Goal: Task Accomplishment & Management: Manage account settings

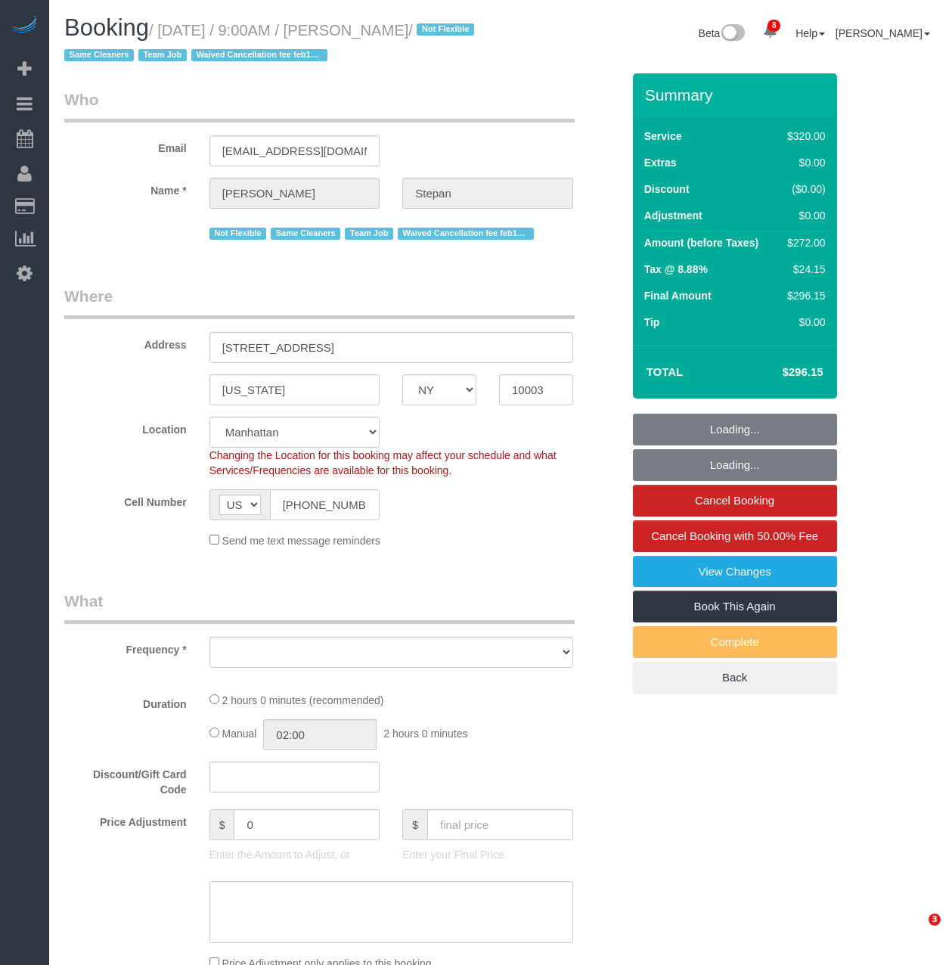
select select "NY"
select select "string:stripe-pm_1QhXsq4VGloSiKo7q9BgUkND"
select select "number:57"
select select "number:74"
select select "number:15"
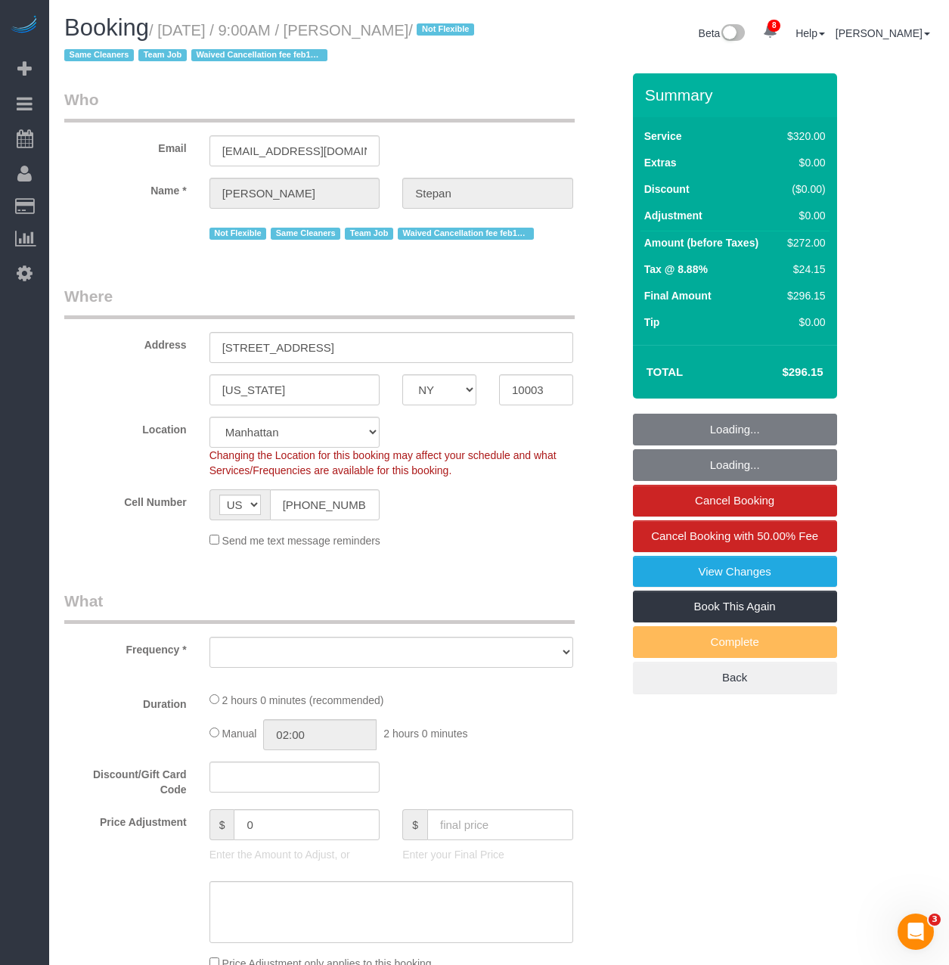
select select "number:7"
select select "object:3282"
select select "2"
select select "spot1"
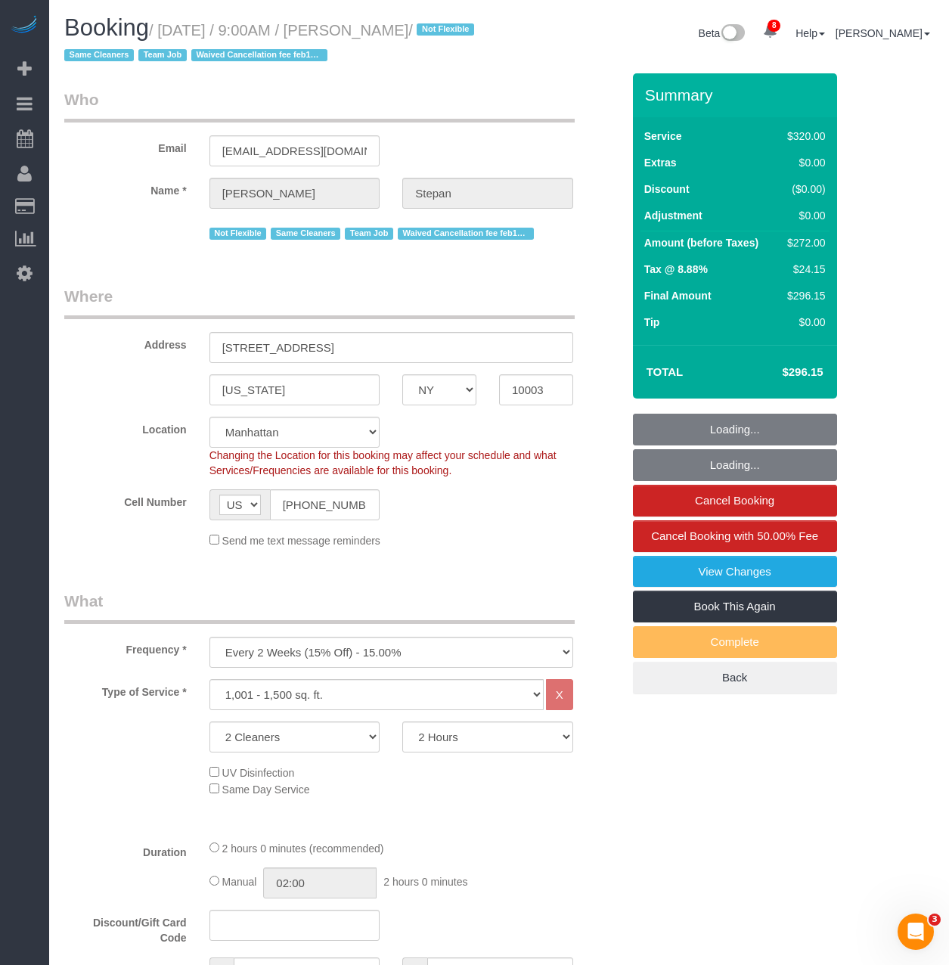
select select "object:3802"
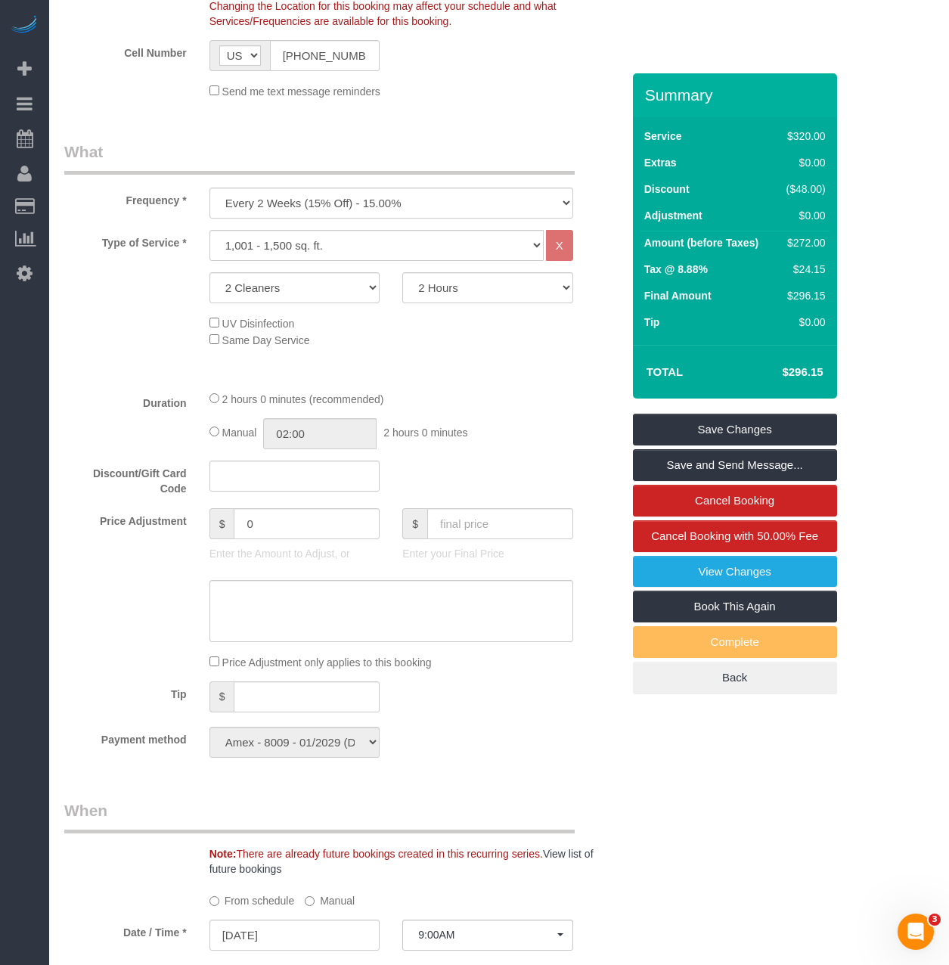
scroll to position [681, 0]
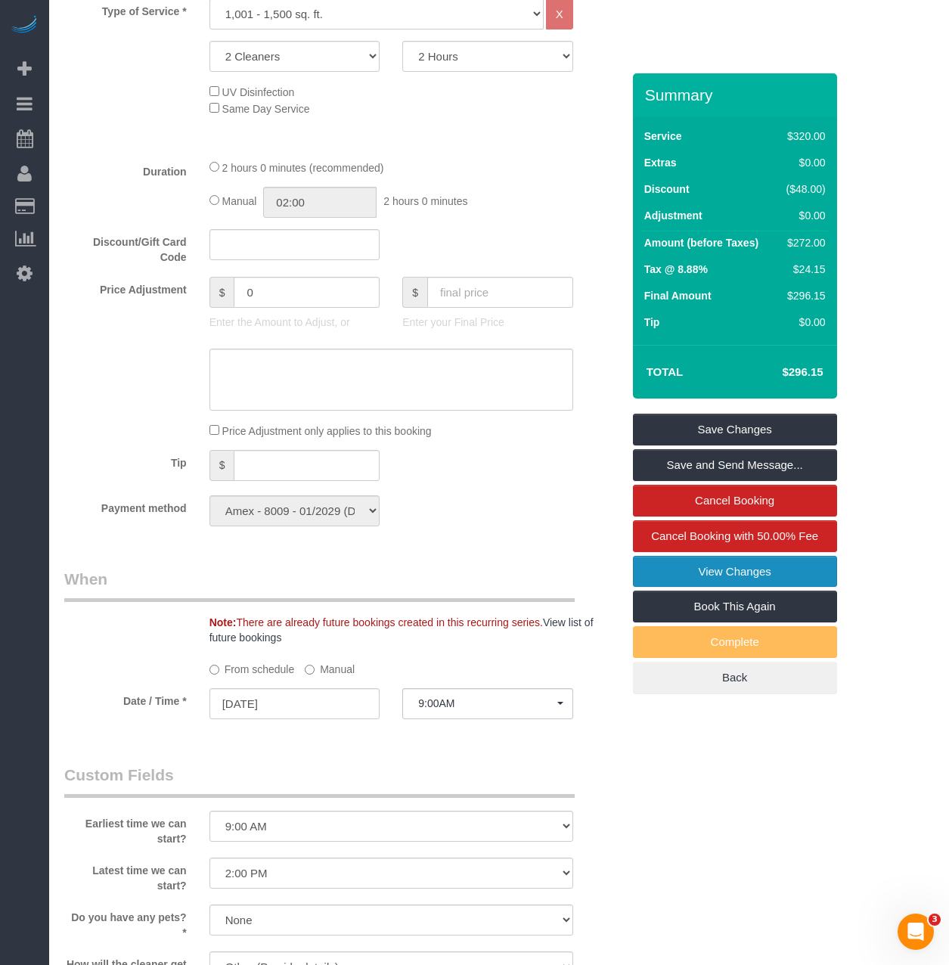
click at [685, 575] on link "View Changes" at bounding box center [735, 572] width 204 height 32
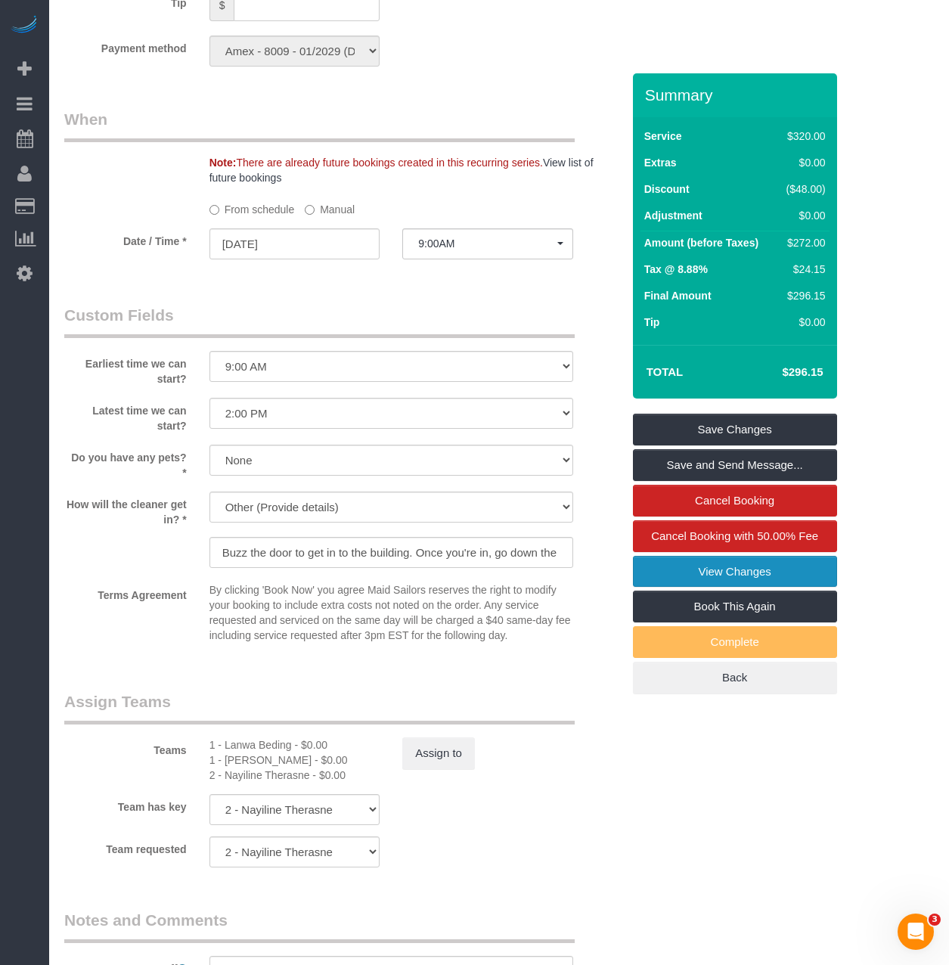
scroll to position [1210, 0]
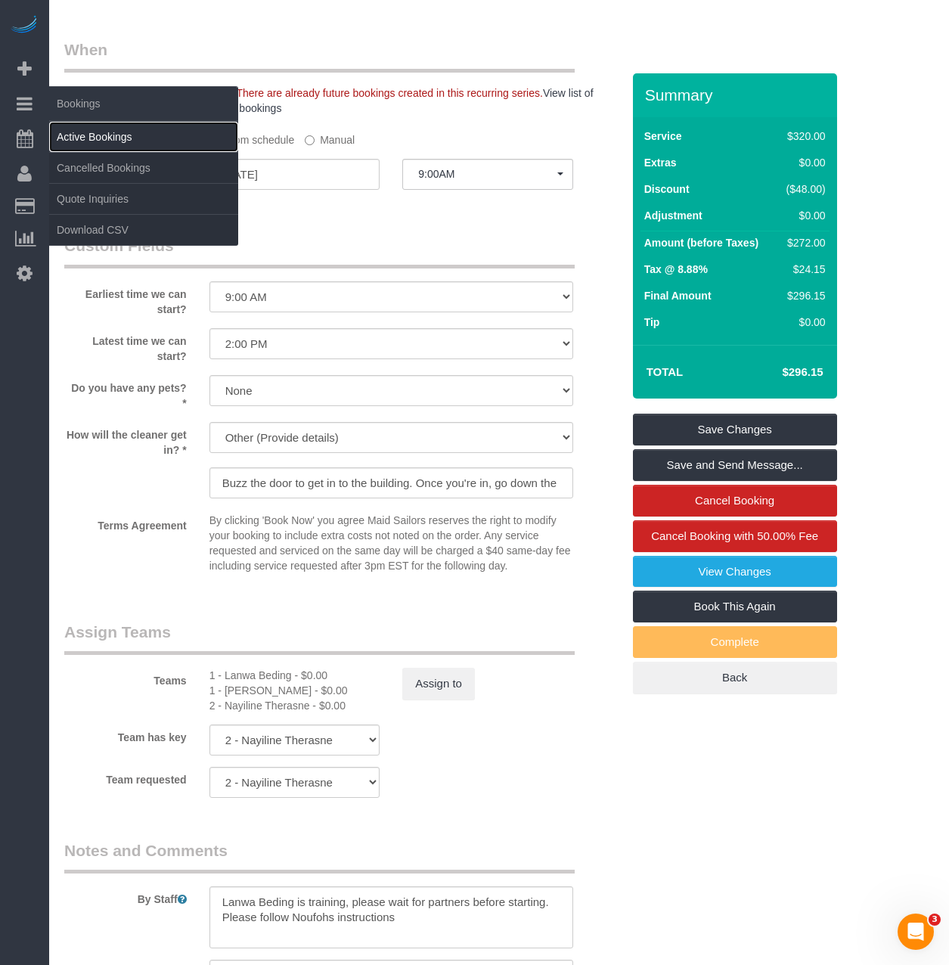
click at [76, 135] on link "Active Bookings" at bounding box center [143, 137] width 189 height 30
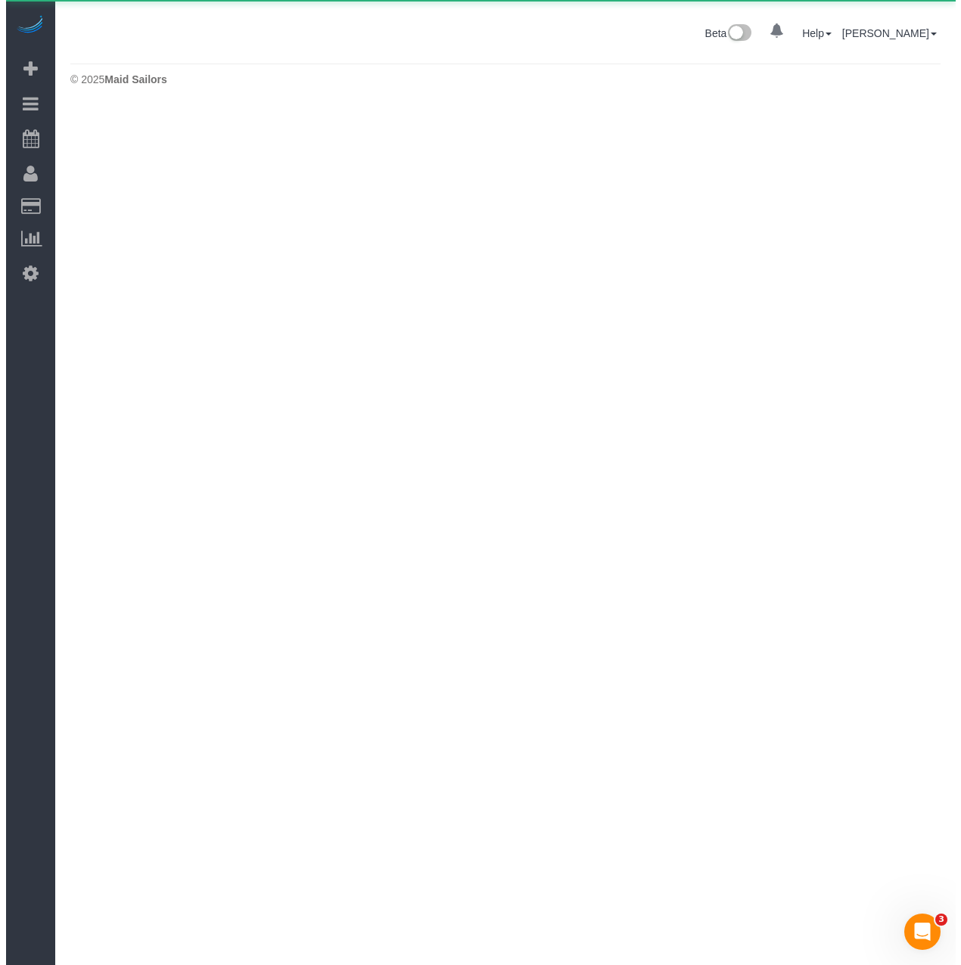
scroll to position [0, 0]
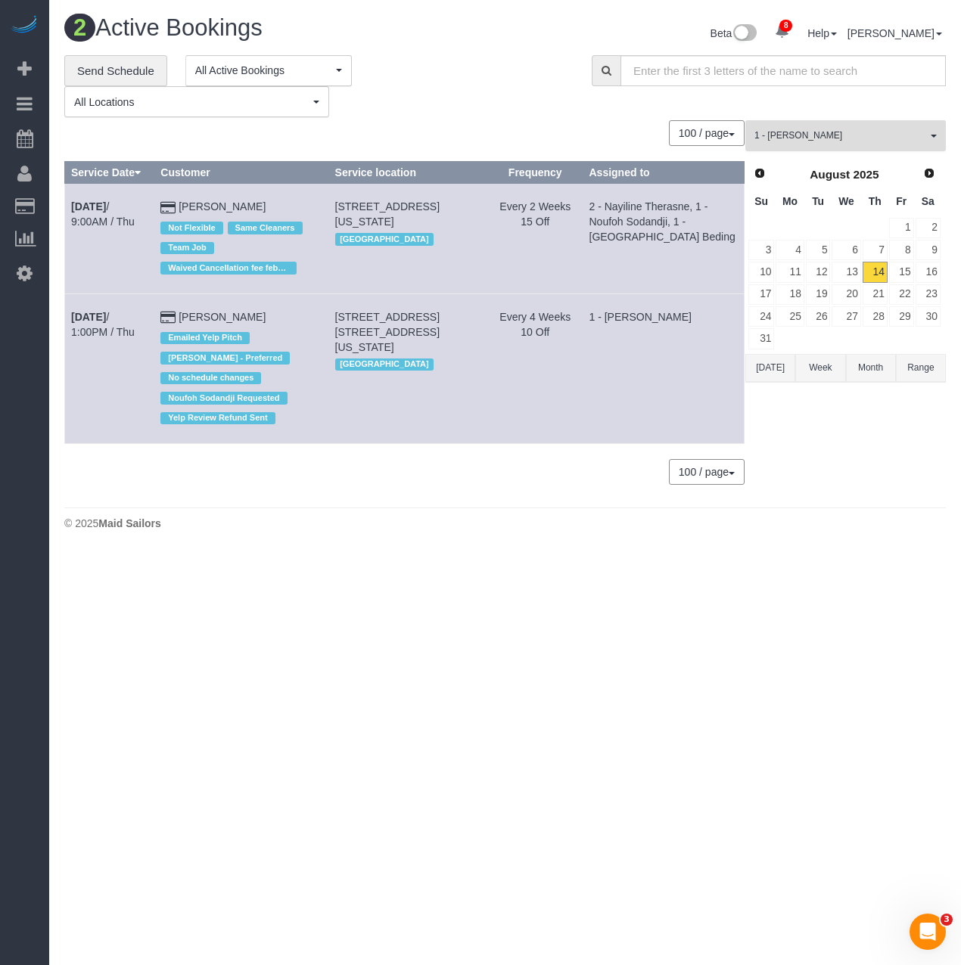
click at [837, 136] on span "1 - [PERSON_NAME]" at bounding box center [840, 135] width 172 height 13
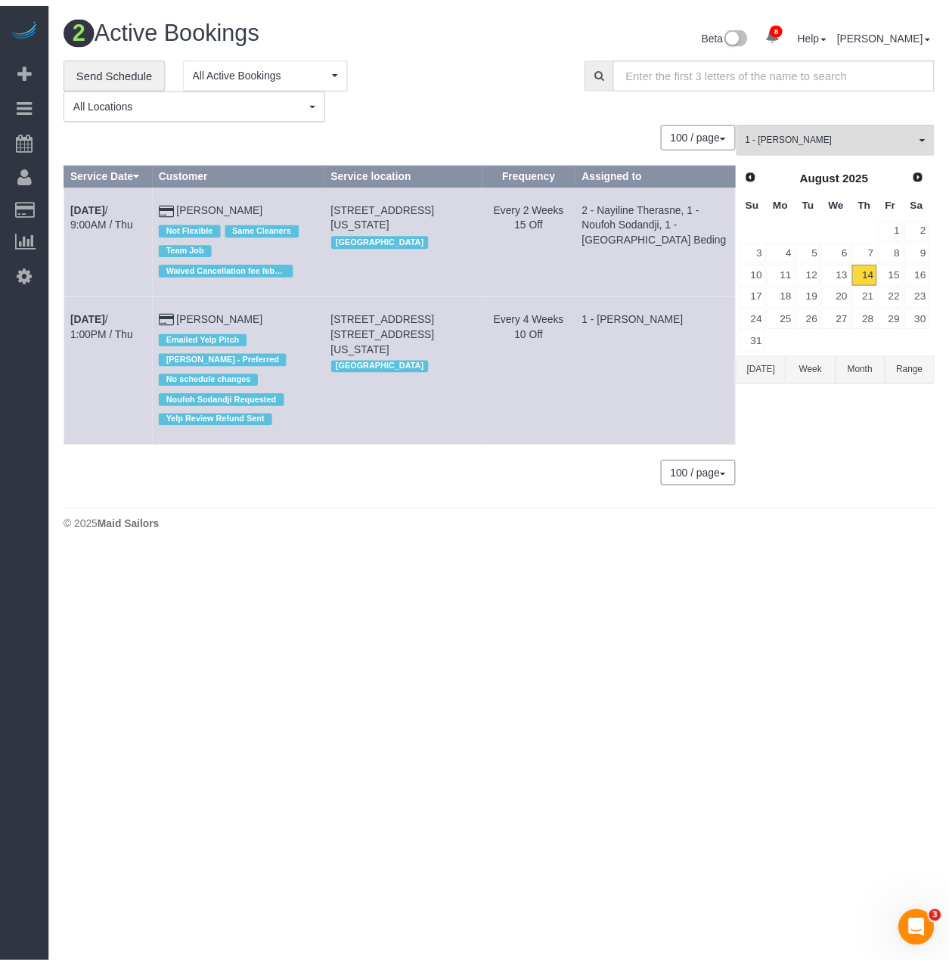
scroll to position [541, 0]
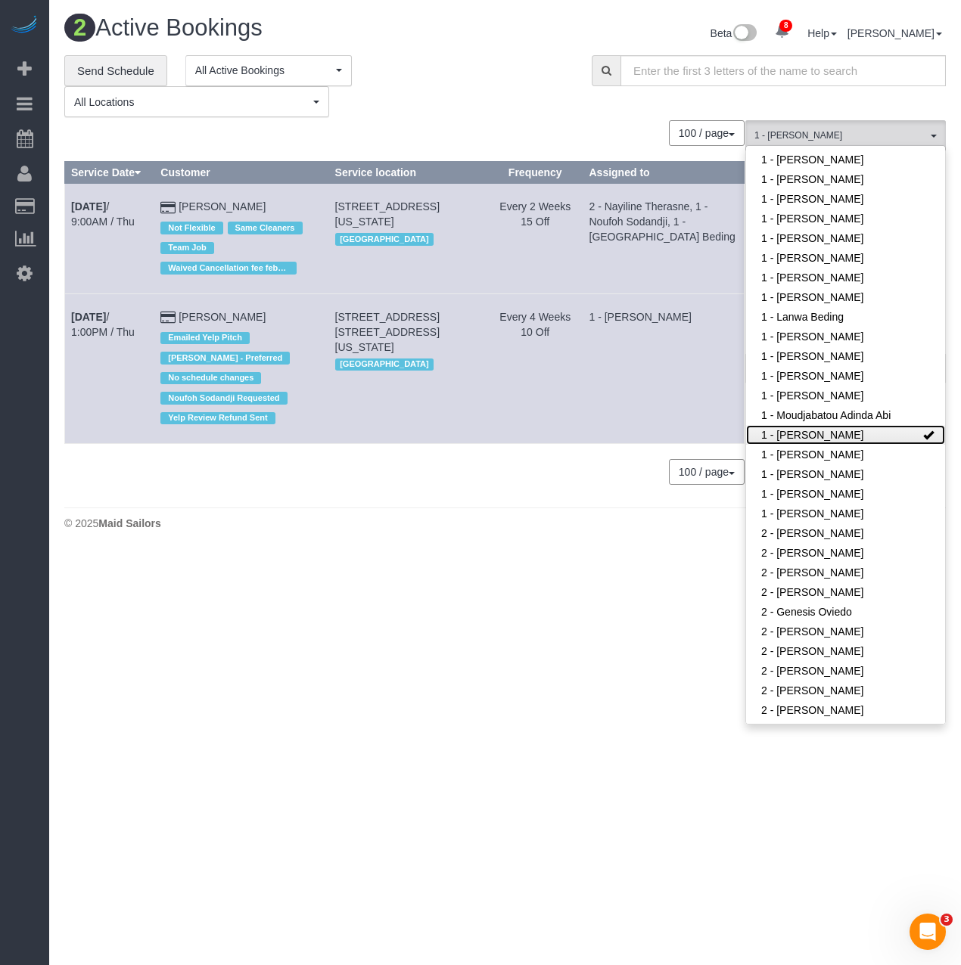
click at [838, 433] on link "1 - Noufoh Sodandji" at bounding box center [845, 435] width 199 height 20
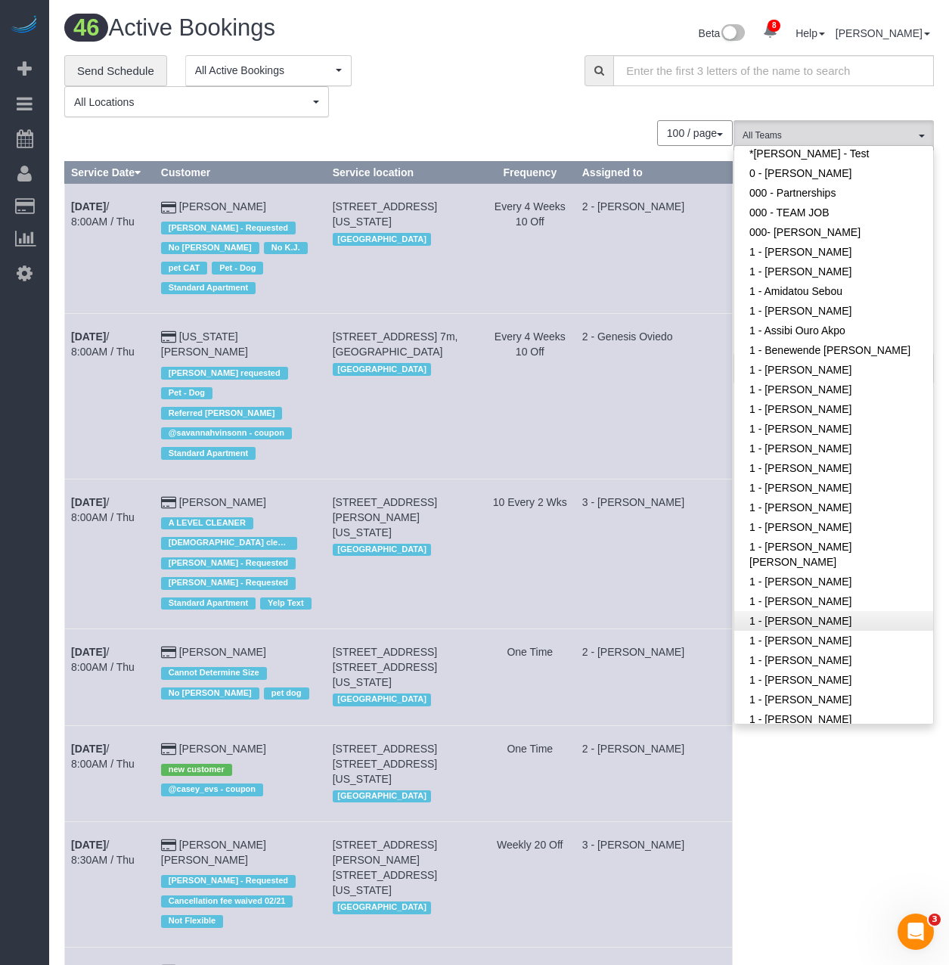
scroll to position [0, 0]
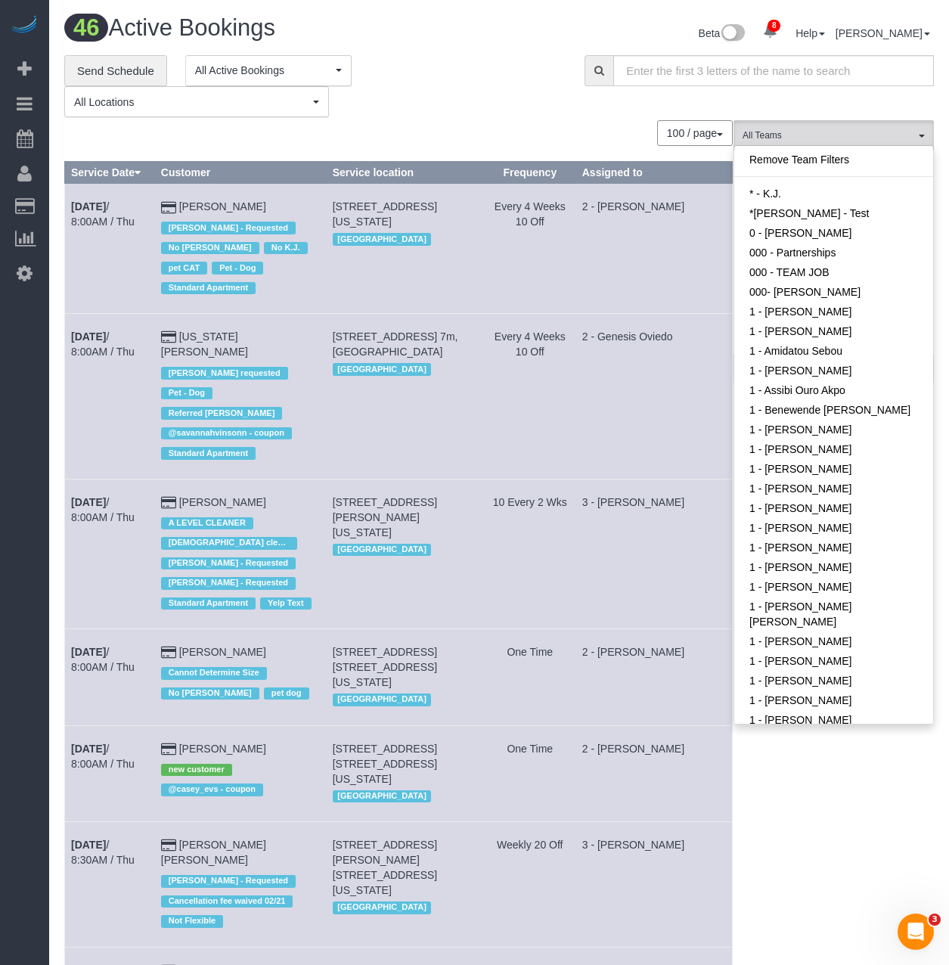
click at [399, 71] on div "**********" at bounding box center [313, 86] width 498 height 63
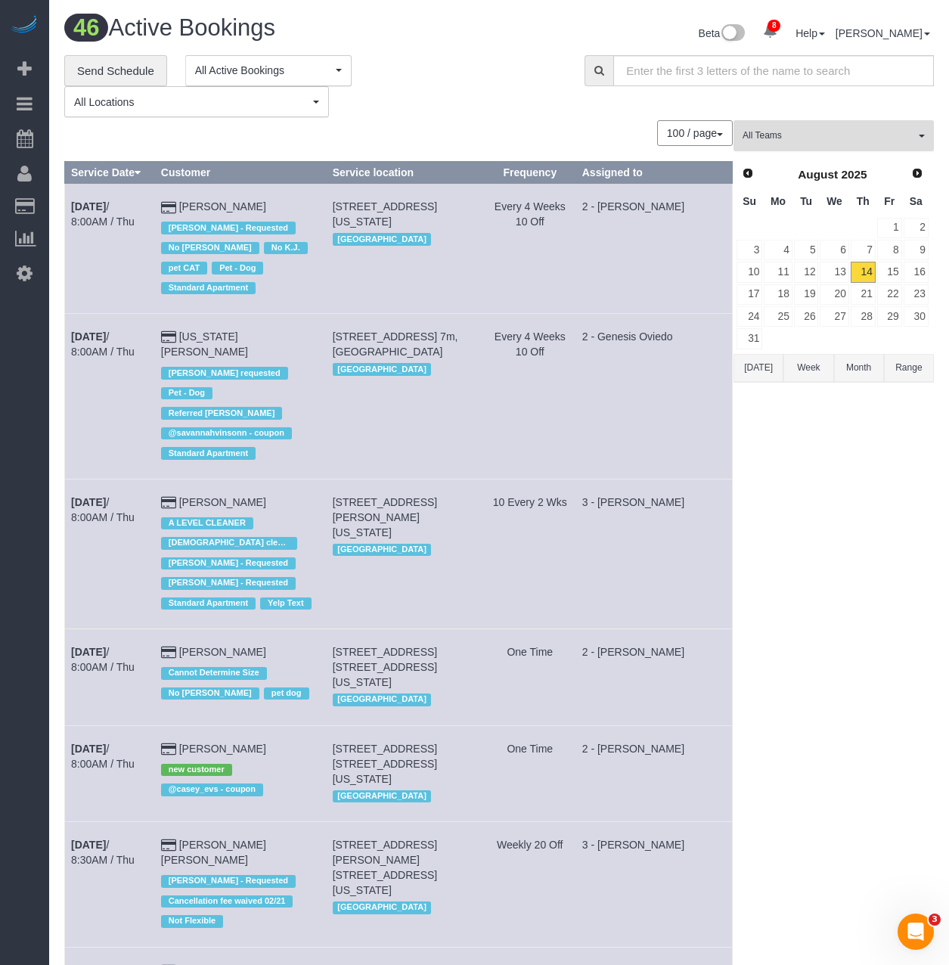
click at [866, 147] on button "All Teams" at bounding box center [834, 135] width 200 height 31
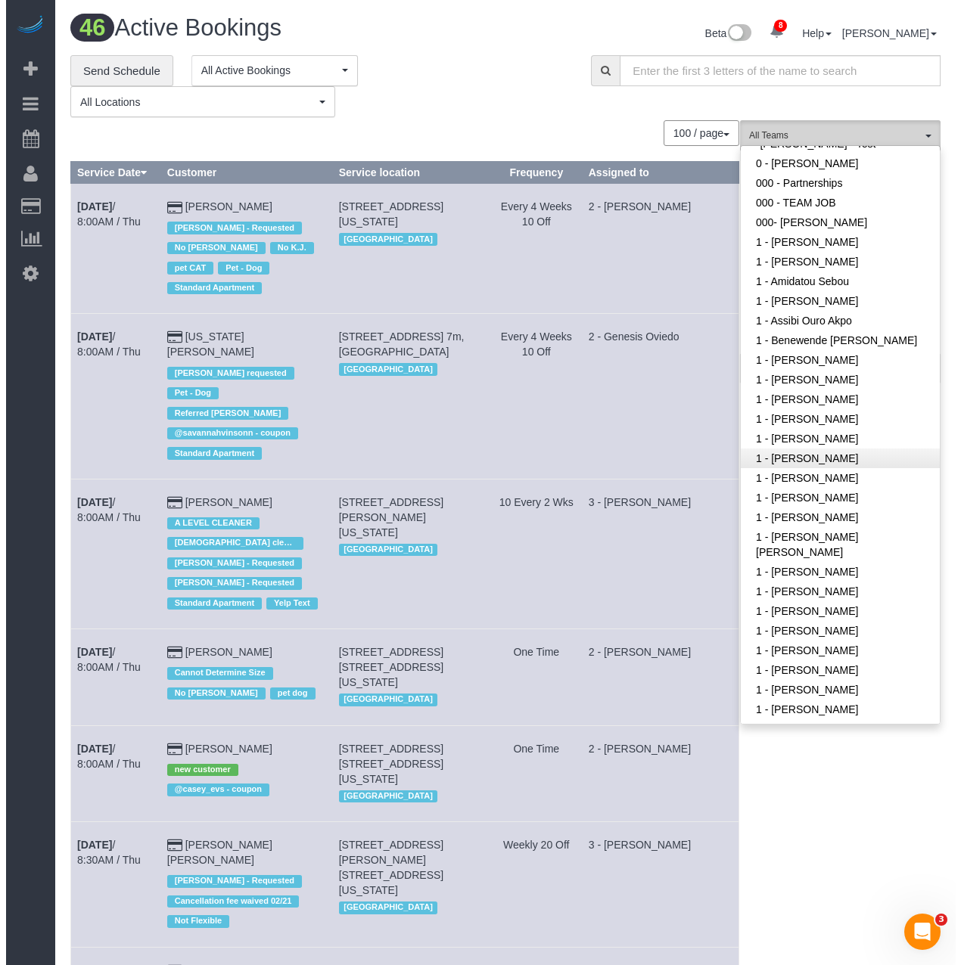
scroll to position [76, 0]
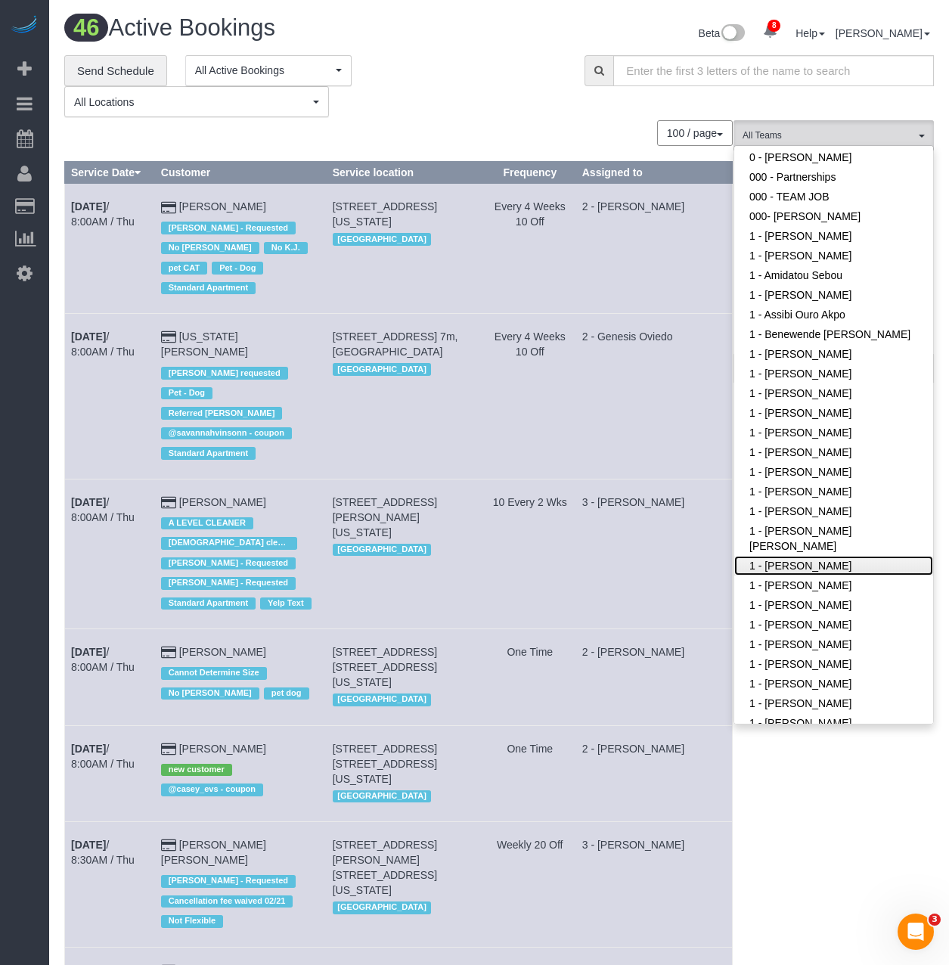
click at [795, 572] on link "1 - [PERSON_NAME]" at bounding box center [833, 566] width 199 height 20
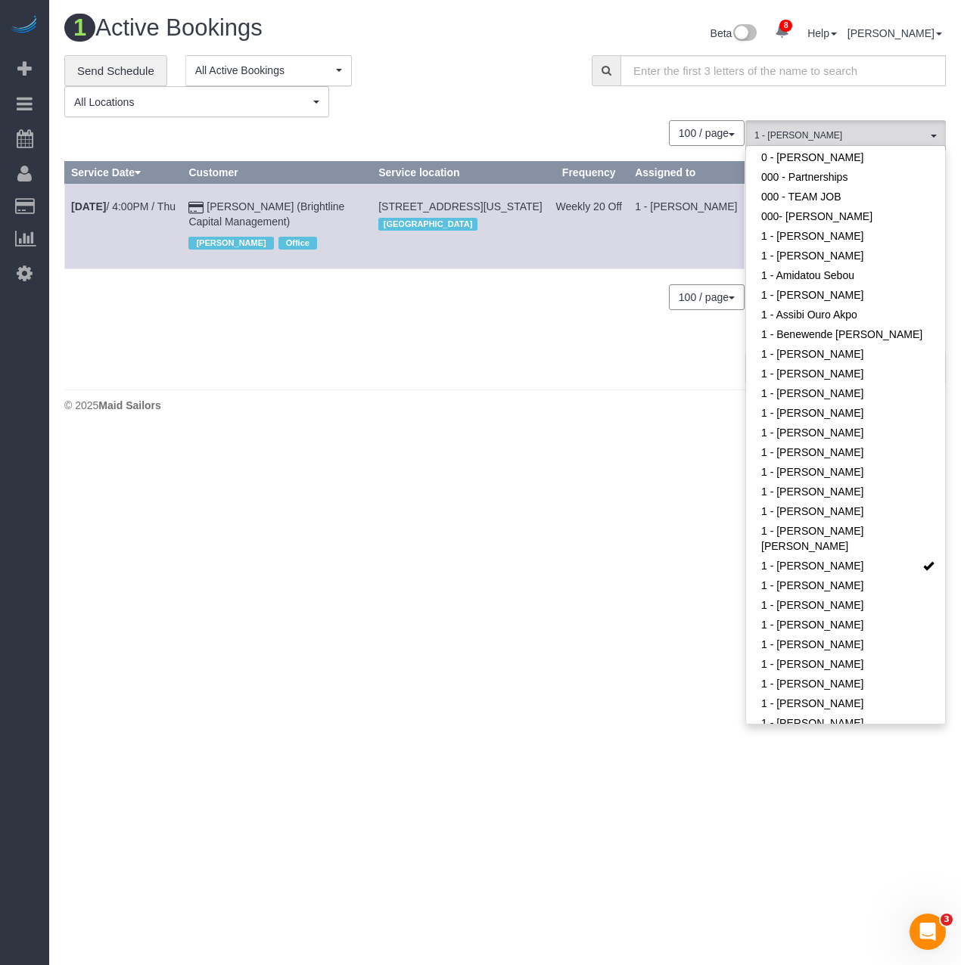
click at [264, 308] on div "100 / page 10 / page 20 / page 30 / page 40 / page 50 / page 100 / page" at bounding box center [404, 297] width 680 height 26
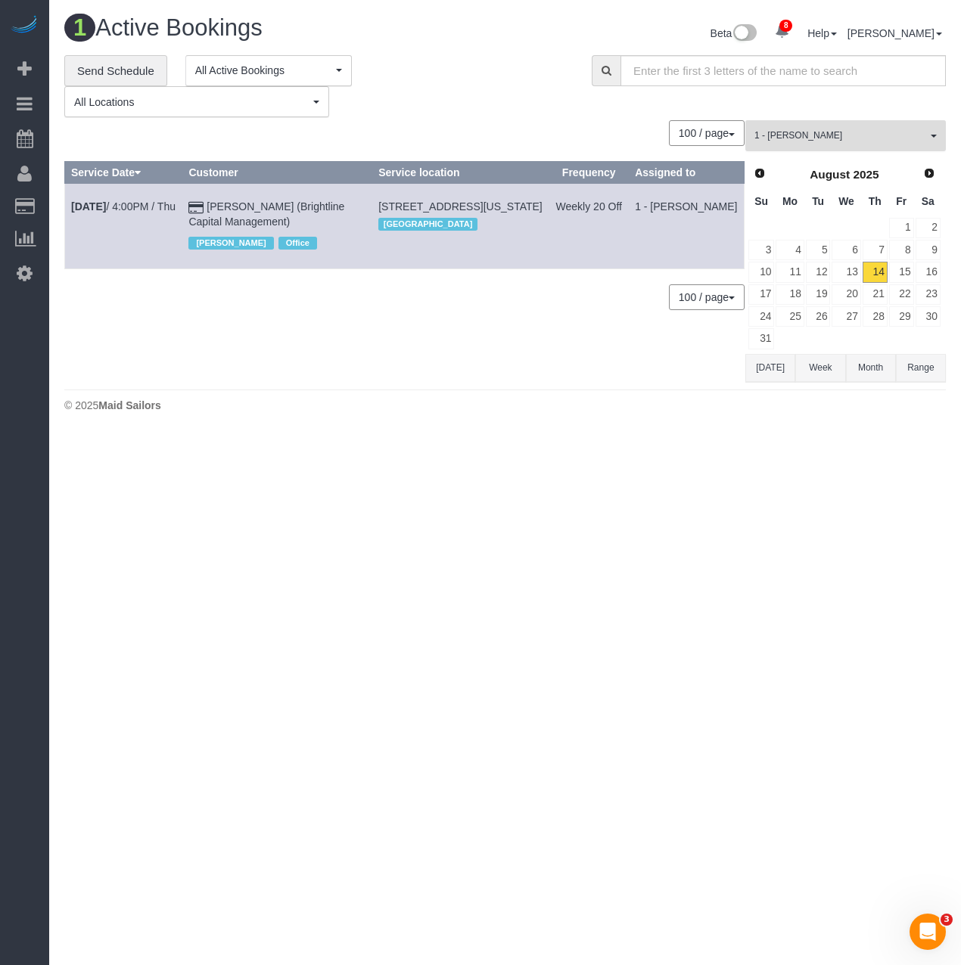
click at [843, 144] on button "1 - Emely Jimenez All Teams" at bounding box center [845, 135] width 200 height 31
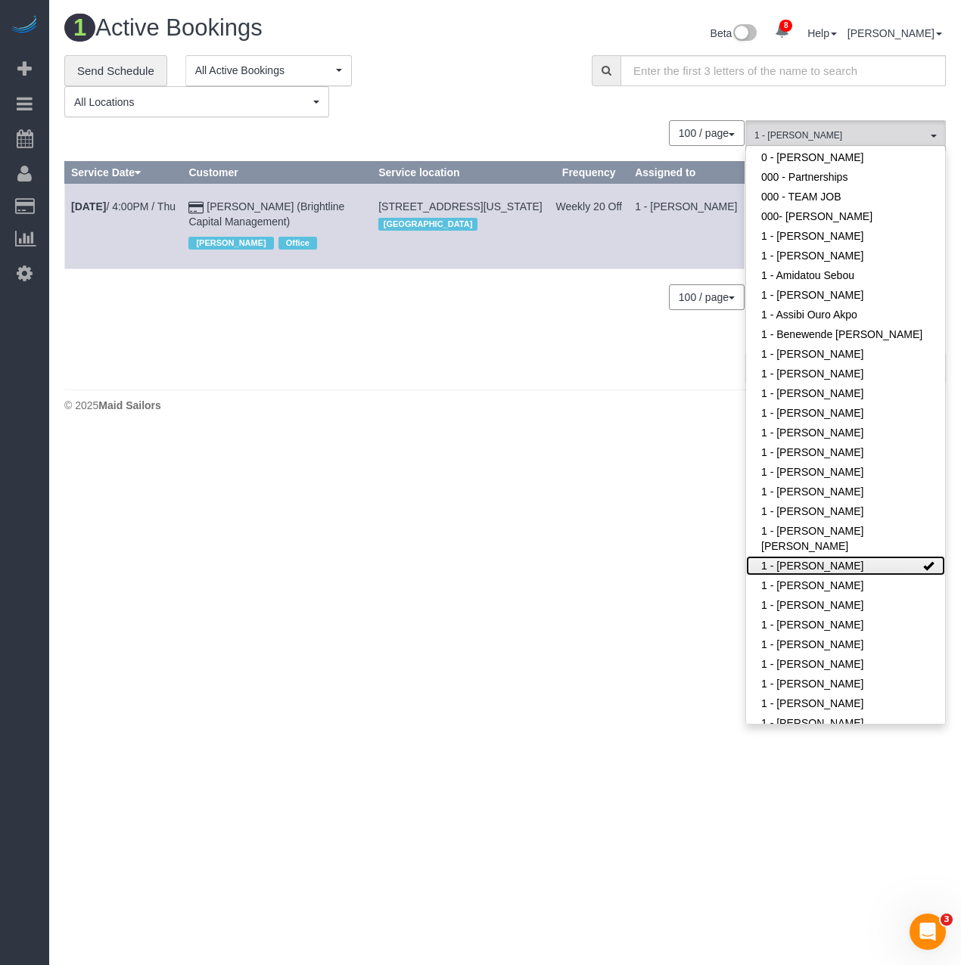
click at [788, 567] on link "1 - [PERSON_NAME]" at bounding box center [845, 566] width 199 height 20
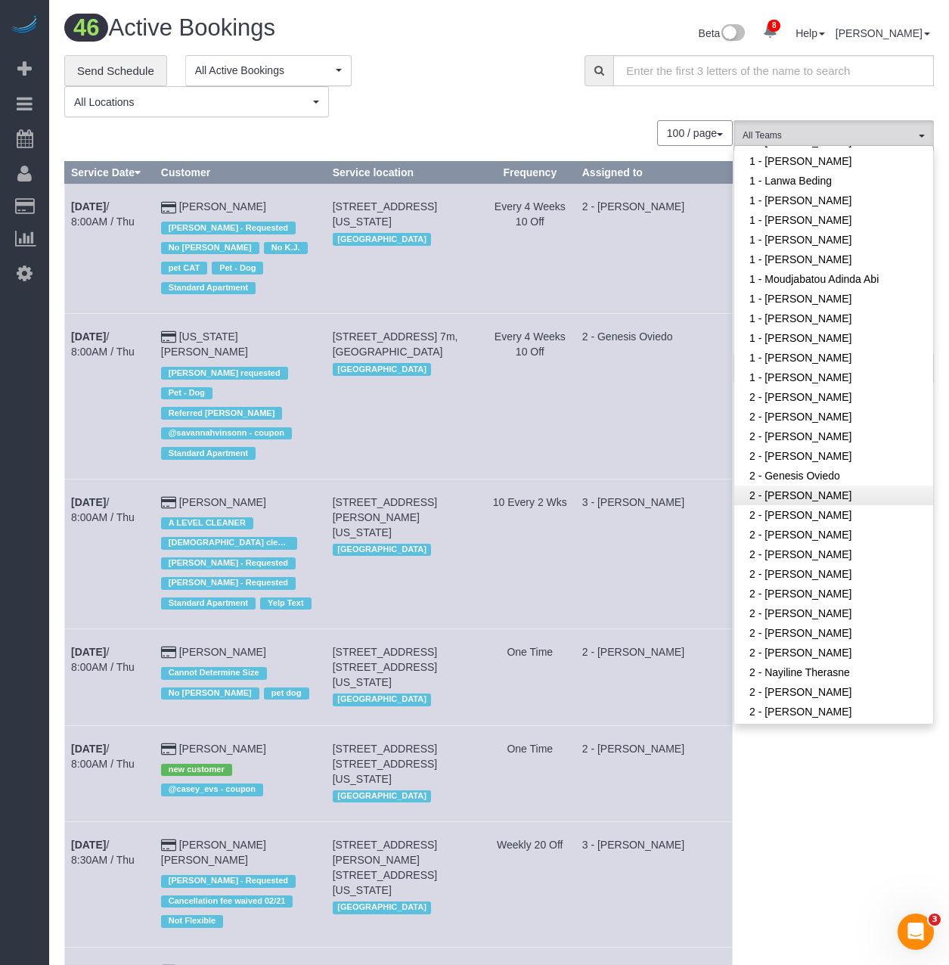
scroll to position [681, 0]
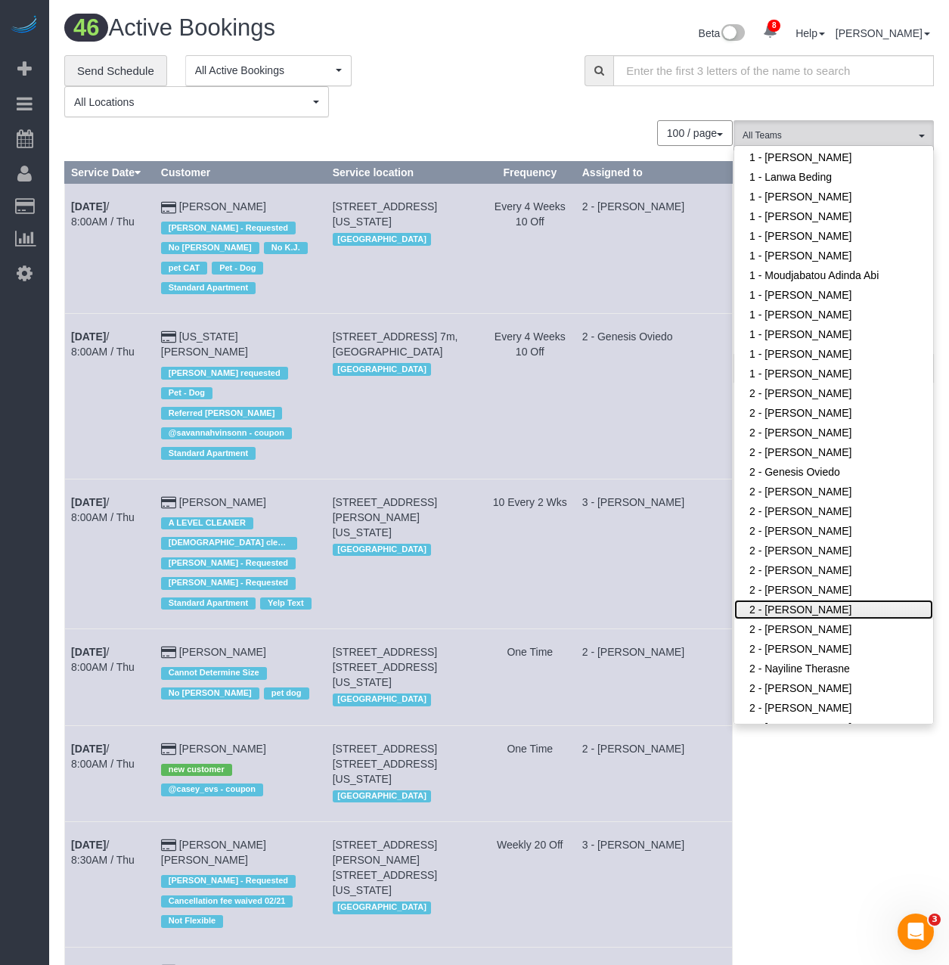
click at [785, 606] on link "2 - [PERSON_NAME]" at bounding box center [833, 610] width 199 height 20
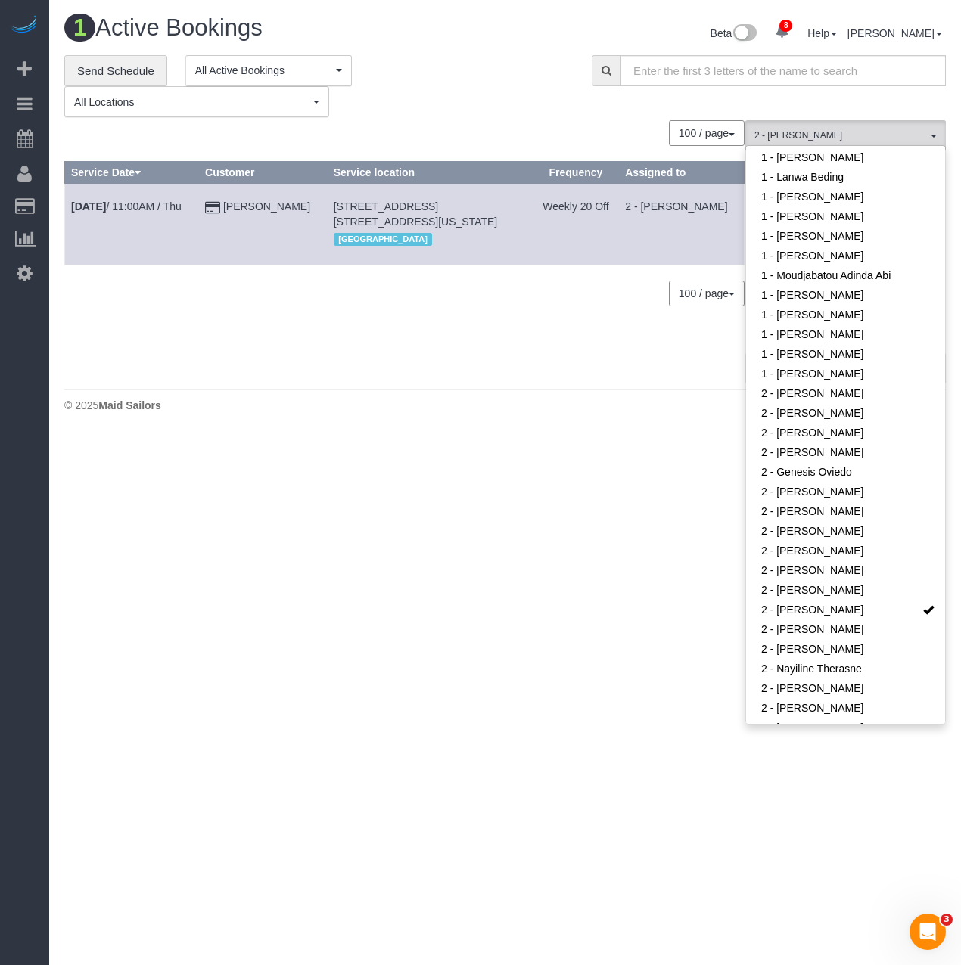
click at [417, 424] on div "1 Active Bookings Beta 8 Your Notifications You have 0 alerts × You have 4 to c…" at bounding box center [504, 217] width 911 height 435
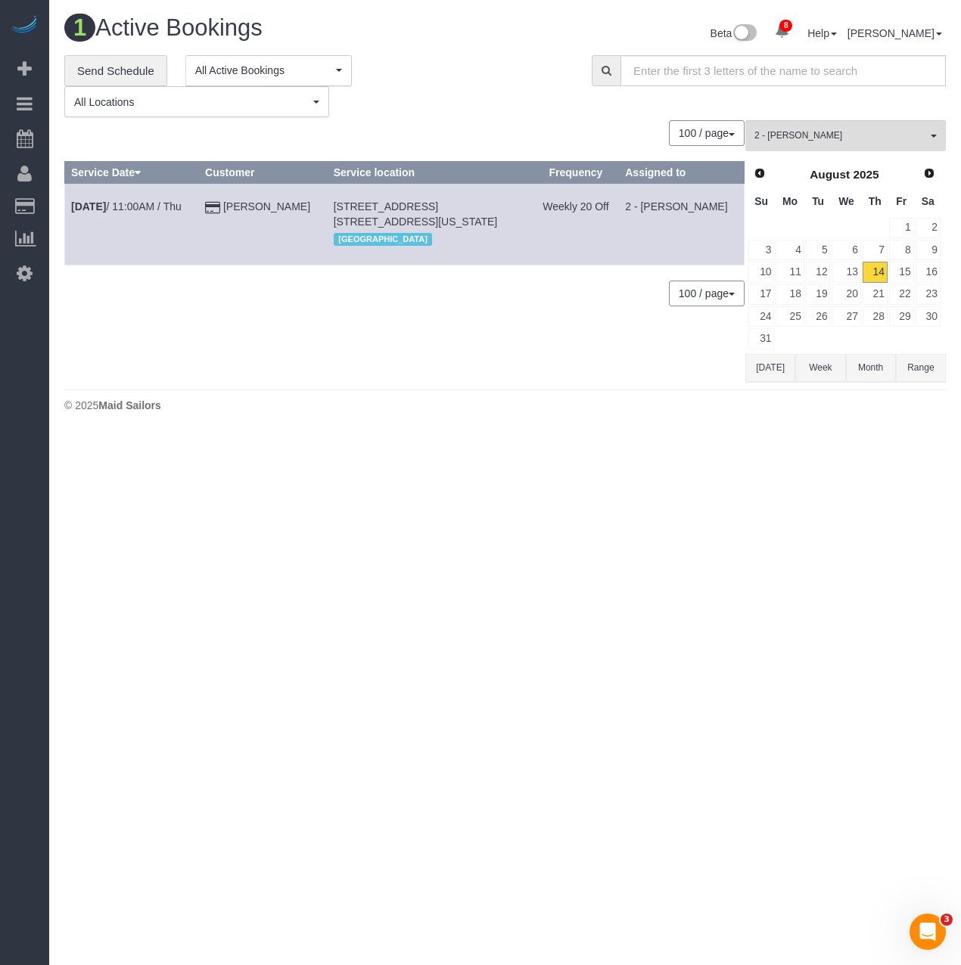
drag, startPoint x: 70, startPoint y: 207, endPoint x: 500, endPoint y: 219, distance: 430.6
click at [500, 219] on tr "Aug 14th / 11:00AM / Thu Theodore Mahlum 247 East 28th Street, Apt. 11e, New Yo…" at bounding box center [404, 224] width 679 height 81
copy tr "Aug 14th / 11:00AM / Thu Theodore Mahlum 247 East 28th Street, Apt. 11e, New Yo…"
click at [785, 132] on span "2 - [PERSON_NAME]" at bounding box center [840, 135] width 172 height 13
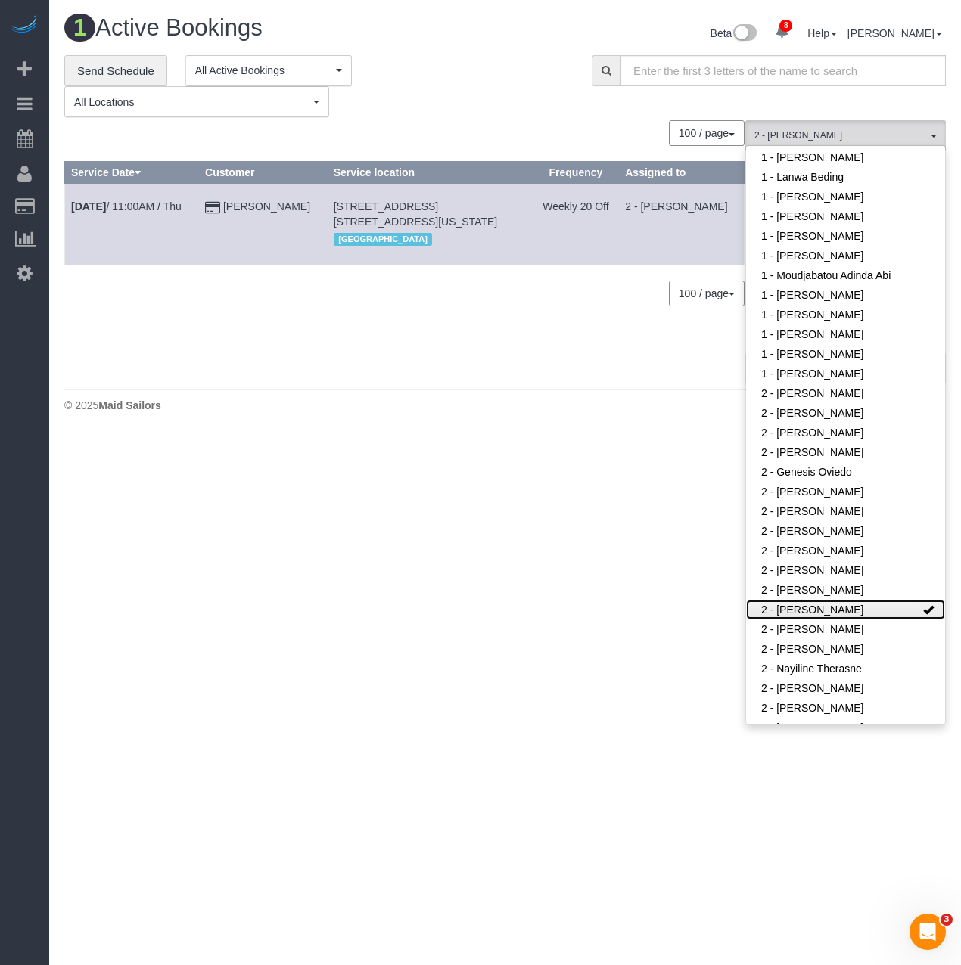
click at [792, 607] on link "2 - [PERSON_NAME]" at bounding box center [845, 610] width 199 height 20
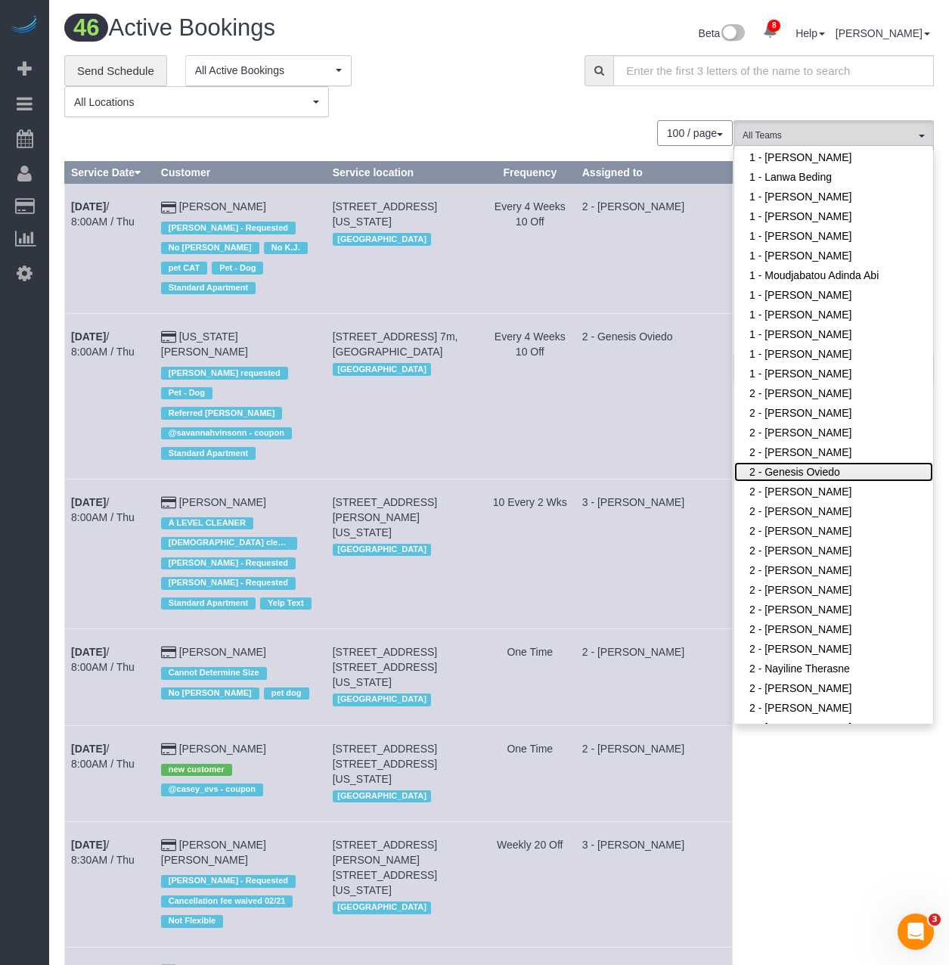
click at [836, 468] on link "2 - Genesis Oviedo" at bounding box center [833, 472] width 199 height 20
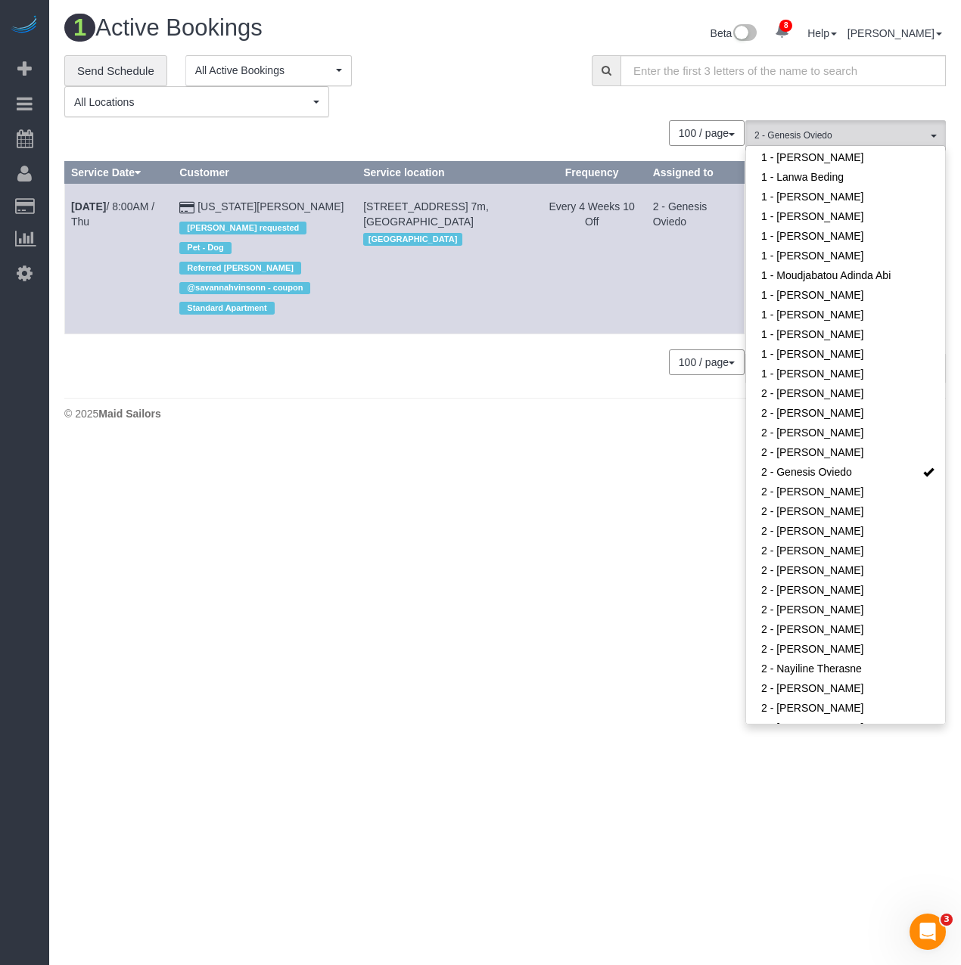
click at [348, 481] on body "8 Beta Your Notifications You have 0 alerts × You have 4 to charge for 08/13/20…" at bounding box center [480, 482] width 961 height 965
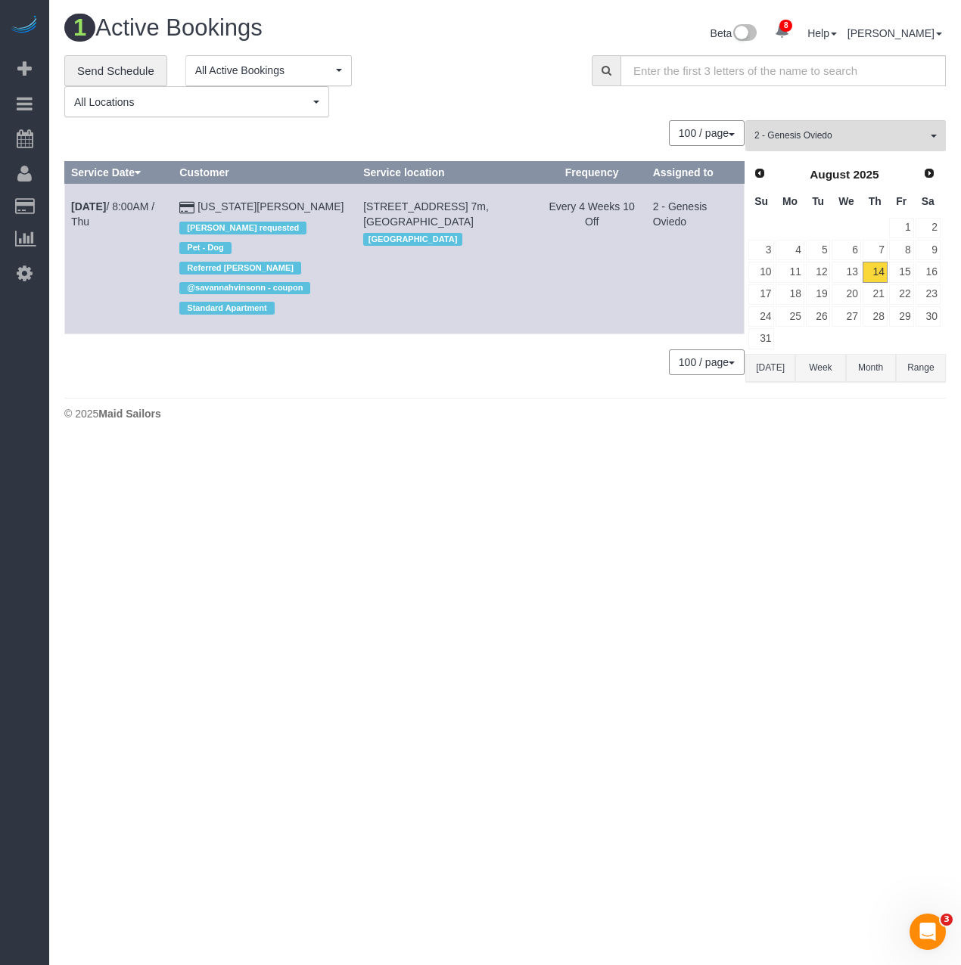
click at [297, 536] on body "8 Beta Your Notifications You have 0 alerts × You have 4 to charge for 08/13/20…" at bounding box center [480, 482] width 961 height 965
drag, startPoint x: 68, startPoint y: 203, endPoint x: 312, endPoint y: 209, distance: 244.4
click at [321, 203] on tr "Aug 14th / 8:00AM / Thu Virginia Newsome Diana Gonzalez requested Pet - Dog Ref…" at bounding box center [404, 259] width 679 height 150
copy tr "Aug 14th / 8:00AM / Thu Virginia Newsome"
drag, startPoint x: 501, startPoint y: 226, endPoint x: 372, endPoint y: 200, distance: 132.0
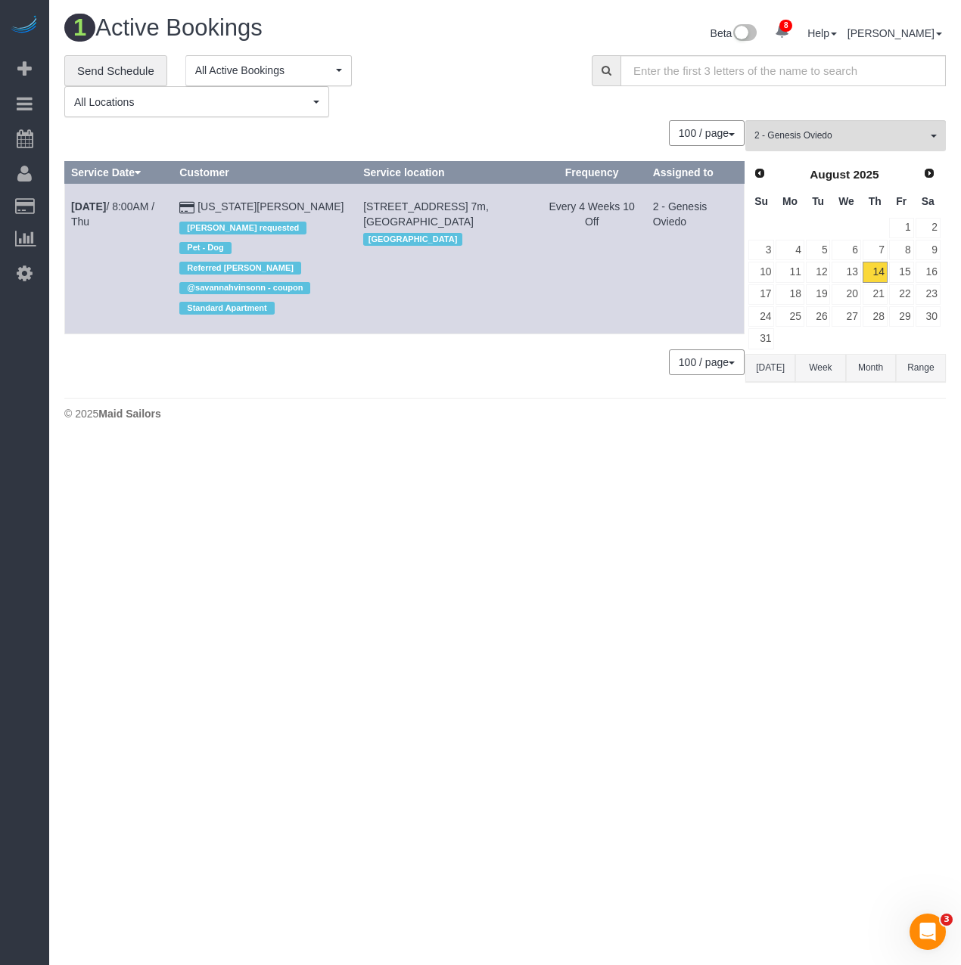
click at [372, 200] on td "655 Union Street, Apt. 7m, Brooklyn, NY 11215 Brooklyn" at bounding box center [447, 259] width 180 height 150
copy span "655 Union Street, Apt. 7m, Brooklyn, NY 11215"
click at [148, 210] on link "Aug 14th / 8:00AM / Thu" at bounding box center [112, 213] width 83 height 27
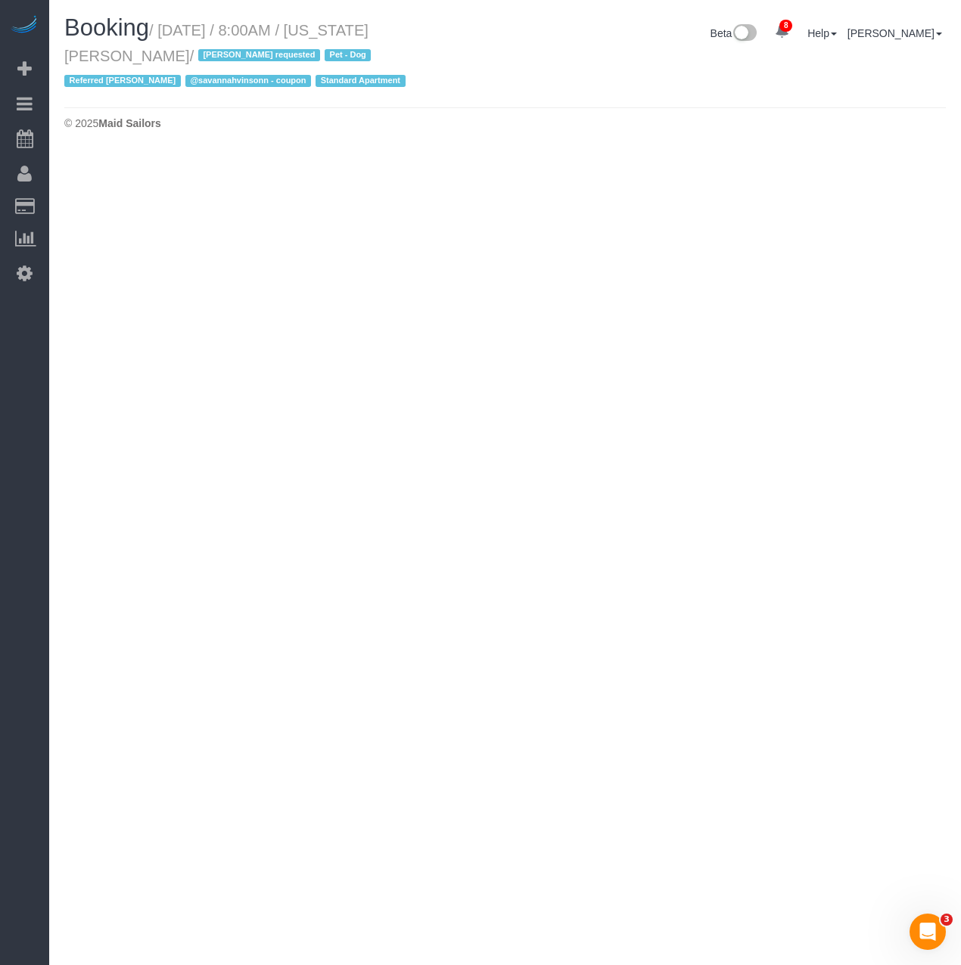
select select "NY"
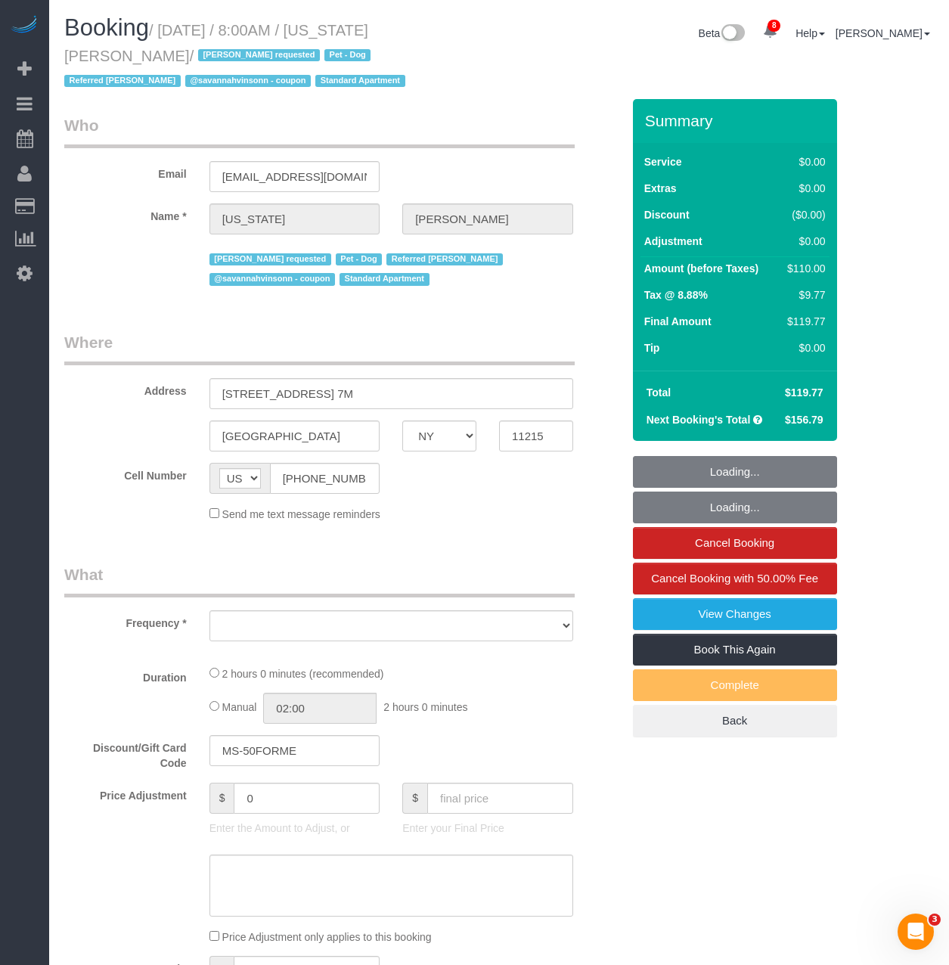
select select "1"
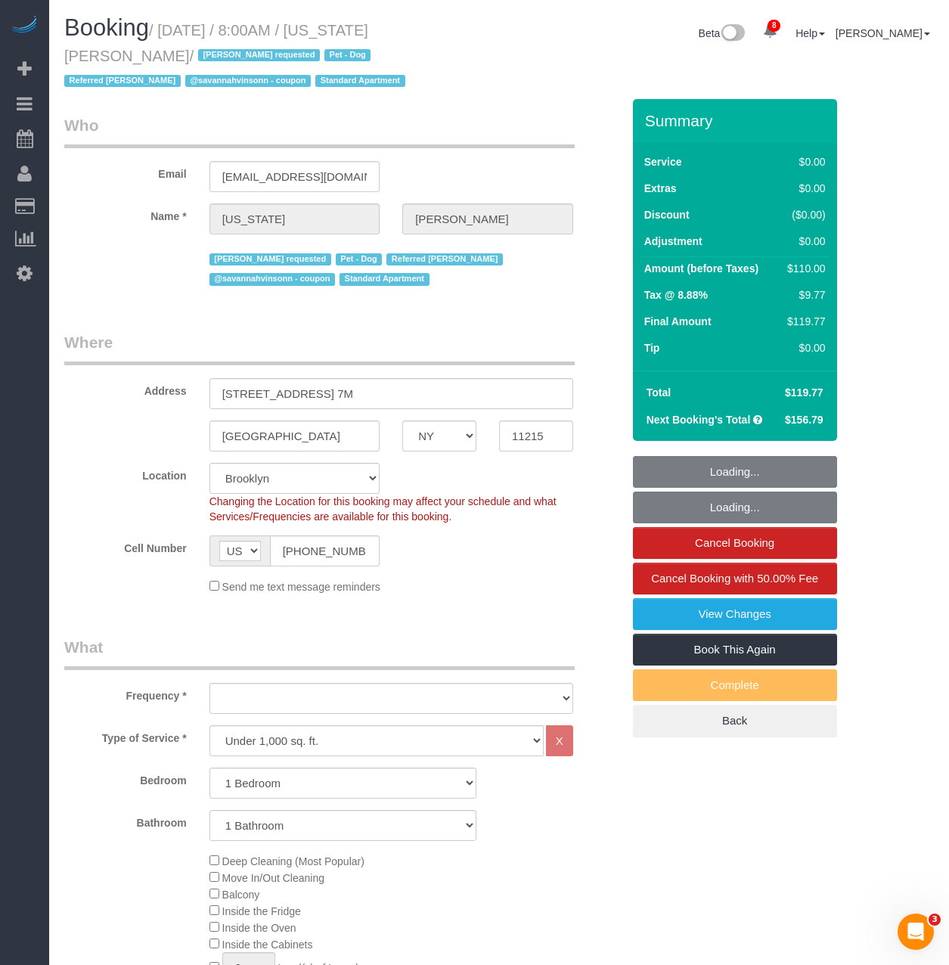
select select "string:stripe-pm_1R8R544VGloSiKo771RbQQGf"
select select "object:8040"
select select "number:62"
select select "number:77"
select select "number:13"
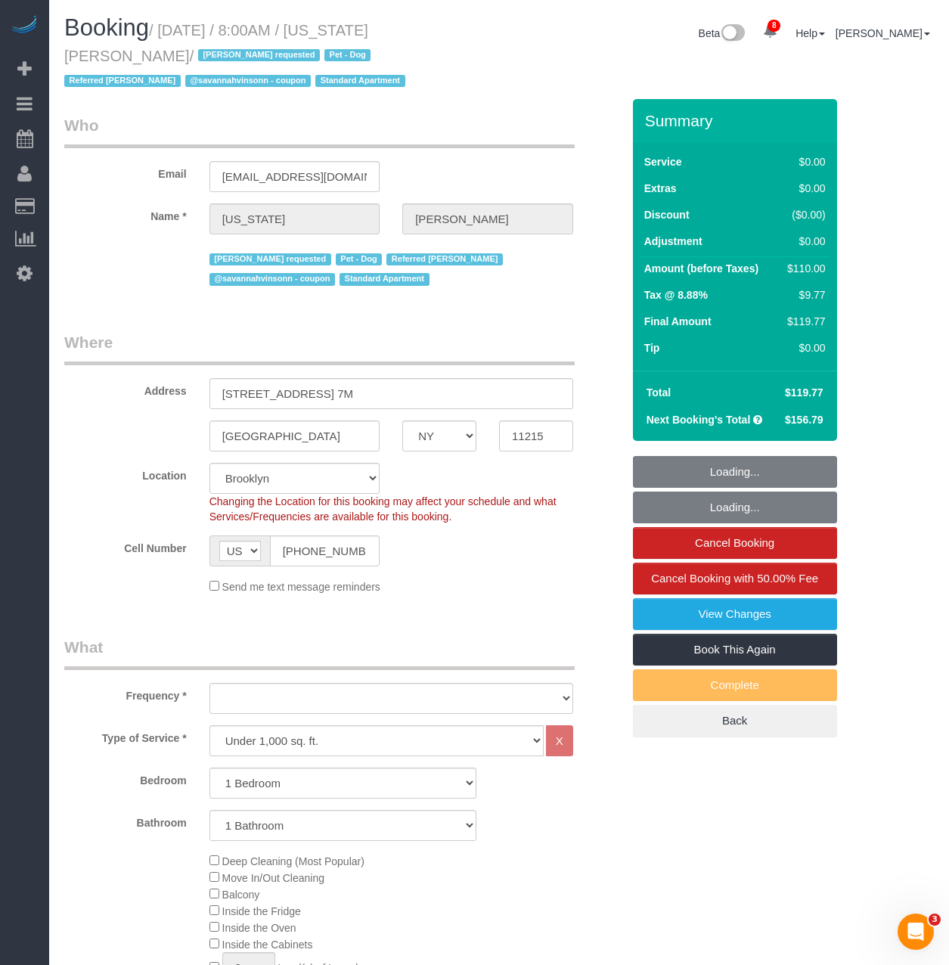
select select "number:5"
select select "object:8233"
select select "spot42"
select select "1"
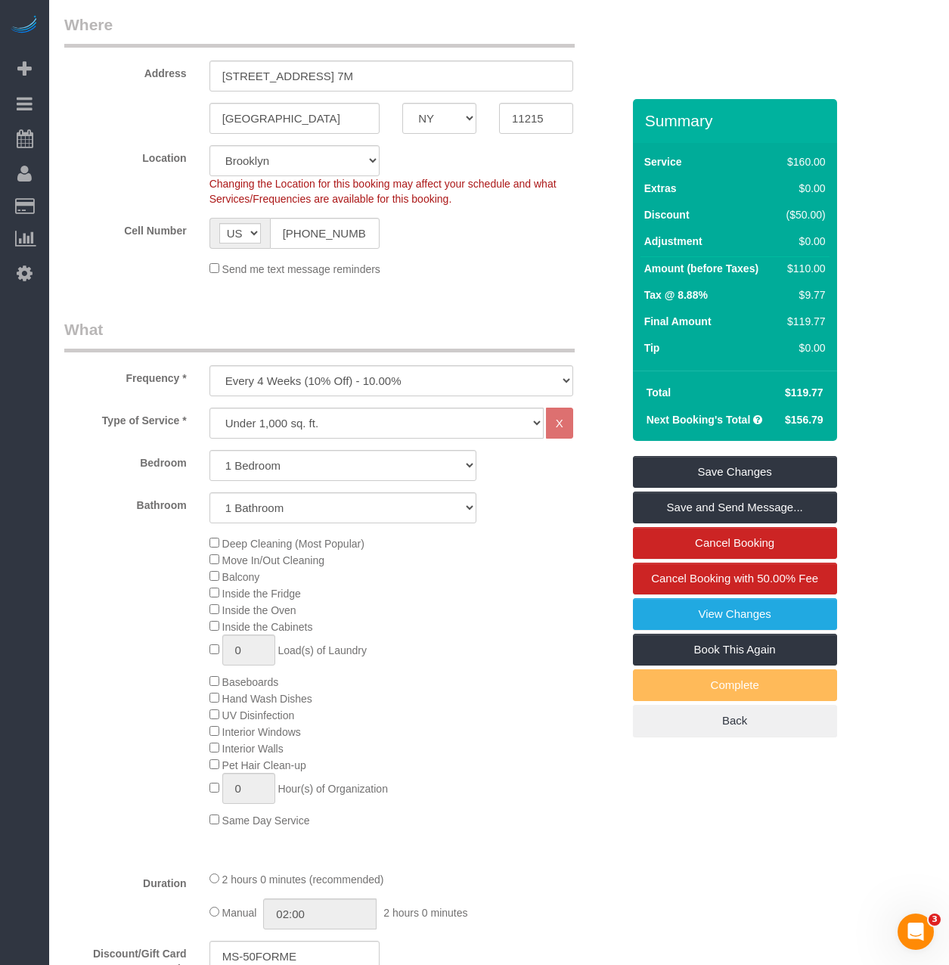
scroll to position [529, 0]
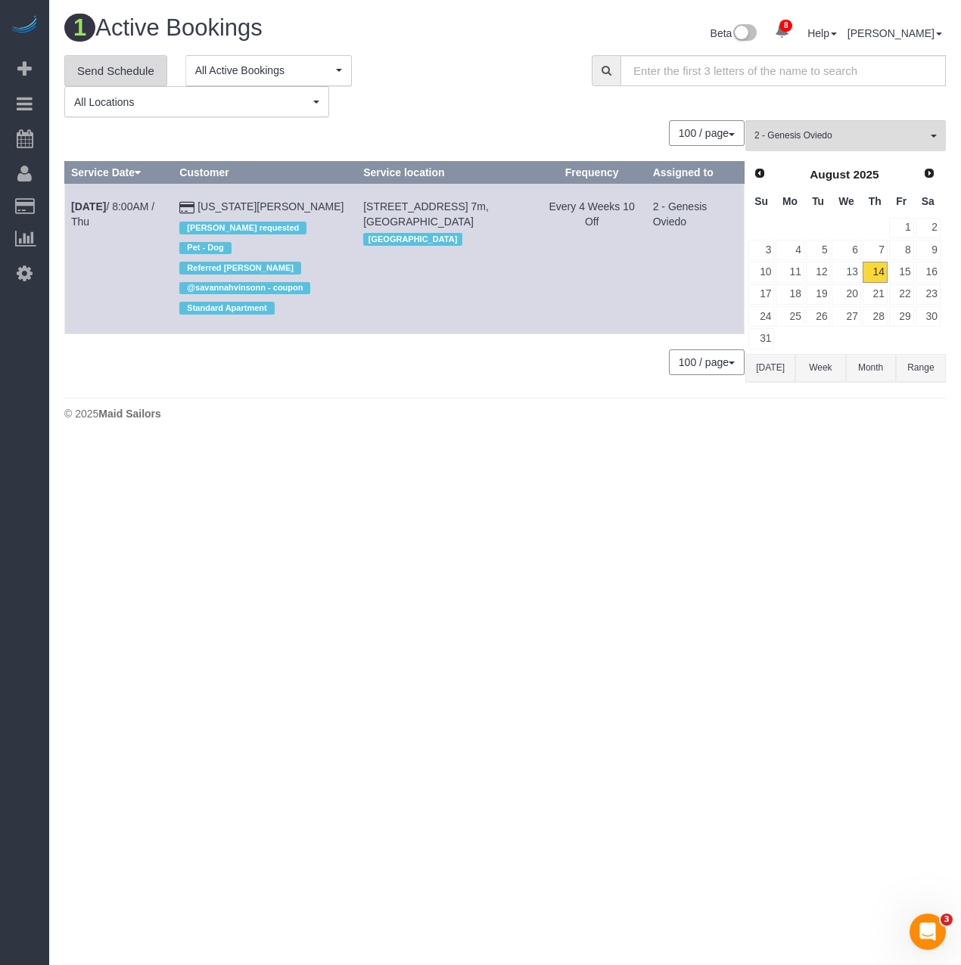
click at [152, 60] on link "Send Schedule" at bounding box center [115, 71] width 103 height 32
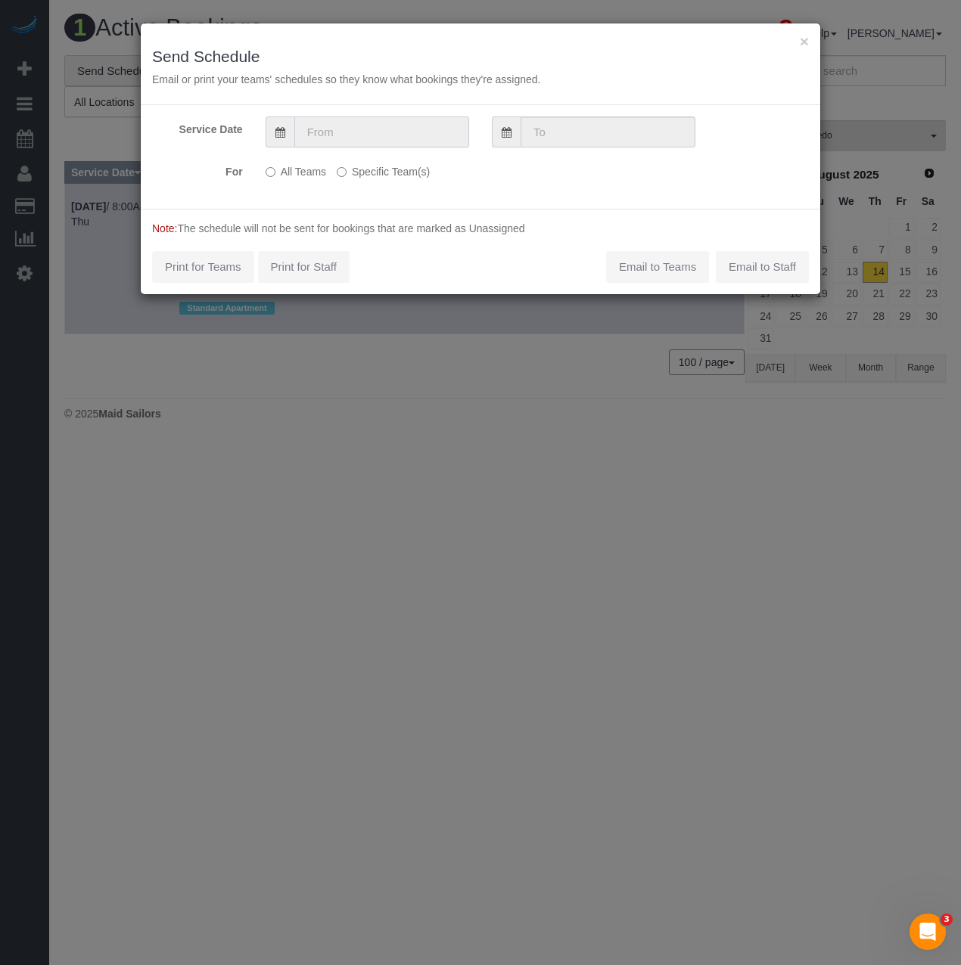
click at [351, 137] on input "text" at bounding box center [381, 131] width 175 height 31
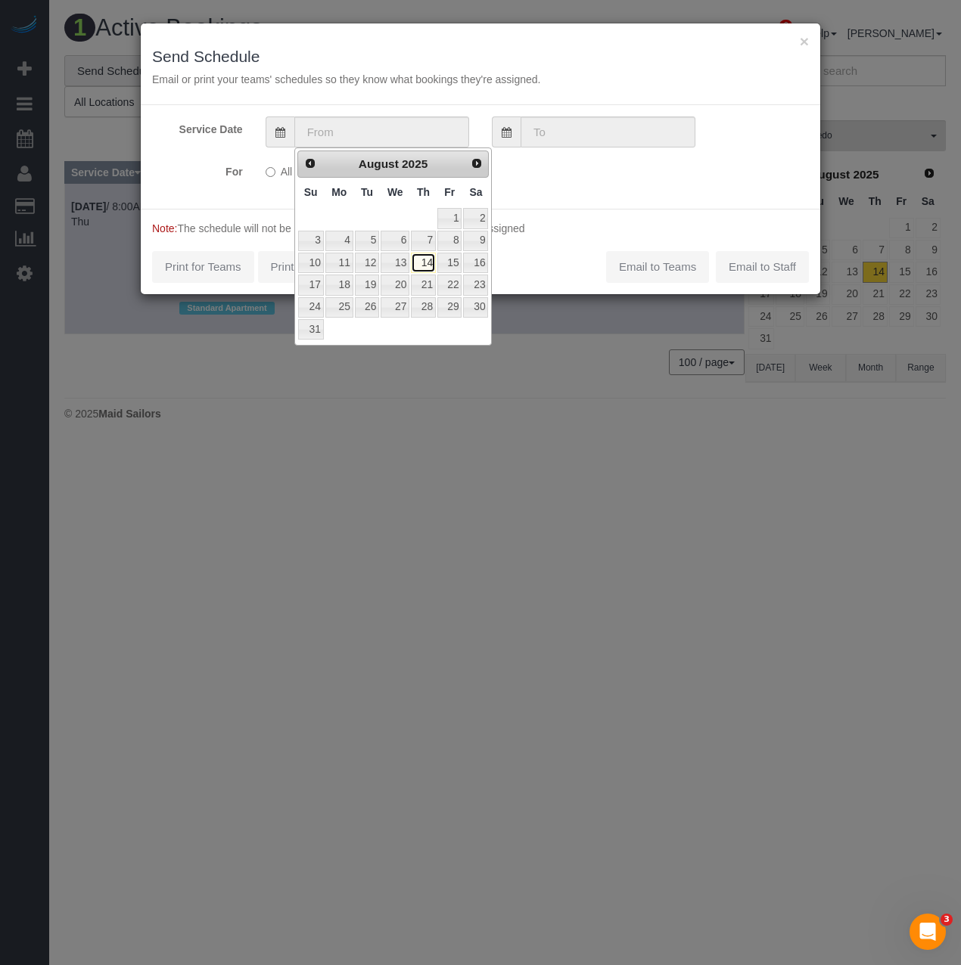
click at [424, 259] on link "14" at bounding box center [423, 263] width 25 height 20
type input "[DATE]"
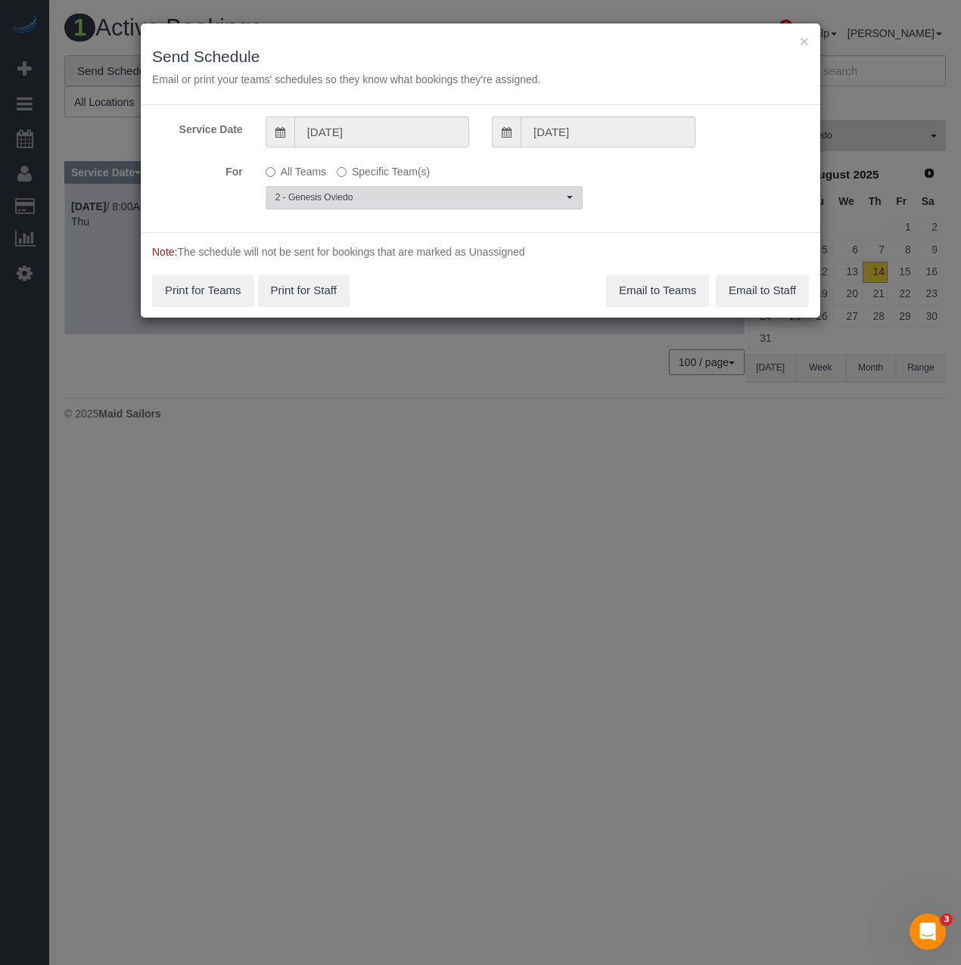
click at [352, 191] on span "2 - Genesis Oviedo" at bounding box center [418, 197] width 287 height 13
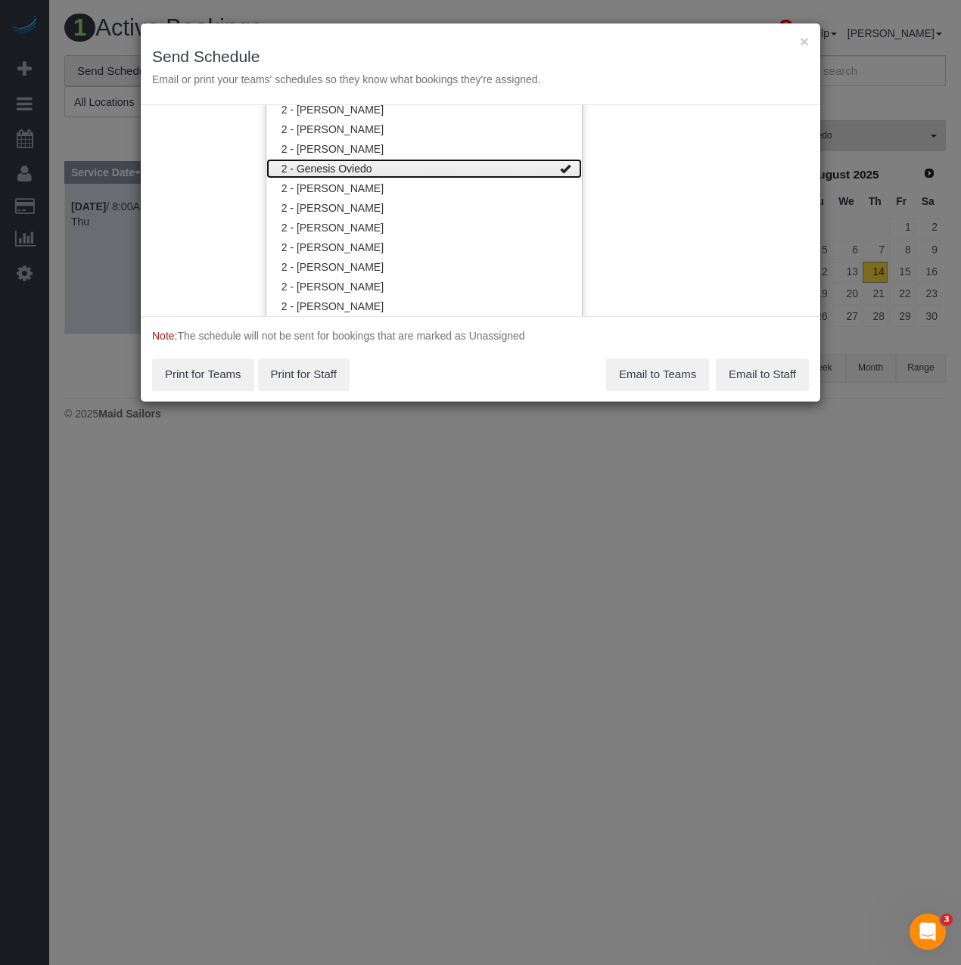
click at [360, 171] on link "2 - Genesis Oviedo" at bounding box center [423, 169] width 315 height 20
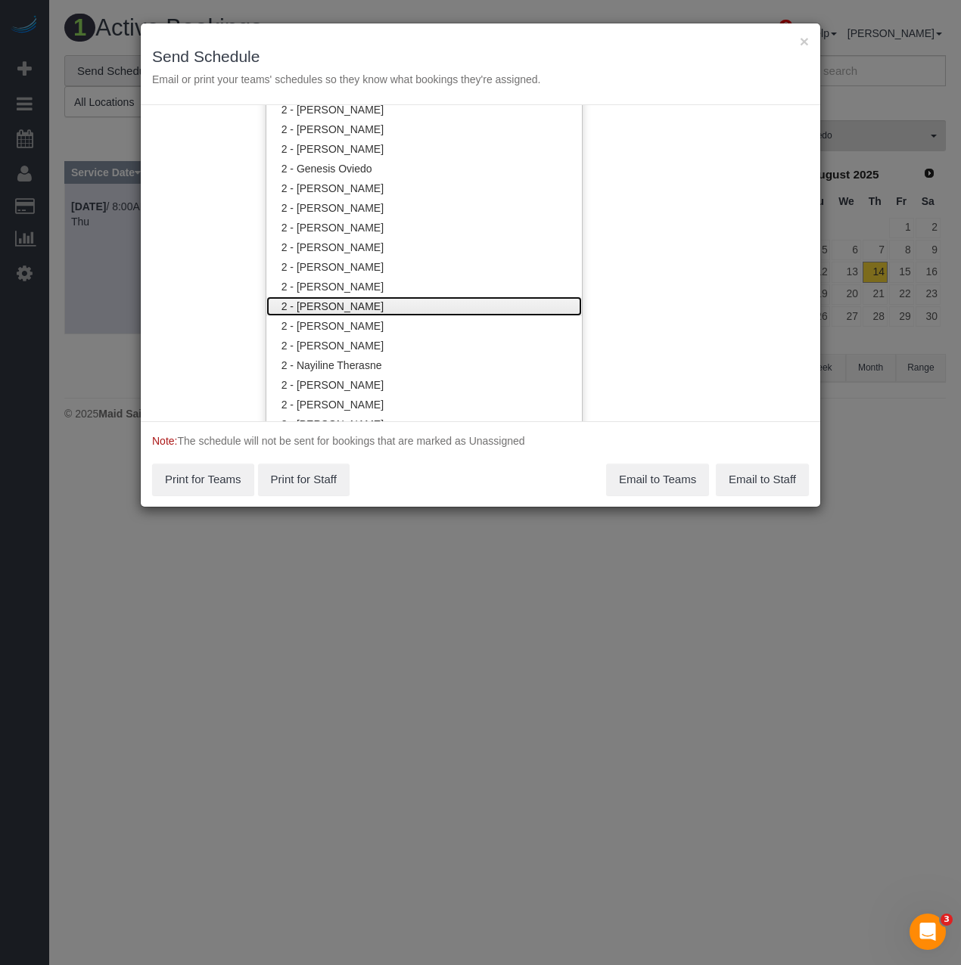
click at [361, 305] on link "2 - [PERSON_NAME]" at bounding box center [423, 307] width 315 height 20
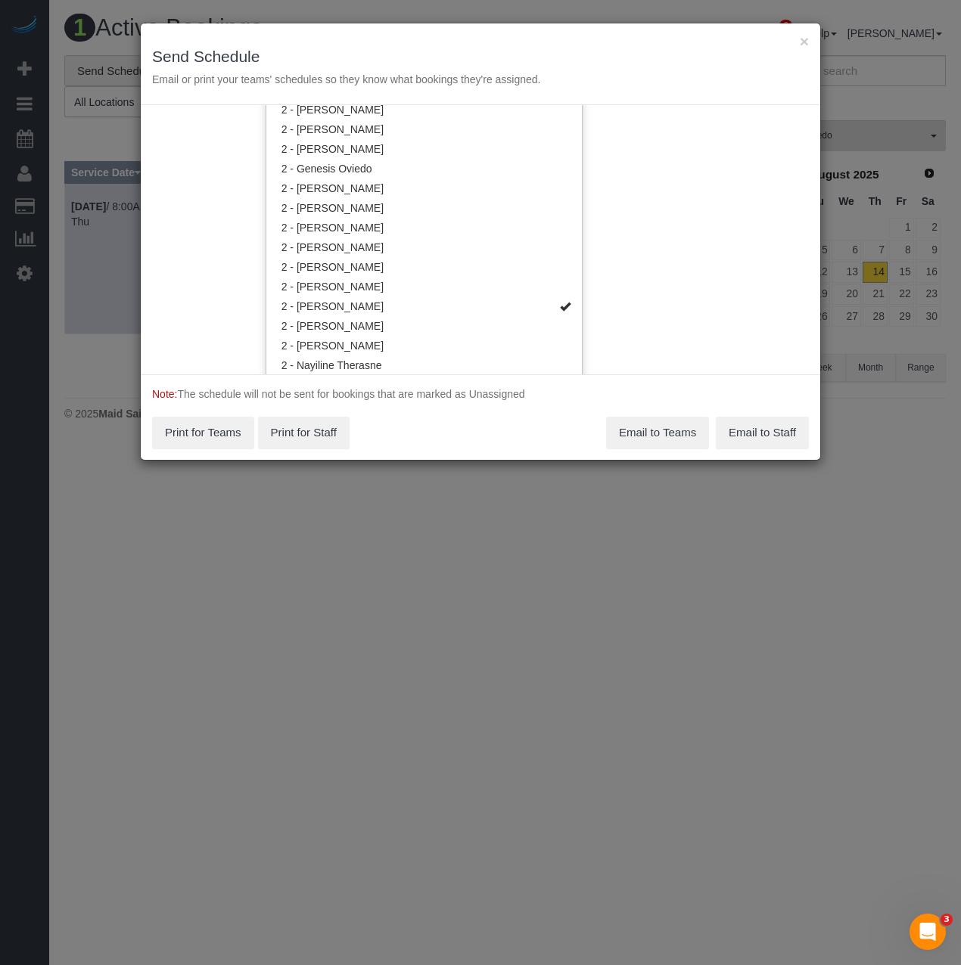
click at [206, 266] on div "Service Date 08/14/2025 08/14/2025 For All Teams Specific Team(s) 2 - Maria Pue…" at bounding box center [480, 239] width 679 height 269
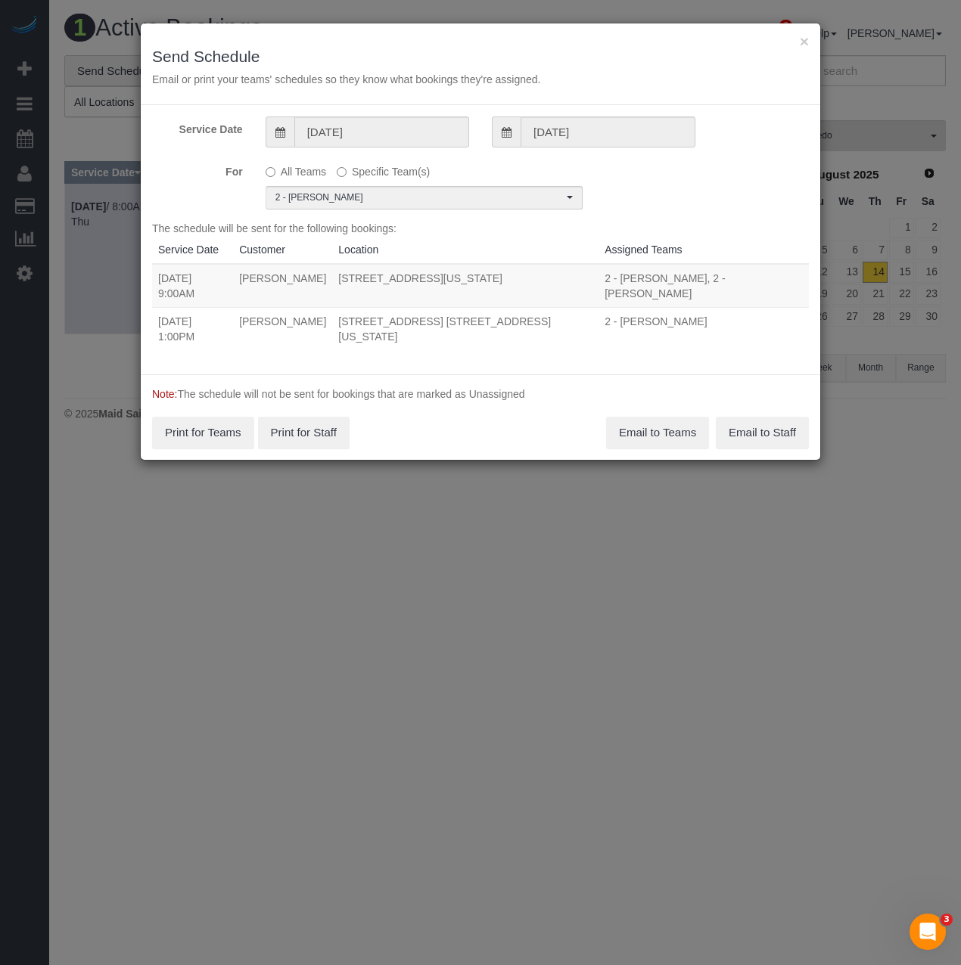
scroll to position [0, 0]
drag, startPoint x: 160, startPoint y: 283, endPoint x: 584, endPoint y: 283, distance: 424.3
click at [584, 283] on tr "08/14/2025 9:00AM Angela Stepan 124 East 13th Street, Apt.5, New York, NY 10003…" at bounding box center [480, 286] width 657 height 44
copy tr "08/14/2025 9:00AM Angela Stepan 124 East 13th Street, Apt.5, New York, NY 10003"
drag, startPoint x: 158, startPoint y: 311, endPoint x: 579, endPoint y: 317, distance: 420.6
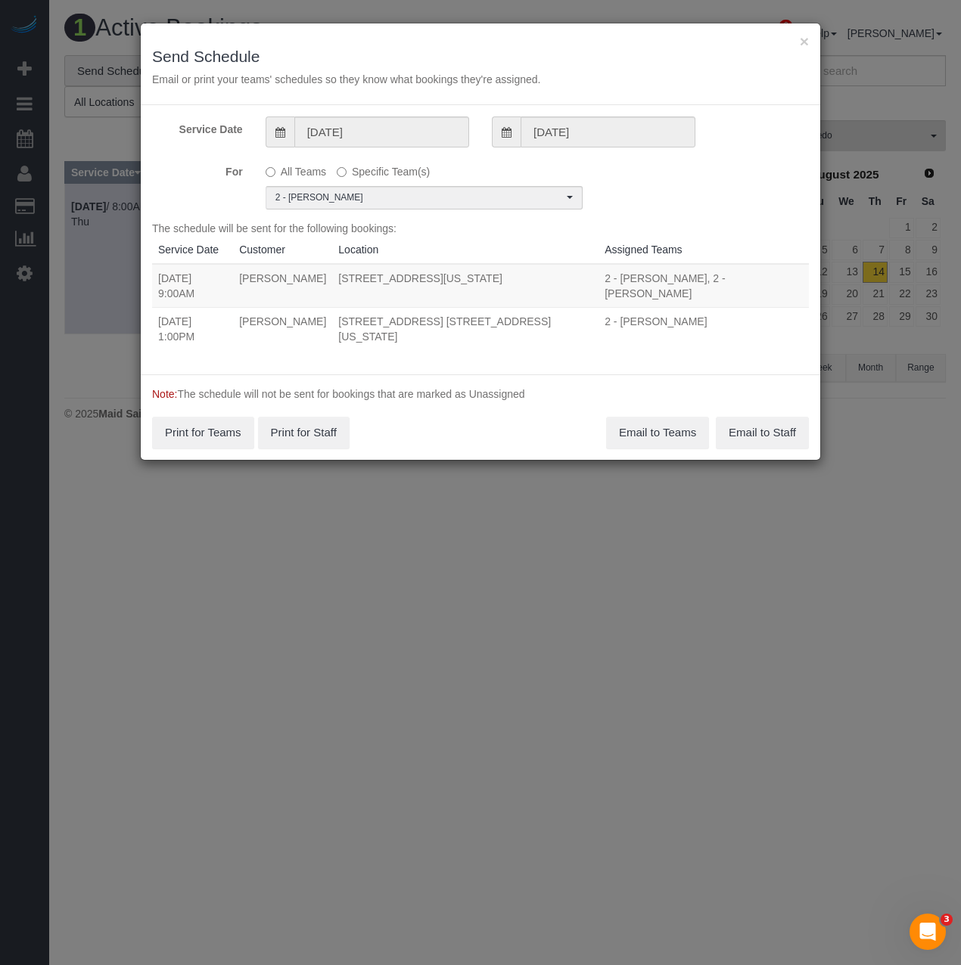
click at [579, 317] on tr "08/14/2025 1:00PM Ken Mencz 167 Perry Street, Apt. 5k, New York, NY 10014 2 - M…" at bounding box center [480, 328] width 657 height 43
copy tr "08/14/2025 1:00PM Ken Mencz 167 Perry Street, Apt. 5k, New York, NY 10014"
click at [494, 569] on div "× Send Schedule Email or print your teams' schedules so they know what bookings…" at bounding box center [480, 482] width 961 height 965
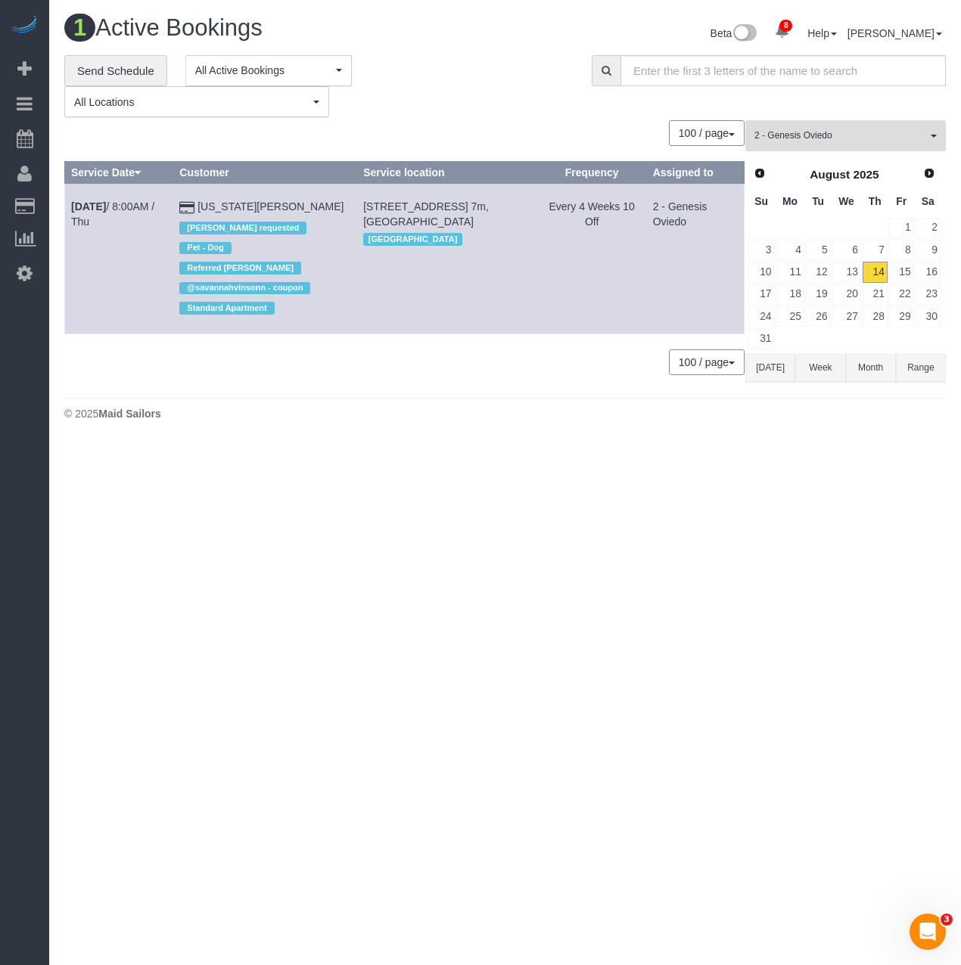
click at [846, 151] on button "2 - Genesis Oviedo All Teams" at bounding box center [845, 135] width 200 height 31
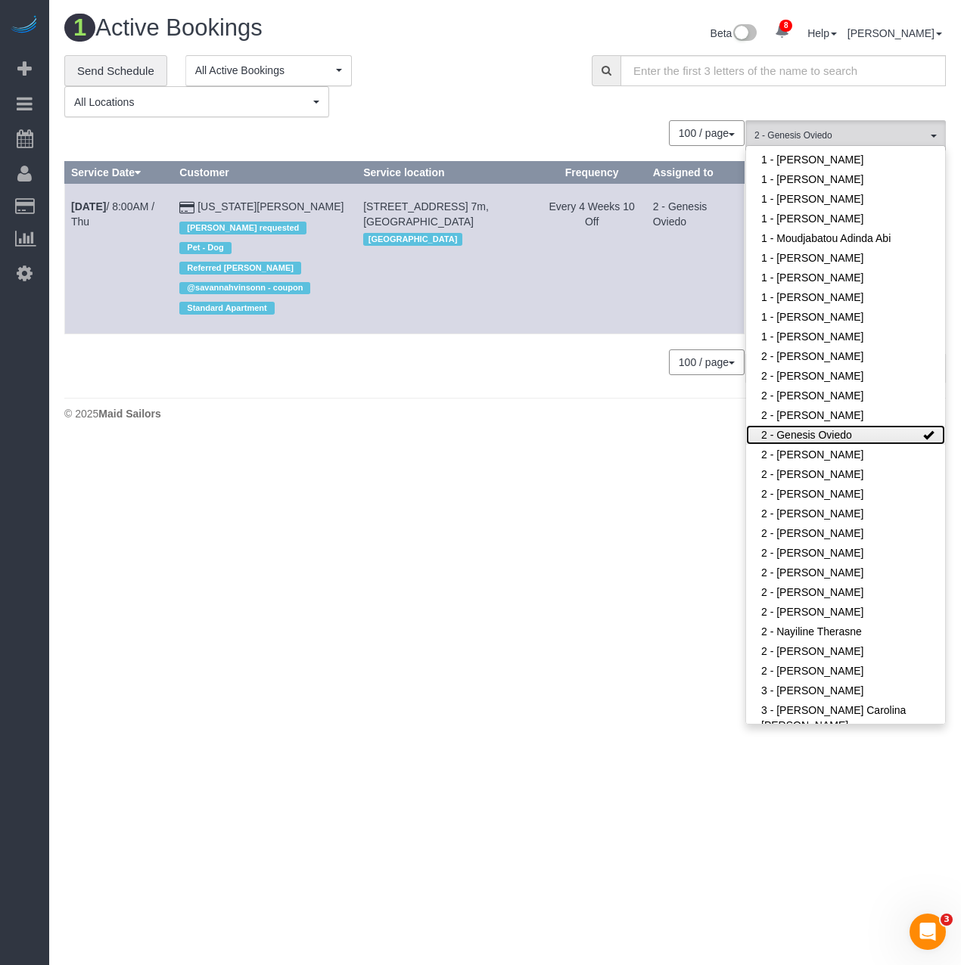
click at [804, 432] on link "2 - Genesis Oviedo" at bounding box center [845, 435] width 199 height 20
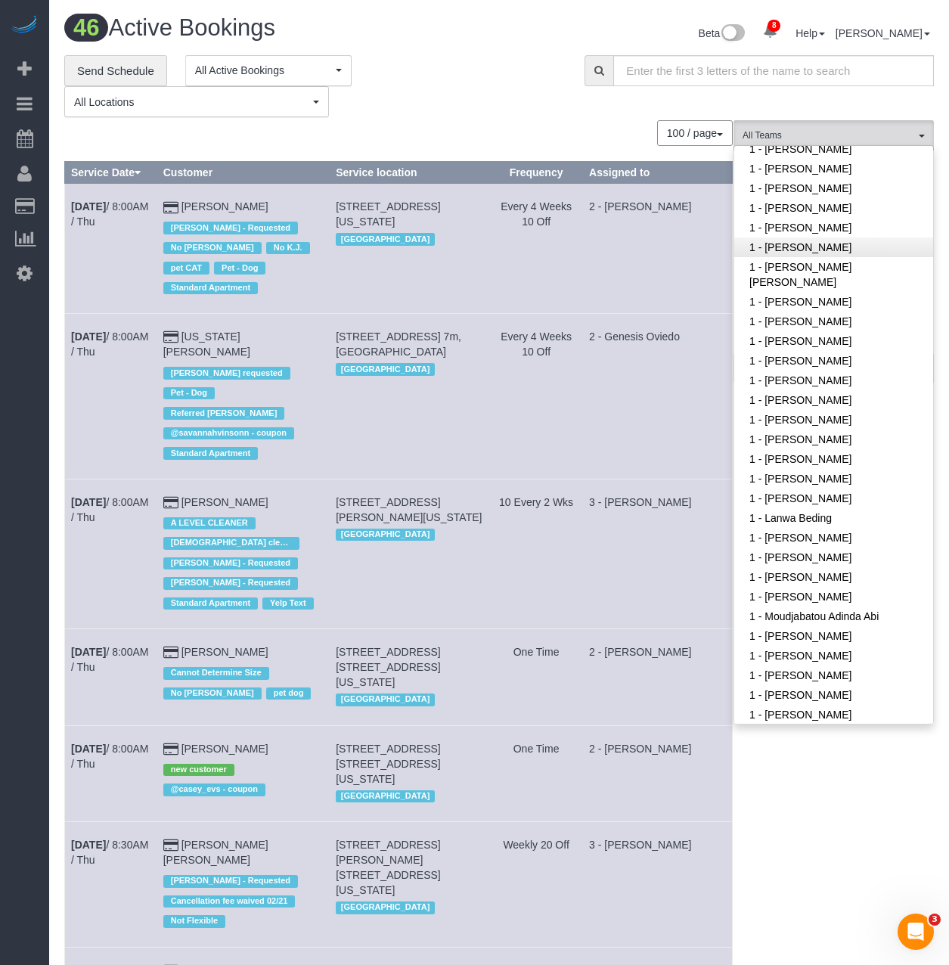
scroll to position [188, 0]
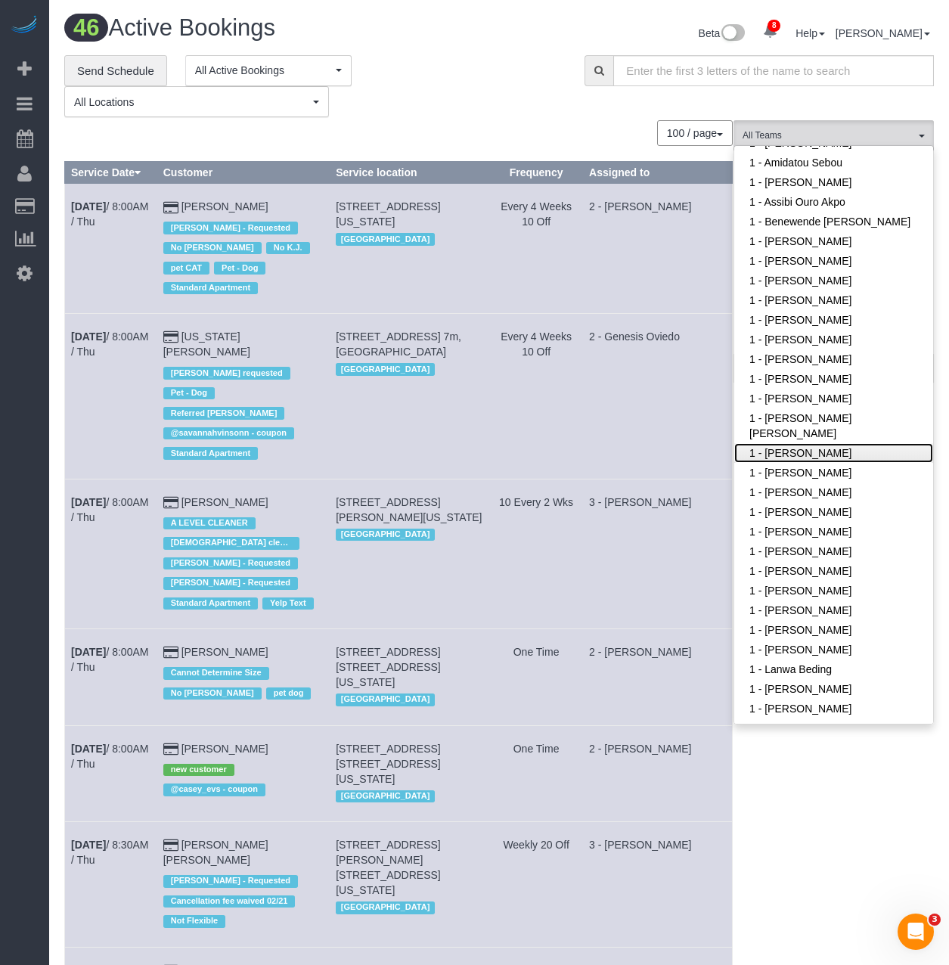
click at [843, 454] on link "1 - [PERSON_NAME]" at bounding box center [833, 453] width 199 height 20
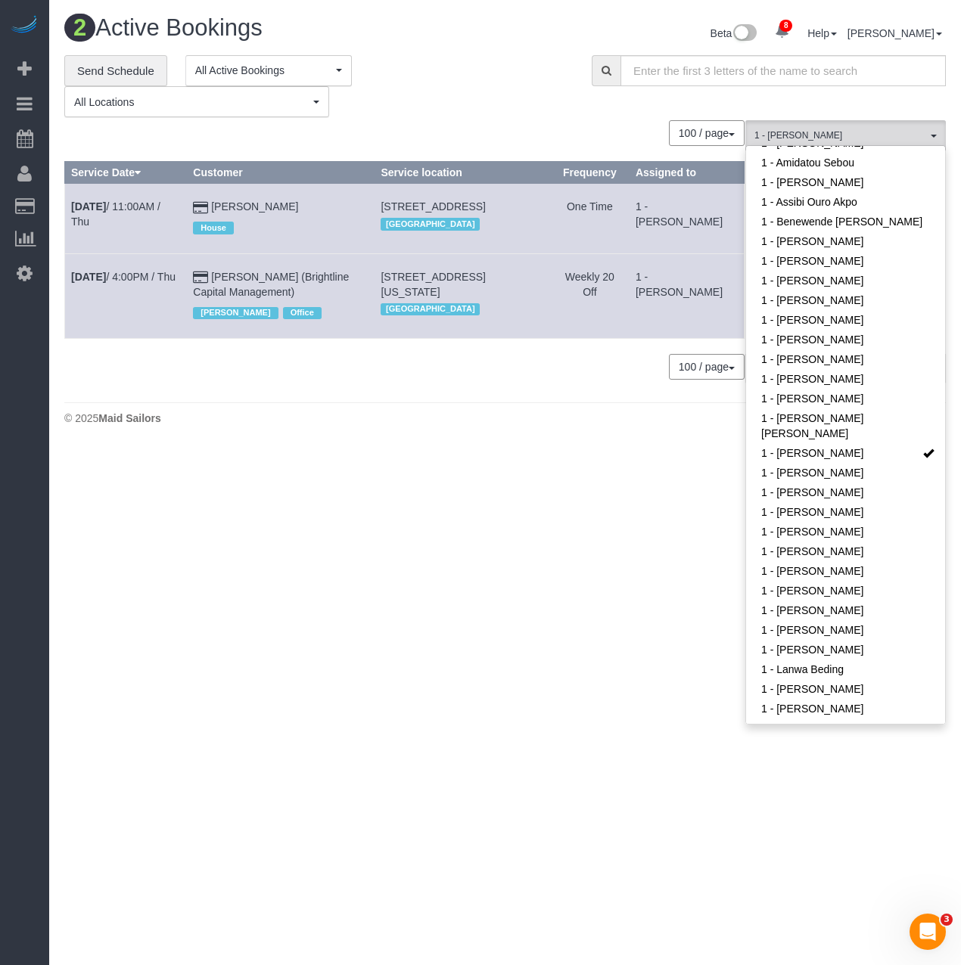
click at [393, 448] on div "2 Active Bookings Beta 8 Your Notifications You have 0 alerts × You have 4 to c…" at bounding box center [504, 224] width 911 height 448
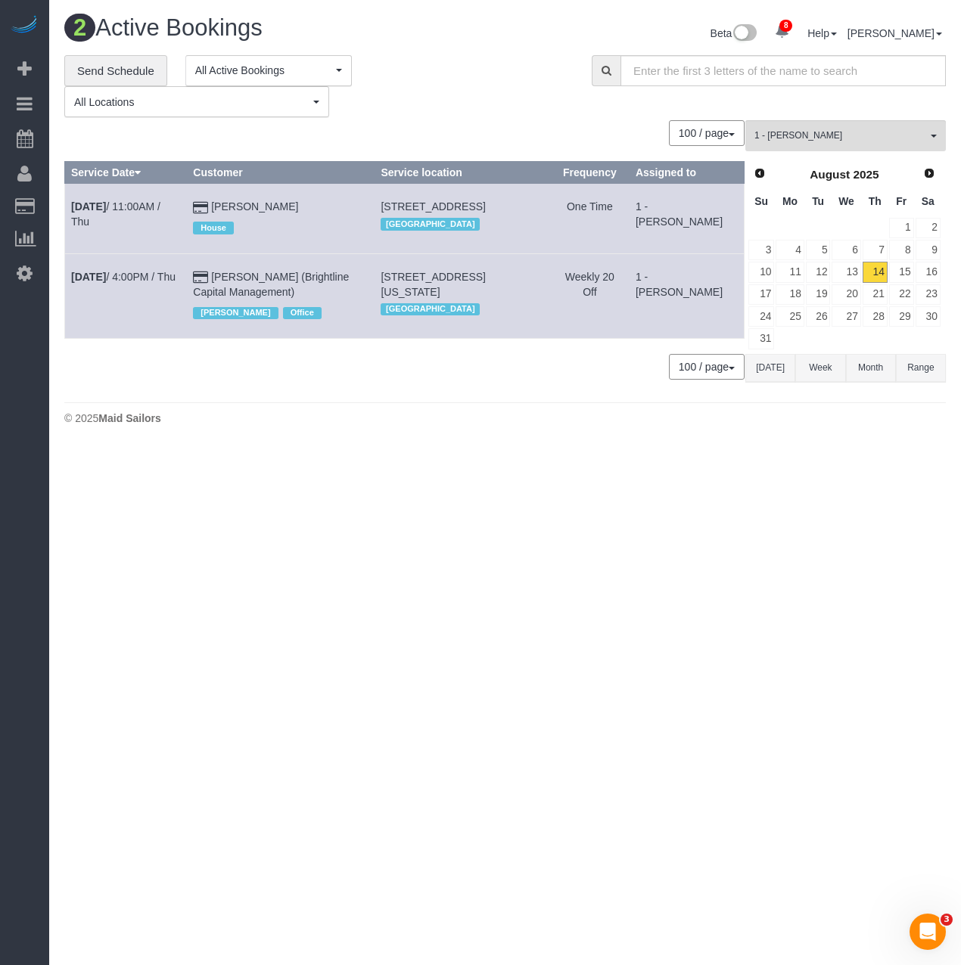
click at [227, 463] on body "8 Beta Your Notifications You have 0 alerts × You have 4 to charge for 08/13/20…" at bounding box center [480, 482] width 961 height 965
click at [95, 283] on b "[DATE]" at bounding box center [88, 277] width 35 height 12
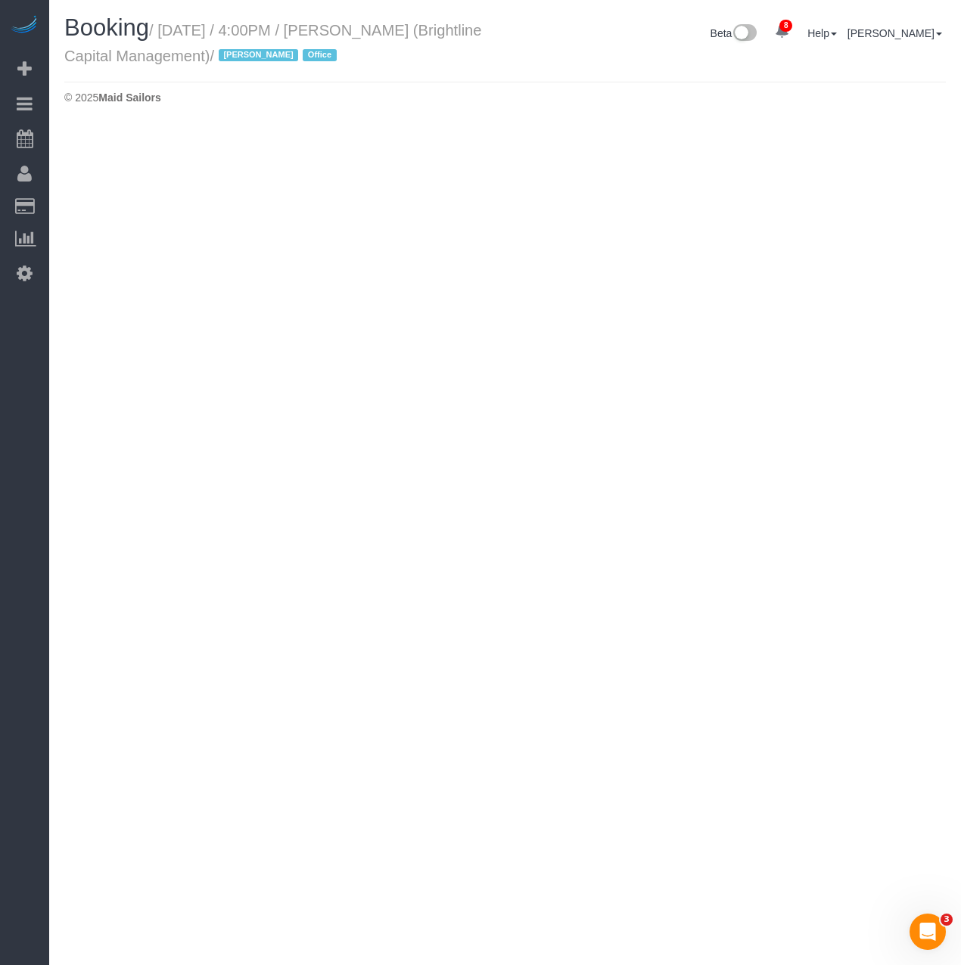
select select "NY"
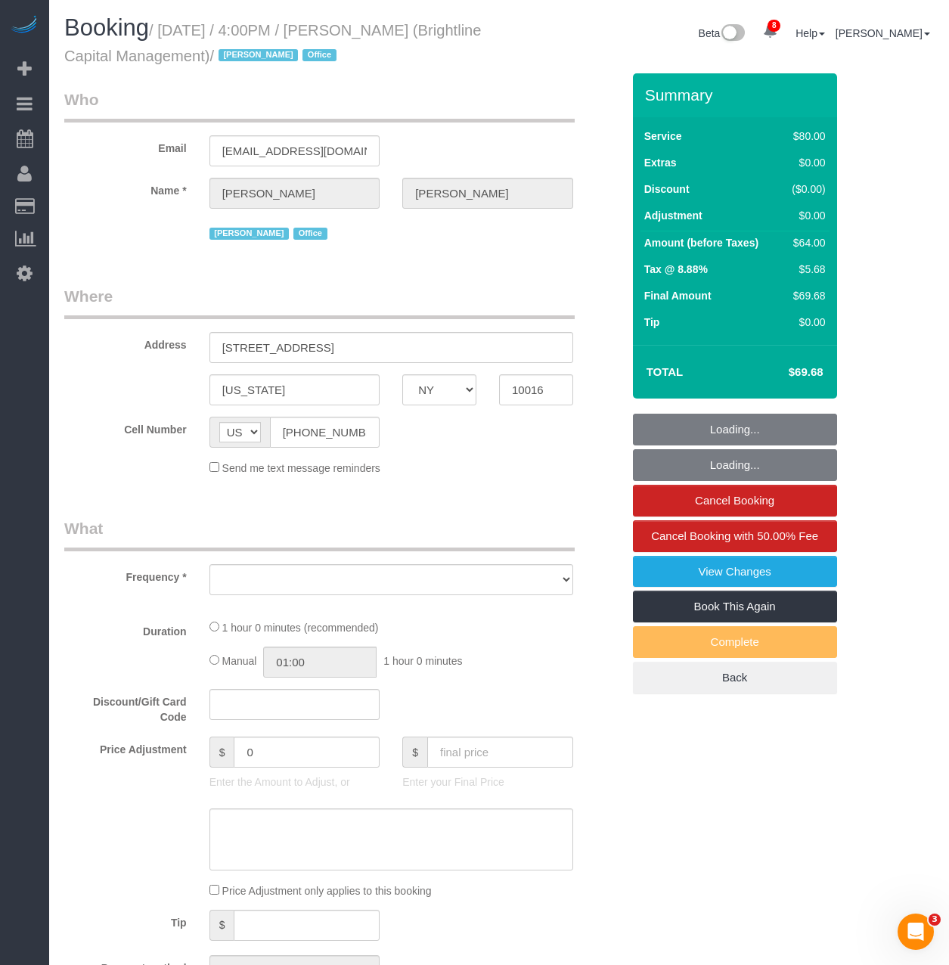
select select "number:89"
select select "number:90"
select select "number:15"
select select "number:7"
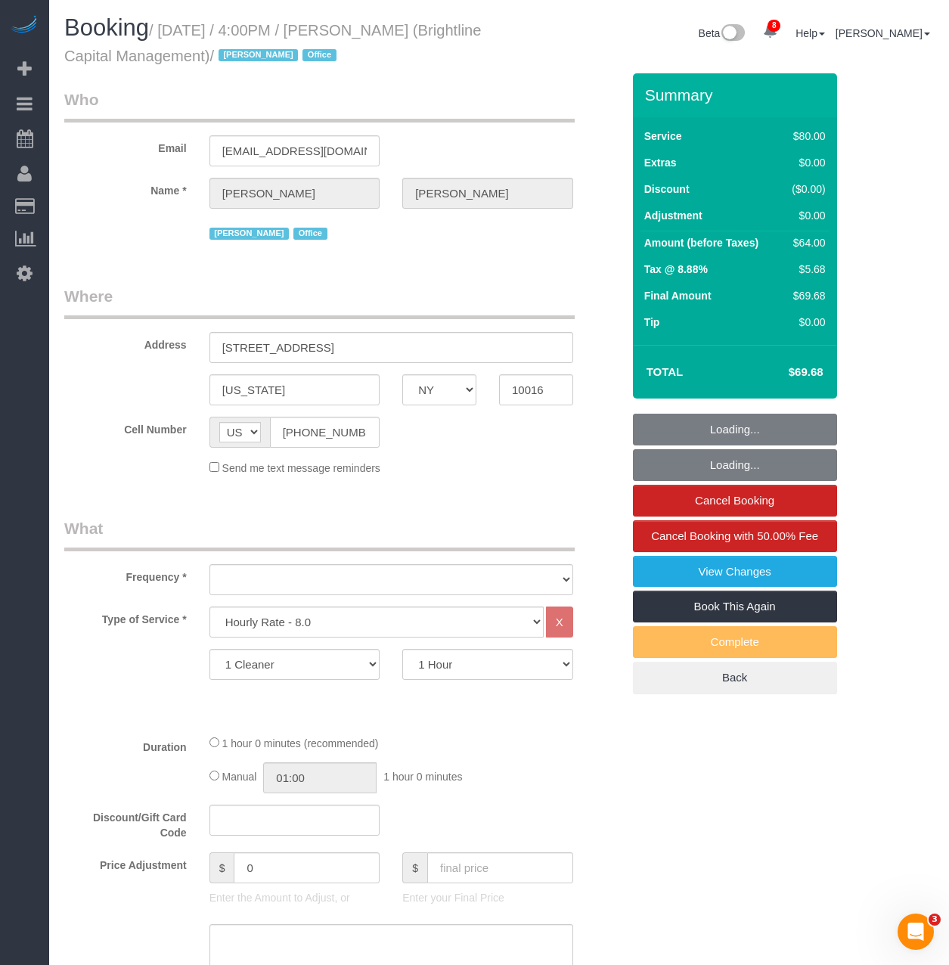
select select "object:11403"
select select "spot84"
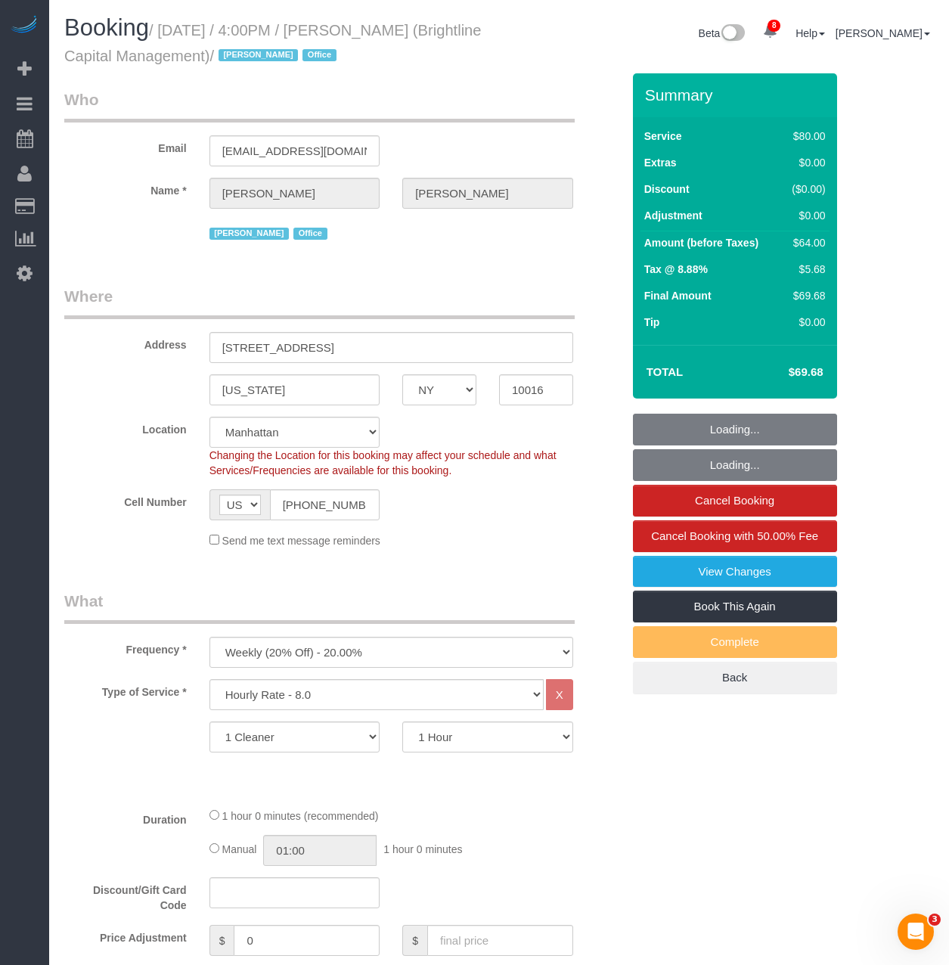
select select "object:11840"
select select "string:stripe-pm_1QrNtx4VGloSiKo7JRyNQS5o"
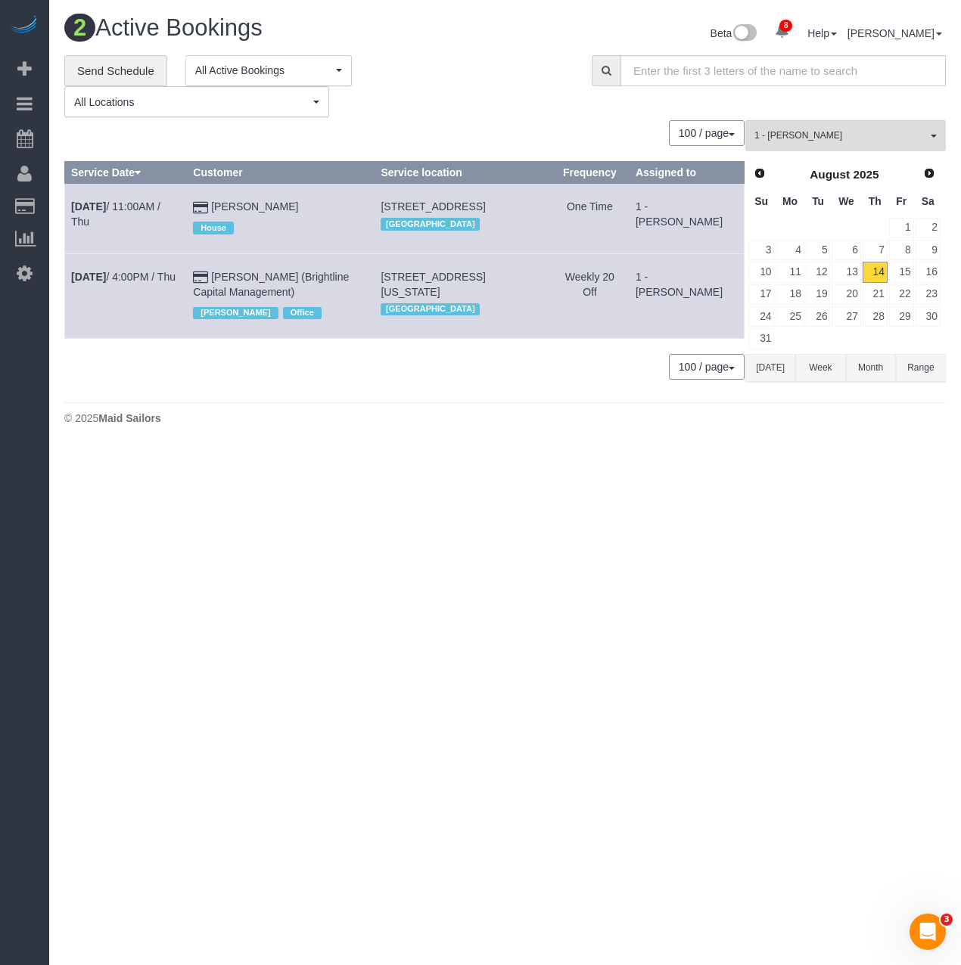
drag, startPoint x: 68, startPoint y: 291, endPoint x: 308, endPoint y: 303, distance: 240.0
click at [308, 303] on tr "Aug 14th / 4:00PM / Thu Natalie Steiner (Brightline Capital Management) Jacky X…" at bounding box center [404, 295] width 679 height 85
copy tr "Aug 14th / 4:00PM / Thu Natalie Steiner (Brightline Capital Management)"
drag, startPoint x: 464, startPoint y: 309, endPoint x: 391, endPoint y: 286, distance: 76.3
click at [391, 286] on td "461 Park Ave South, 8th Floor, New York, NY 10016 Manhattan" at bounding box center [461, 295] width 175 height 85
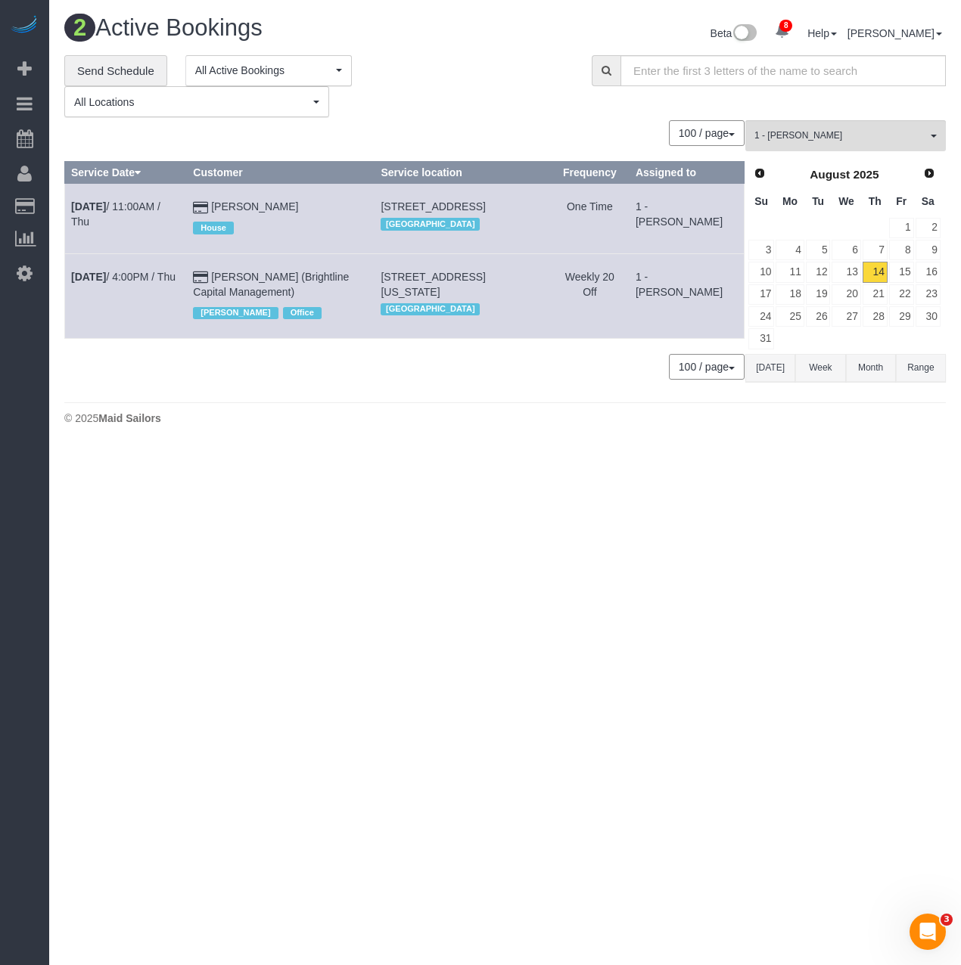
copy span "[STREET_ADDRESS][US_STATE]"
click at [126, 283] on link "Aug 14th / 4:00PM / Thu" at bounding box center [123, 277] width 104 height 12
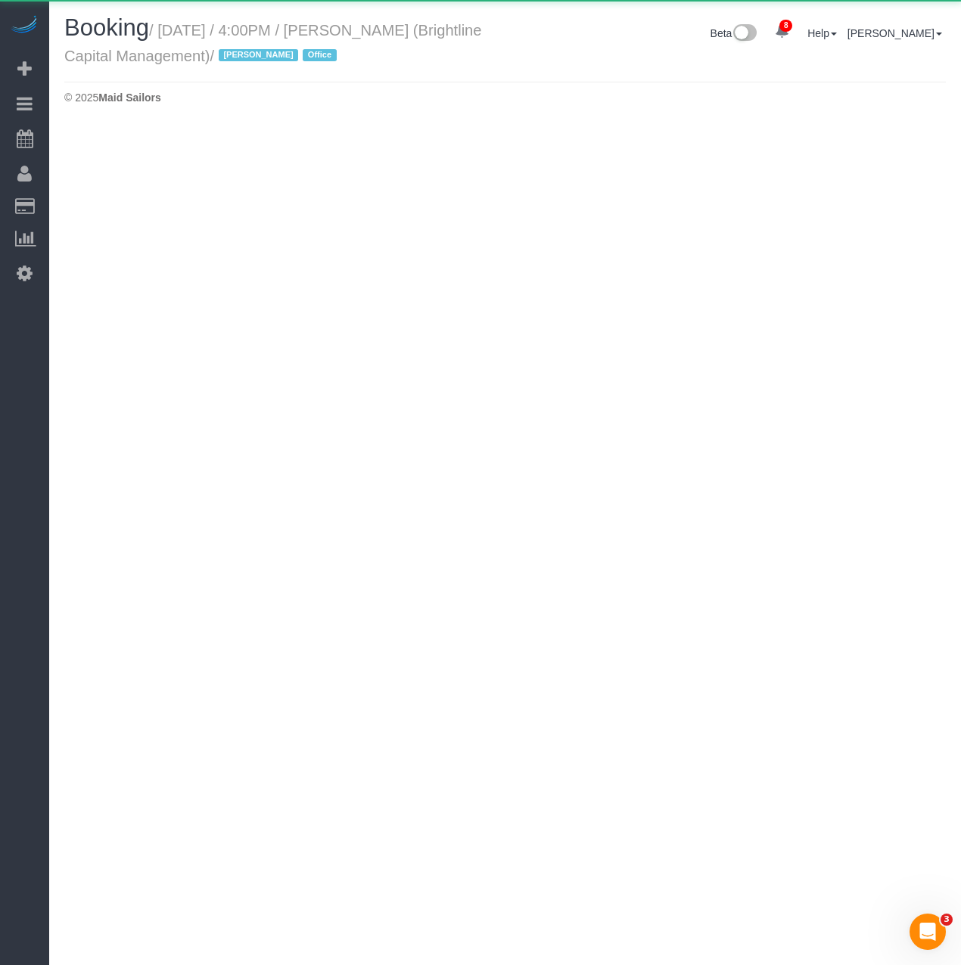
select select "NY"
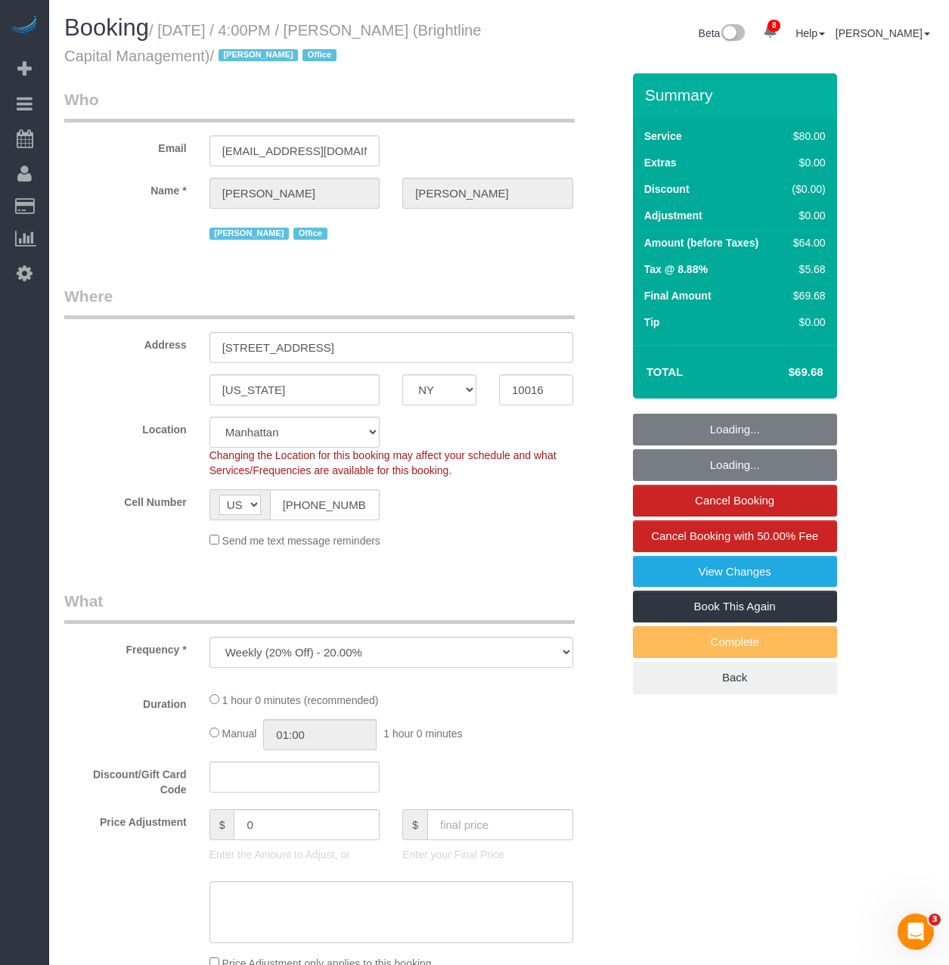
select select "object:12564"
select select "string:stripe-pm_1QrNtx4VGloSiKo7JRyNQS5o"
select select "number:89"
select select "number:90"
select select "number:15"
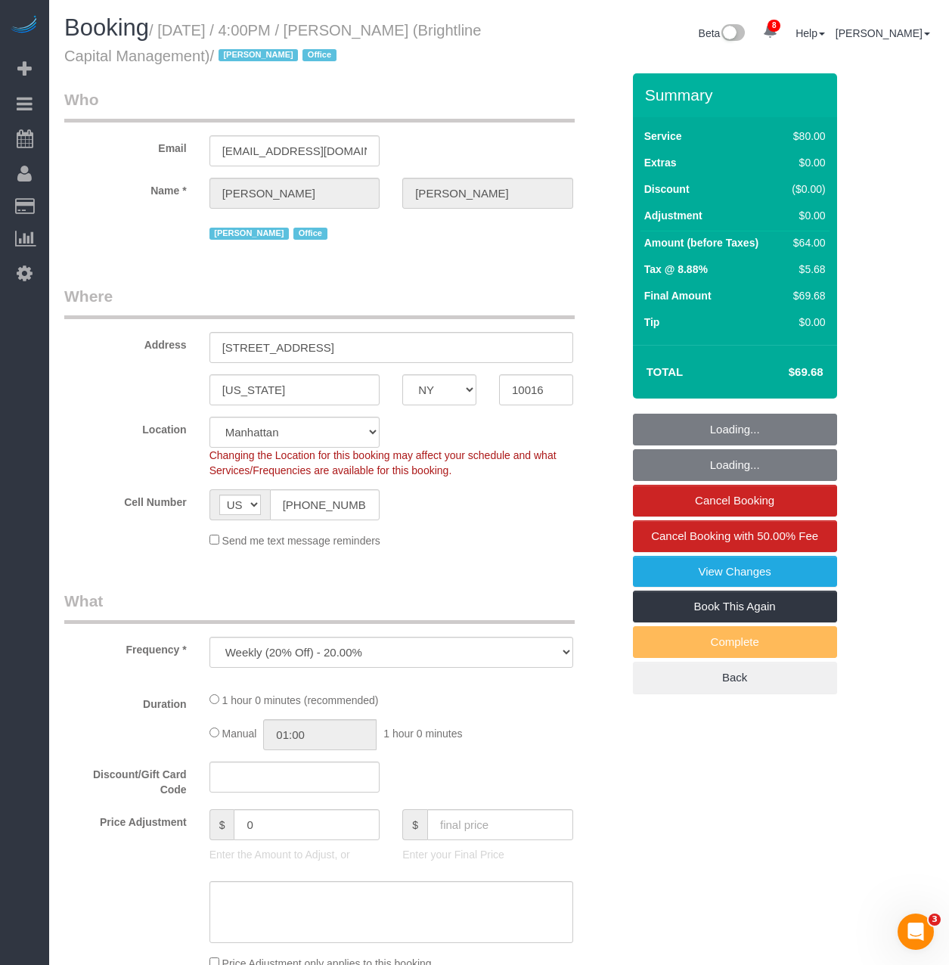
select select "number:7"
select select "spot124"
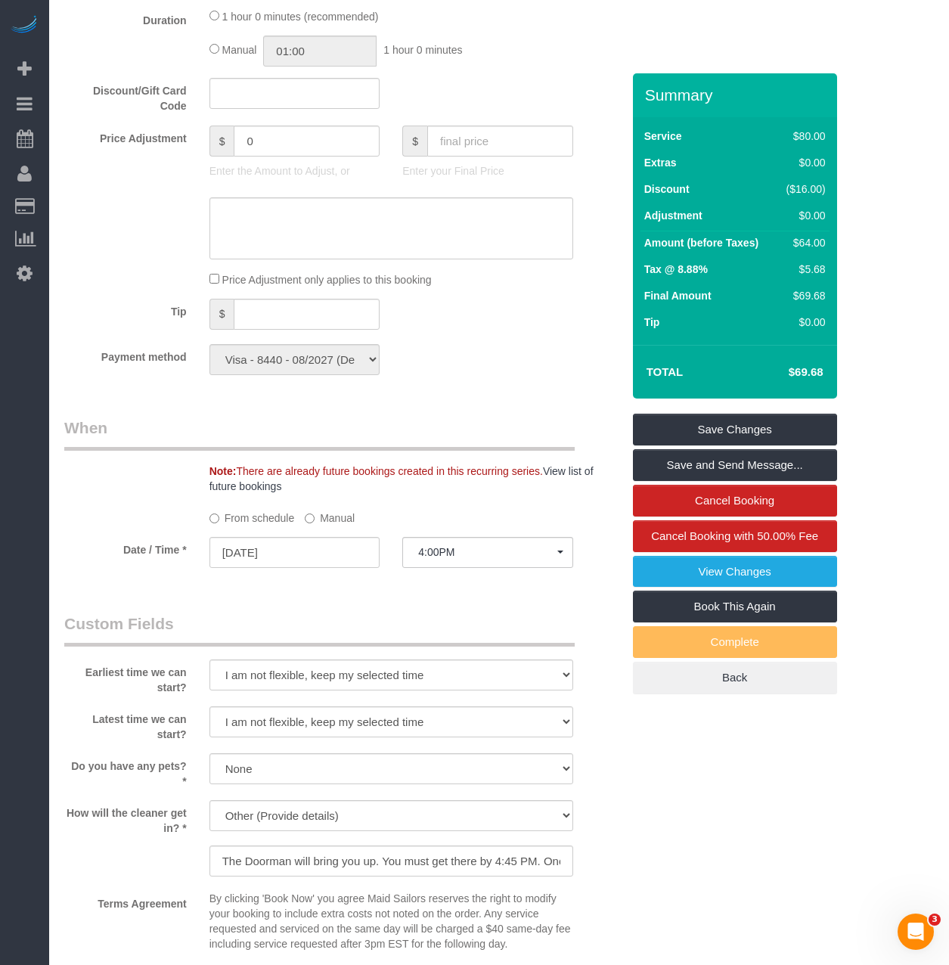
scroll to position [1059, 0]
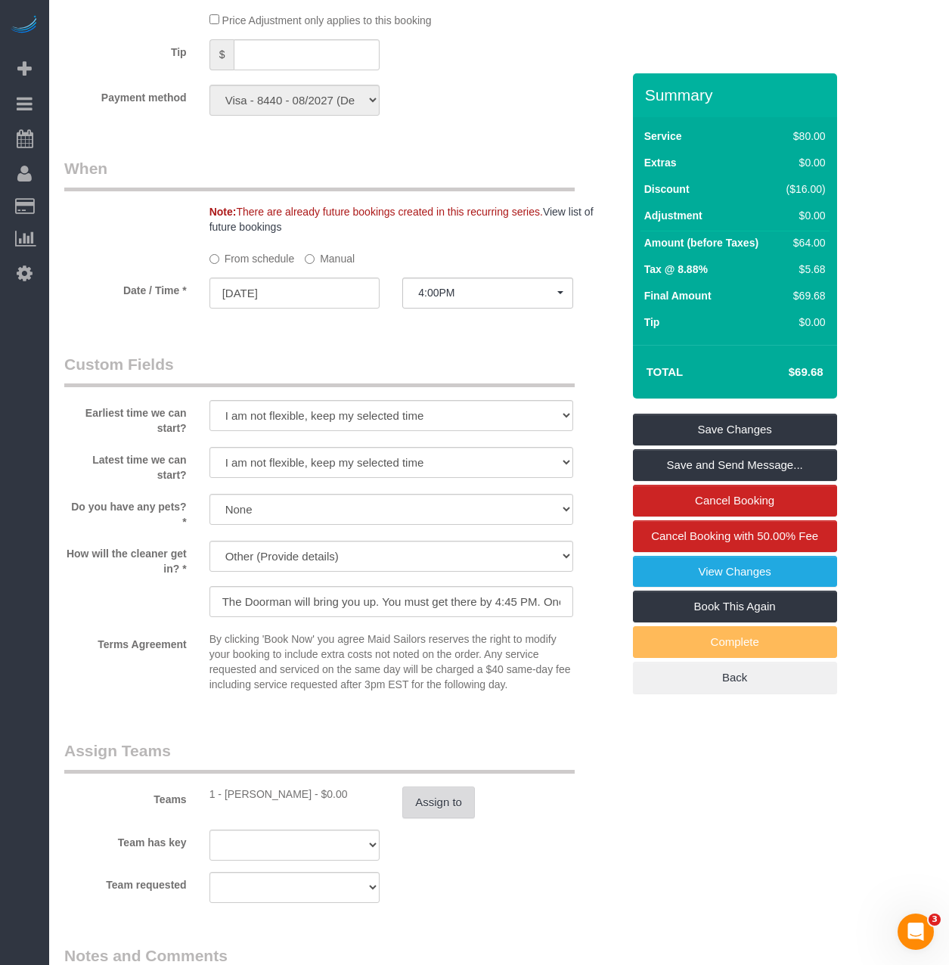
click at [428, 798] on button "Assign to" at bounding box center [438, 803] width 73 height 32
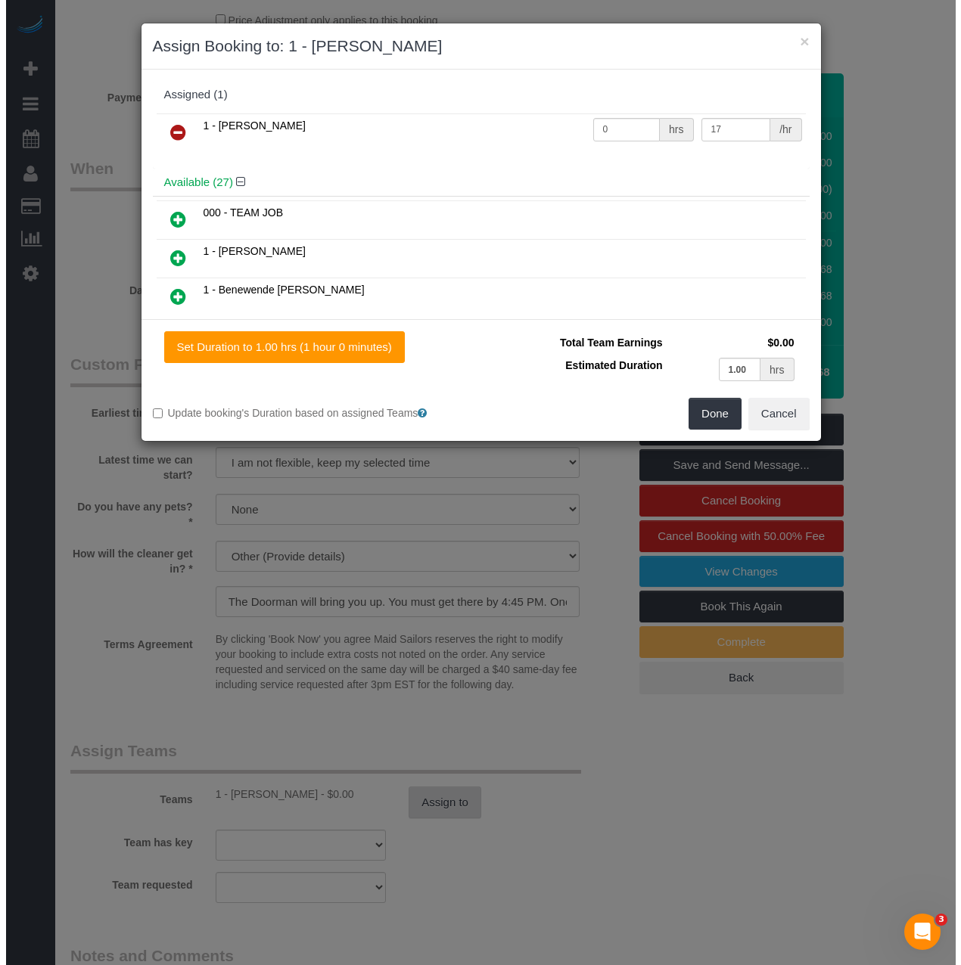
scroll to position [1054, 0]
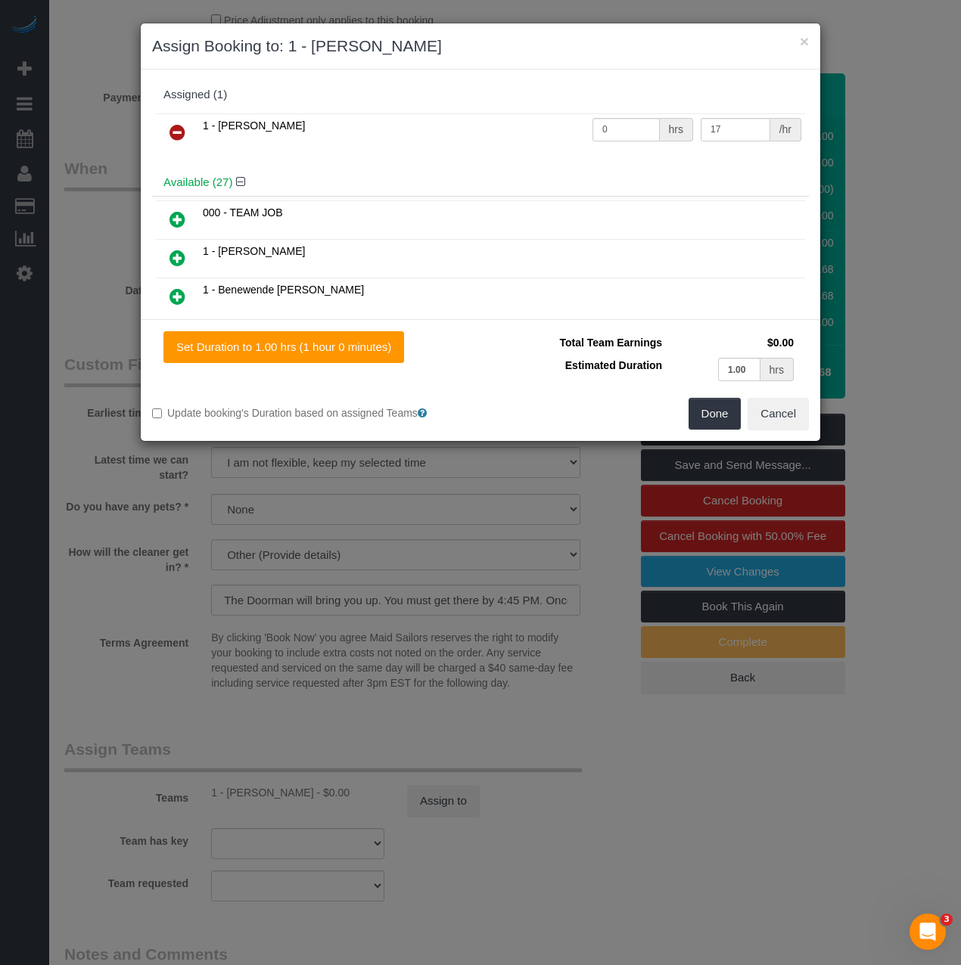
click at [185, 135] on link at bounding box center [178, 133] width 36 height 30
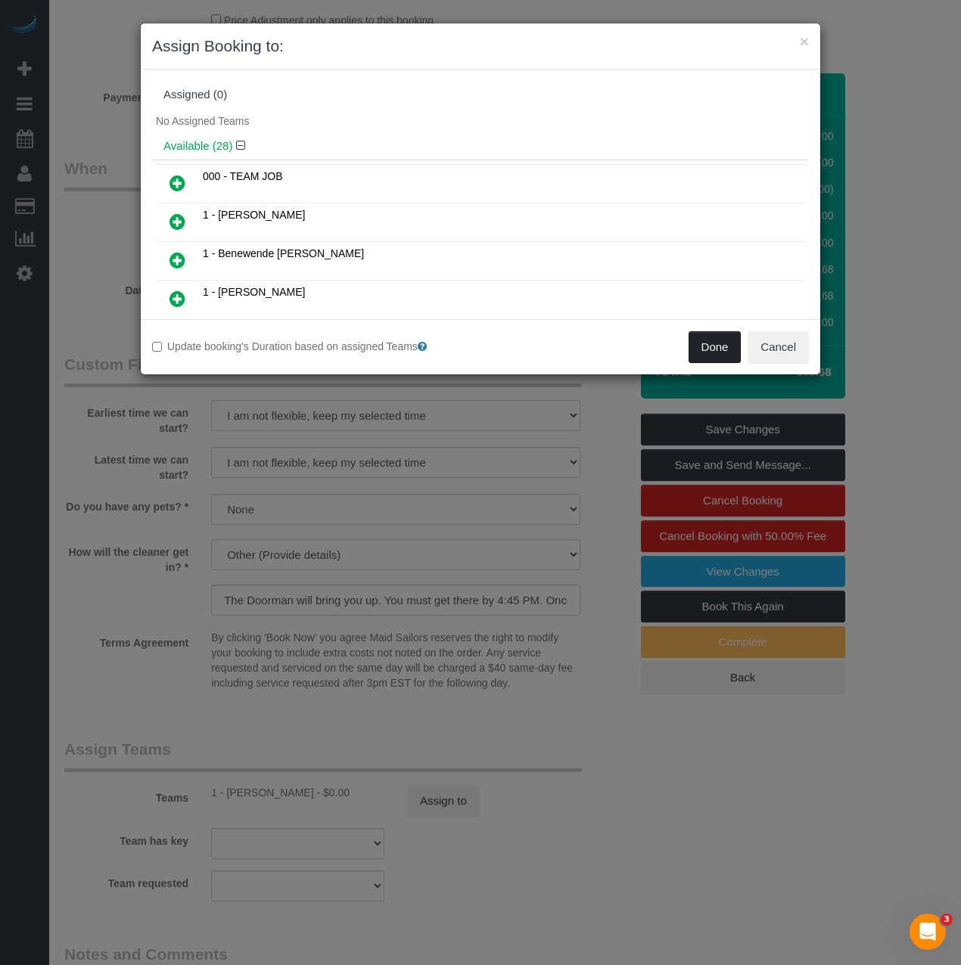
click at [697, 344] on button "Done" at bounding box center [714, 347] width 53 height 32
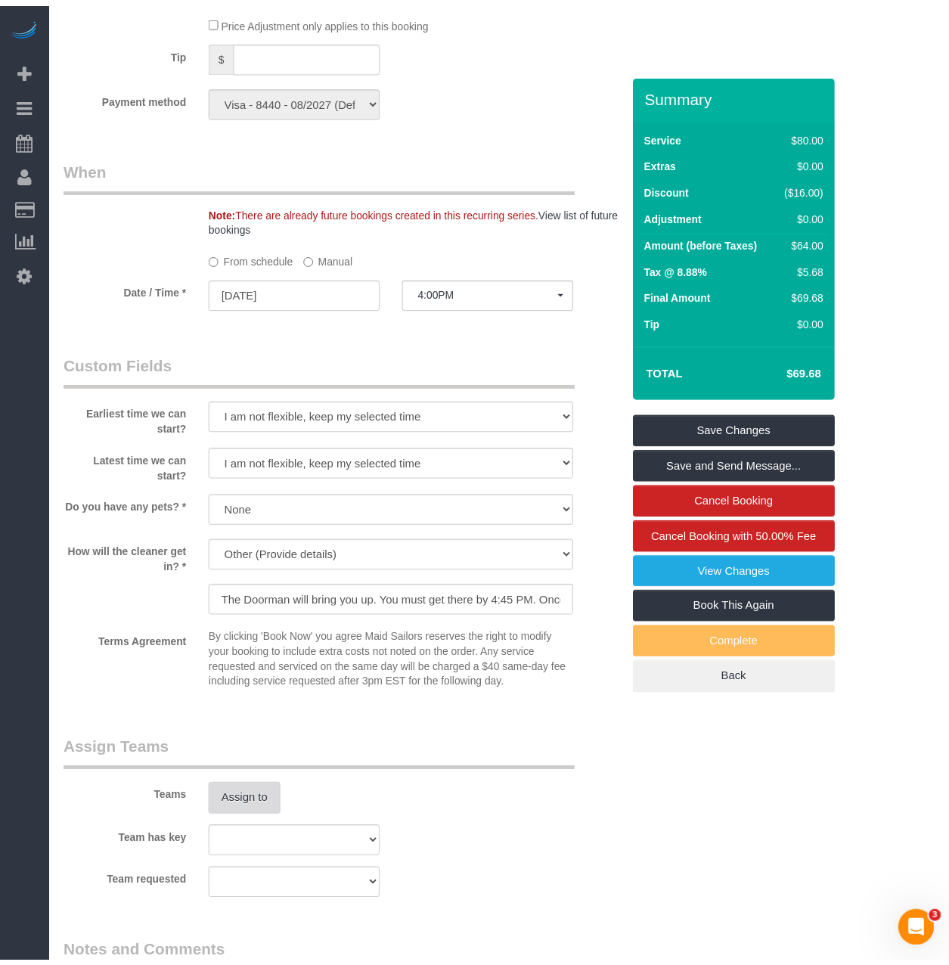
scroll to position [1059, 0]
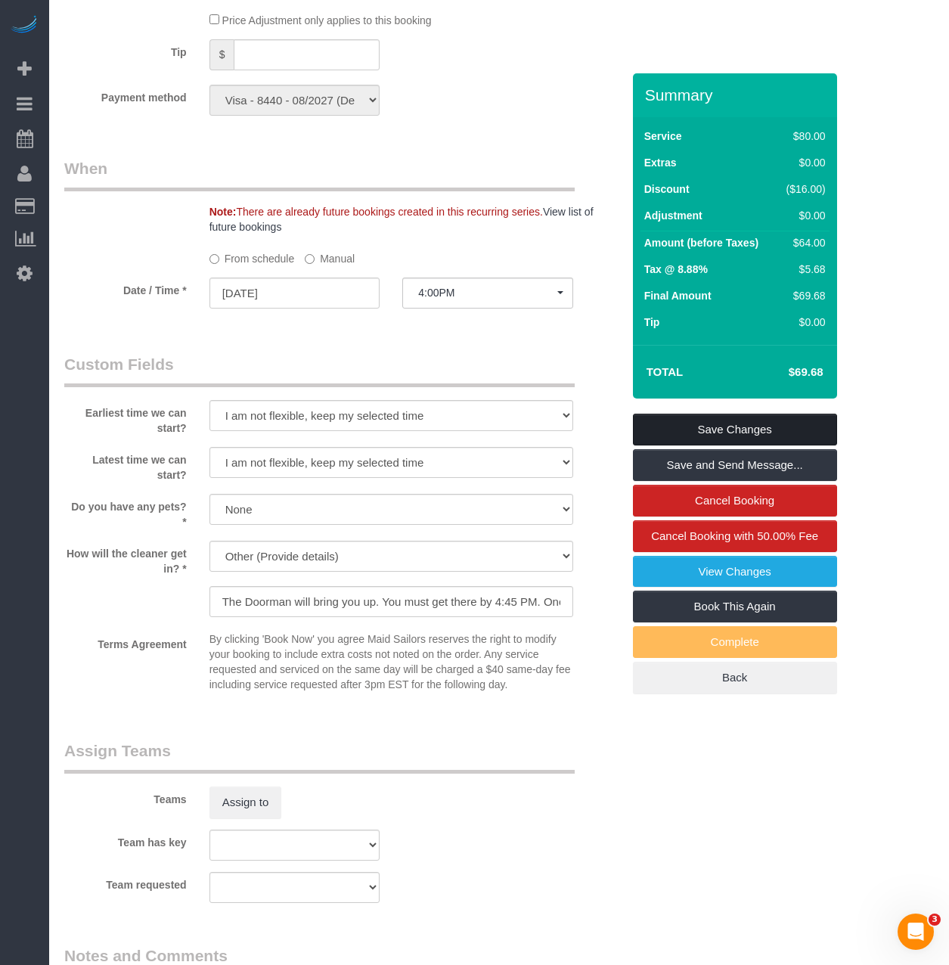
click at [694, 427] on link "Save Changes" at bounding box center [735, 430] width 204 height 32
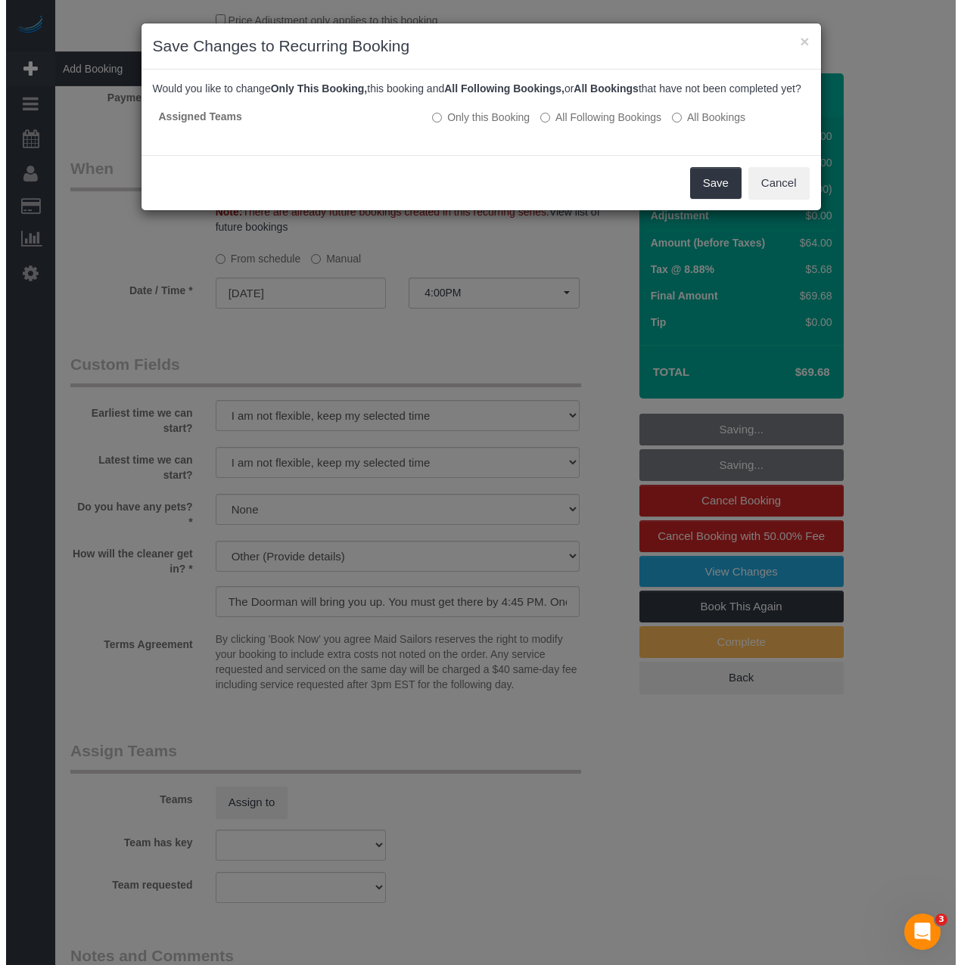
scroll to position [1054, 0]
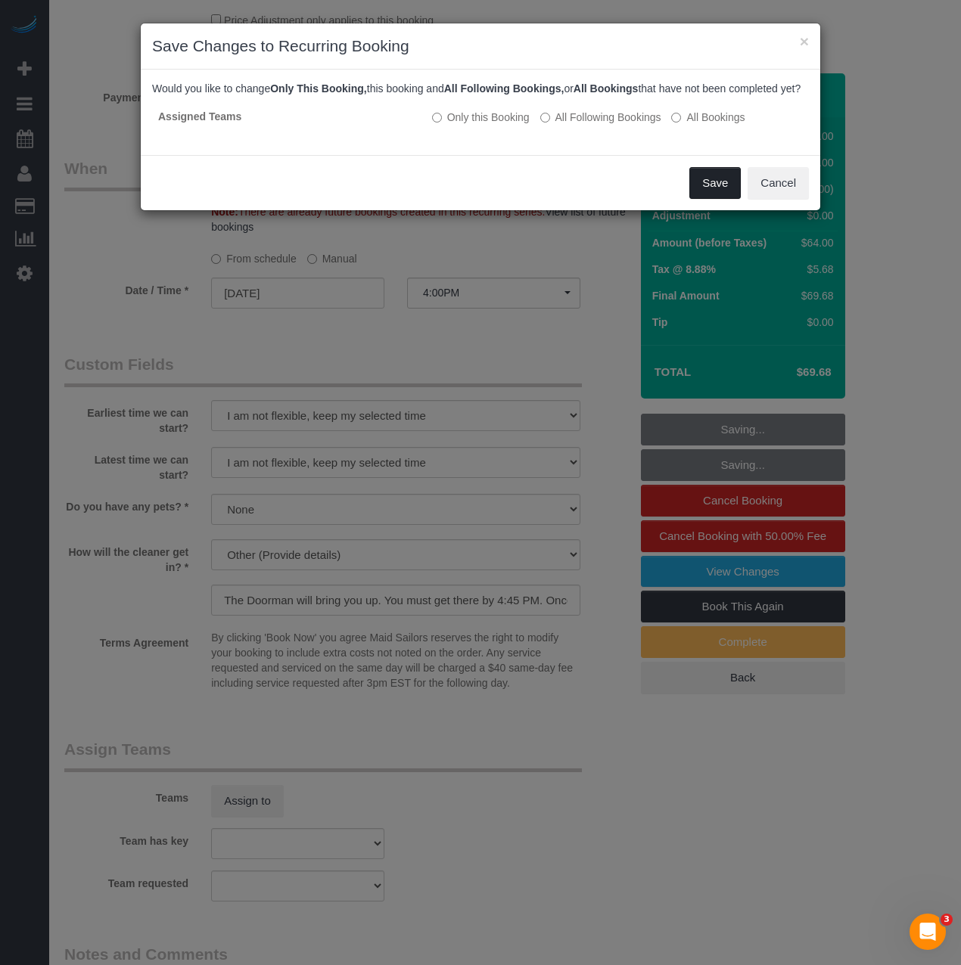
click at [716, 199] on button "Save" at bounding box center [714, 183] width 51 height 32
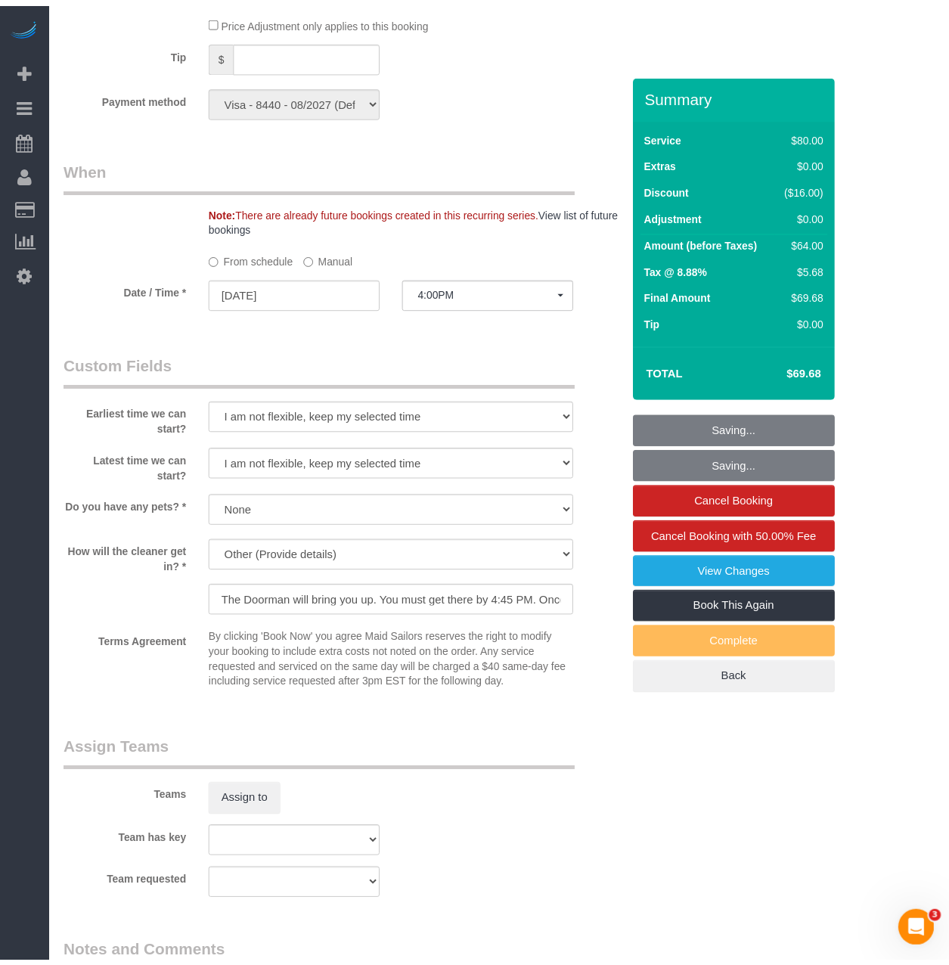
scroll to position [1059, 0]
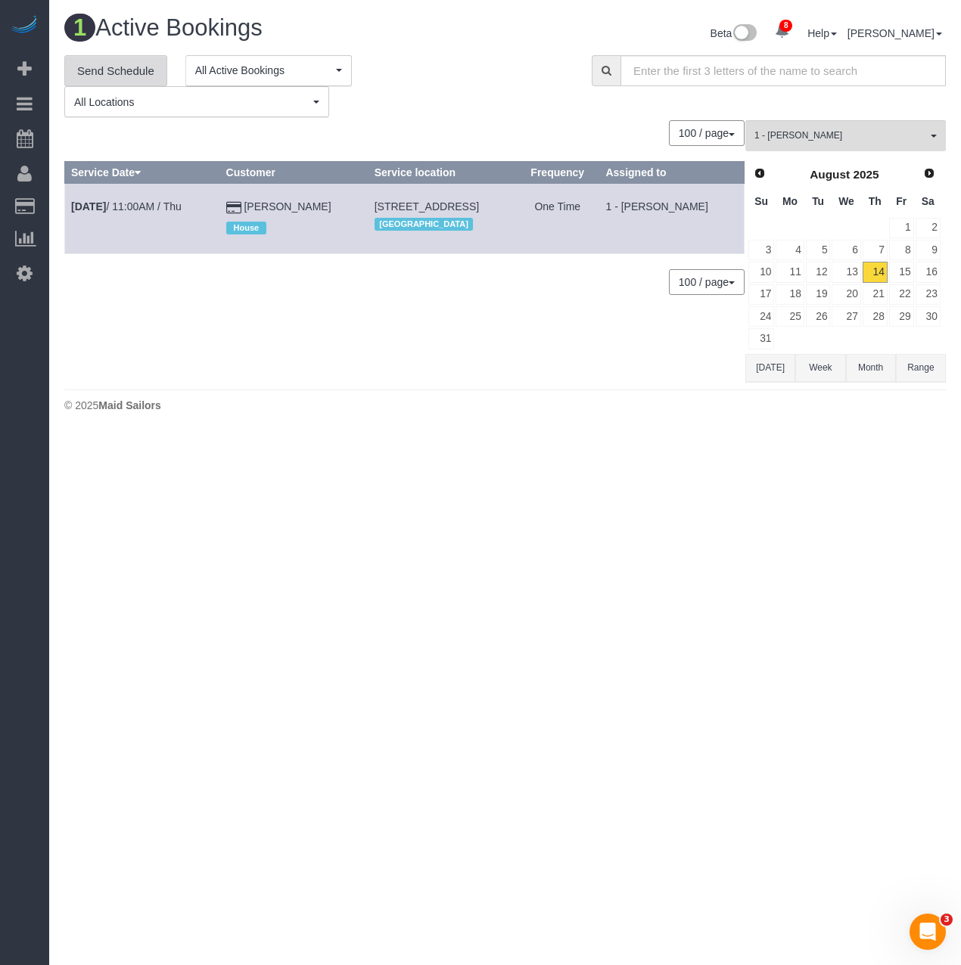
click at [151, 68] on link "Send Schedule" at bounding box center [115, 71] width 103 height 32
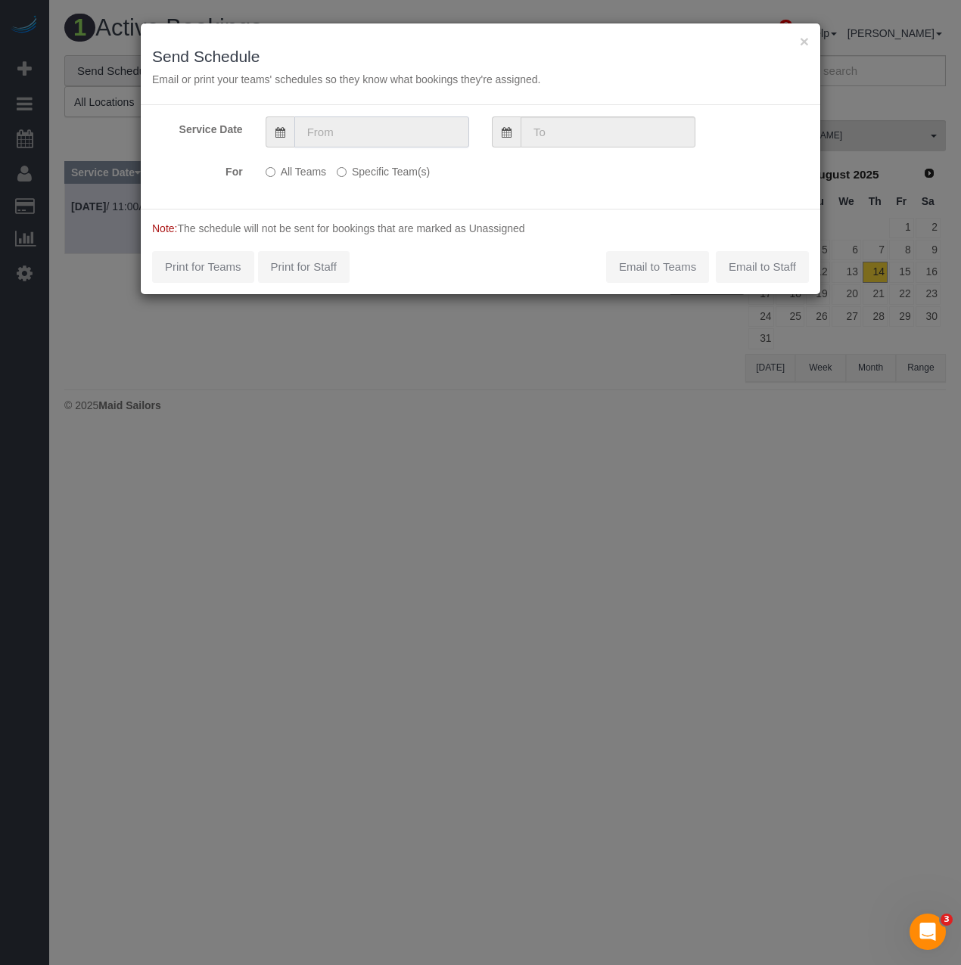
click at [384, 141] on input "text" at bounding box center [381, 131] width 175 height 31
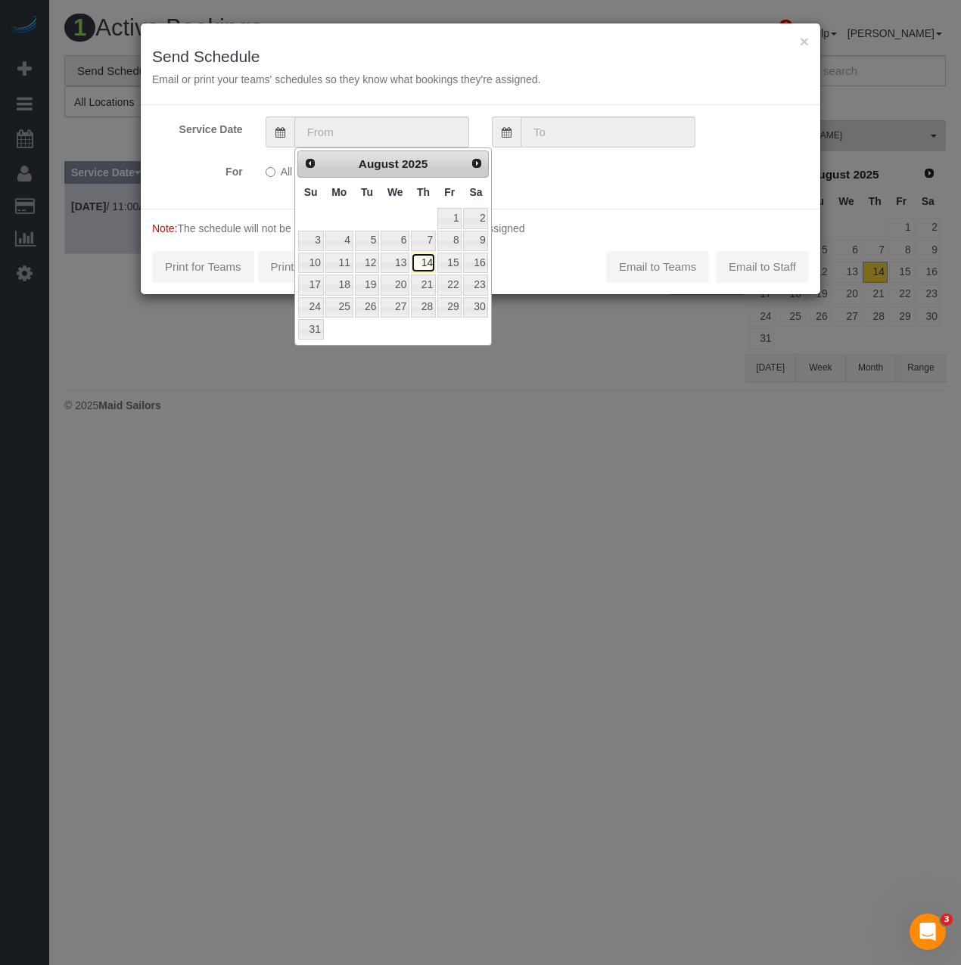
click at [430, 259] on link "14" at bounding box center [423, 263] width 25 height 20
type input "[DATE]"
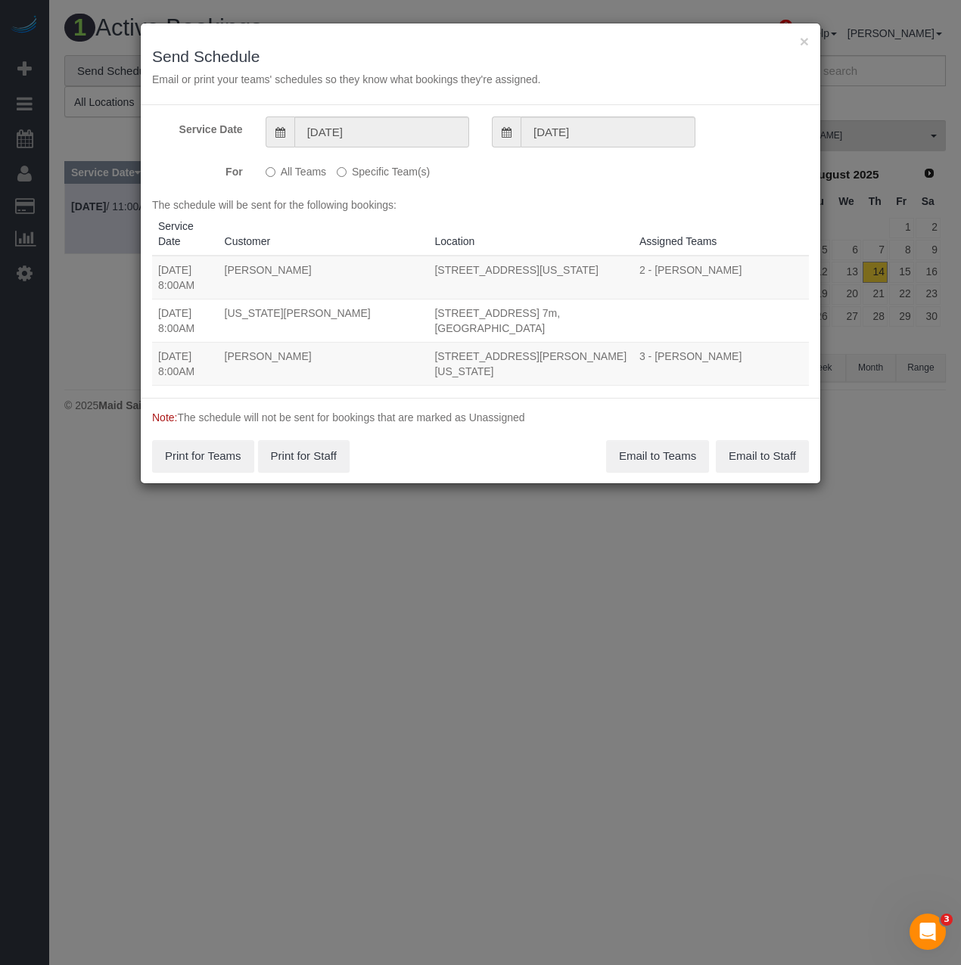
click at [347, 180] on div "All Teams Specific Team(s) 1 - Emely Jimenez Choose Team(s) * - K.J. *Irene Flo…" at bounding box center [424, 172] width 340 height 27
click at [346, 172] on label "Specific Team(s)" at bounding box center [383, 169] width 93 height 20
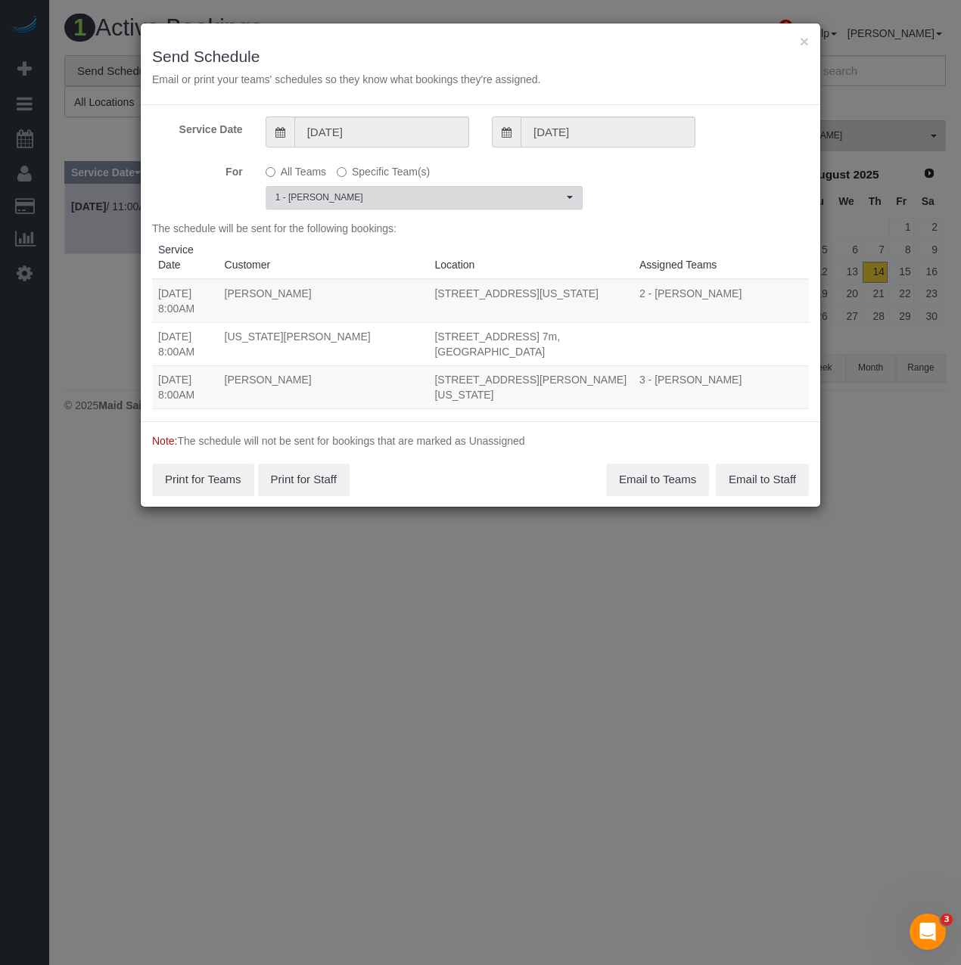
click at [382, 200] on span "1 - [PERSON_NAME]" at bounding box center [418, 197] width 287 height 13
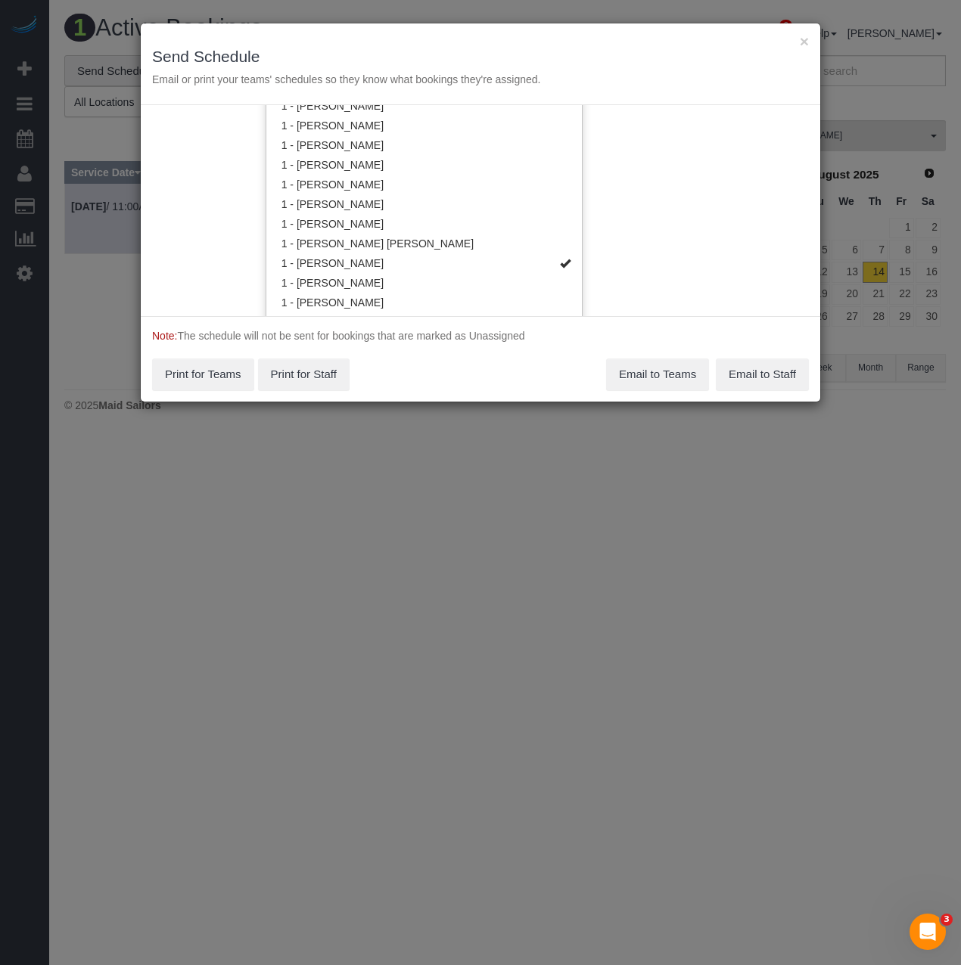
click at [684, 295] on div "Service Date 08/14/2025 08/14/2025 For All Teams Specific Team(s) 1 - Emely Jim…" at bounding box center [480, 210] width 679 height 211
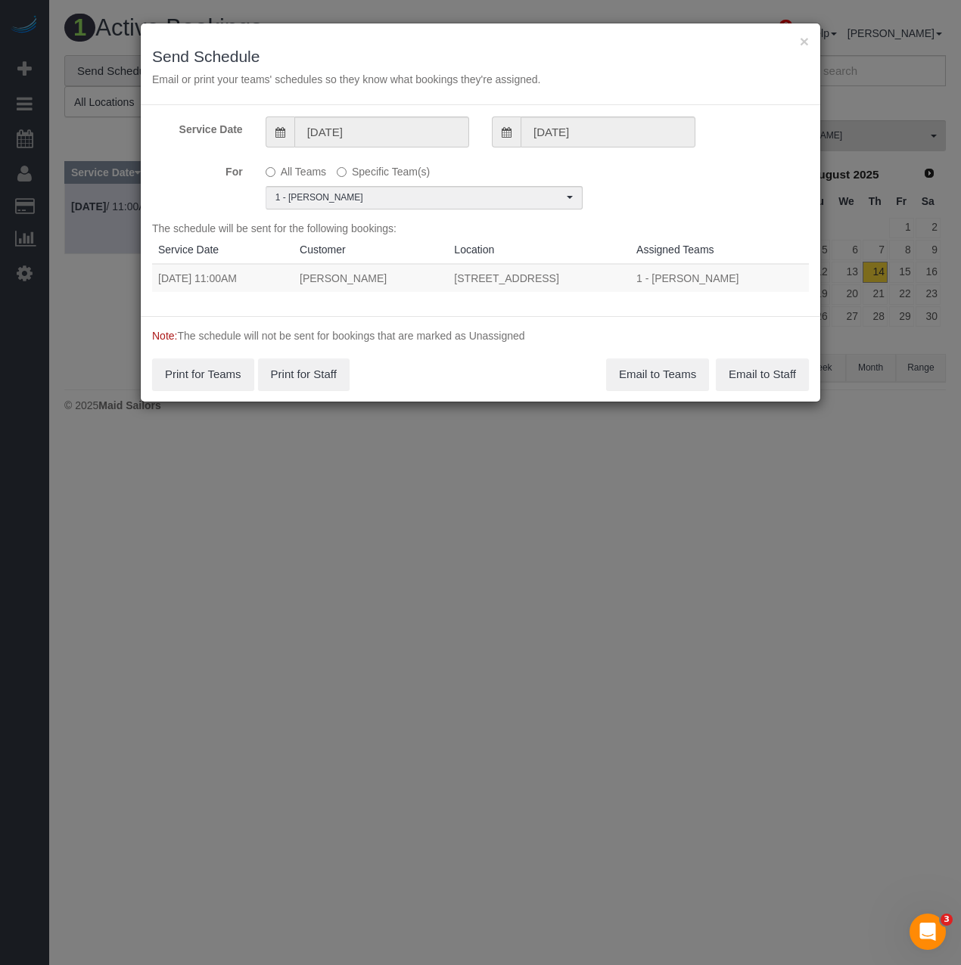
scroll to position [0, 0]
drag, startPoint x: 159, startPoint y: 281, endPoint x: 589, endPoint y: 287, distance: 430.4
click at [601, 287] on tr "08/14/2025 11:00AM Esther Forika 232 West 260th Street, Bronx, NY 10471 1 - Eme…" at bounding box center [480, 278] width 657 height 28
copy tr "08/14/2025 11:00AM Esther Forika 232 West 260th Street, Bronx, NY 10471"
click at [619, 367] on button "Email to Teams" at bounding box center [657, 375] width 103 height 32
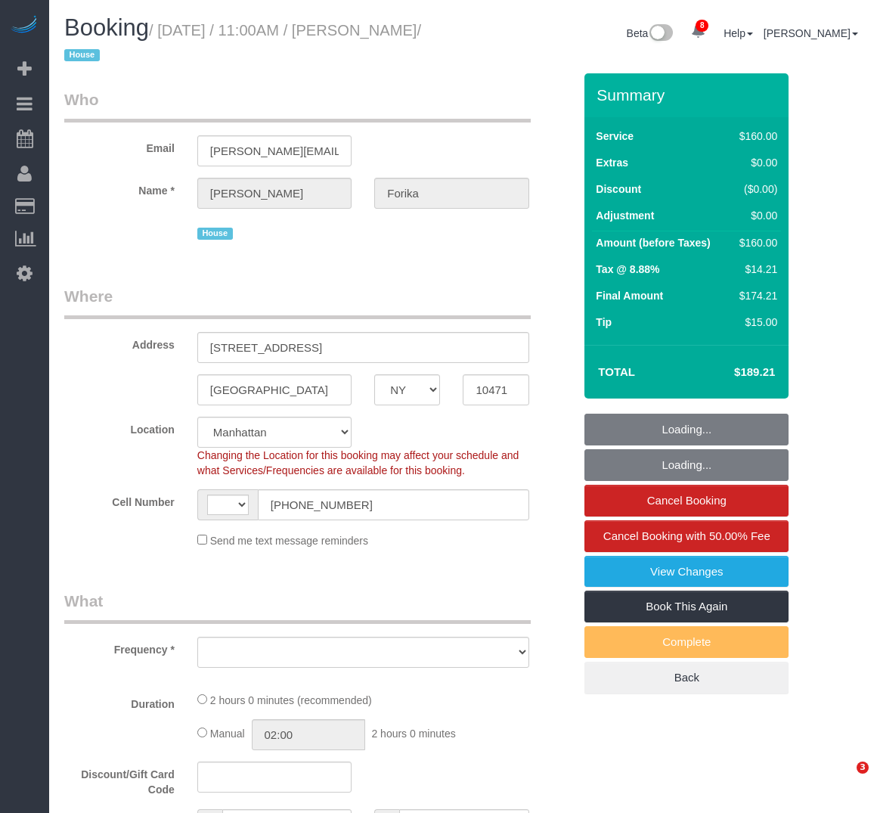
select select "NY"
select select "string:US"
select select "string:stripe-pm_1RvWji4VGloSiKo7kX9Qp7Cw"
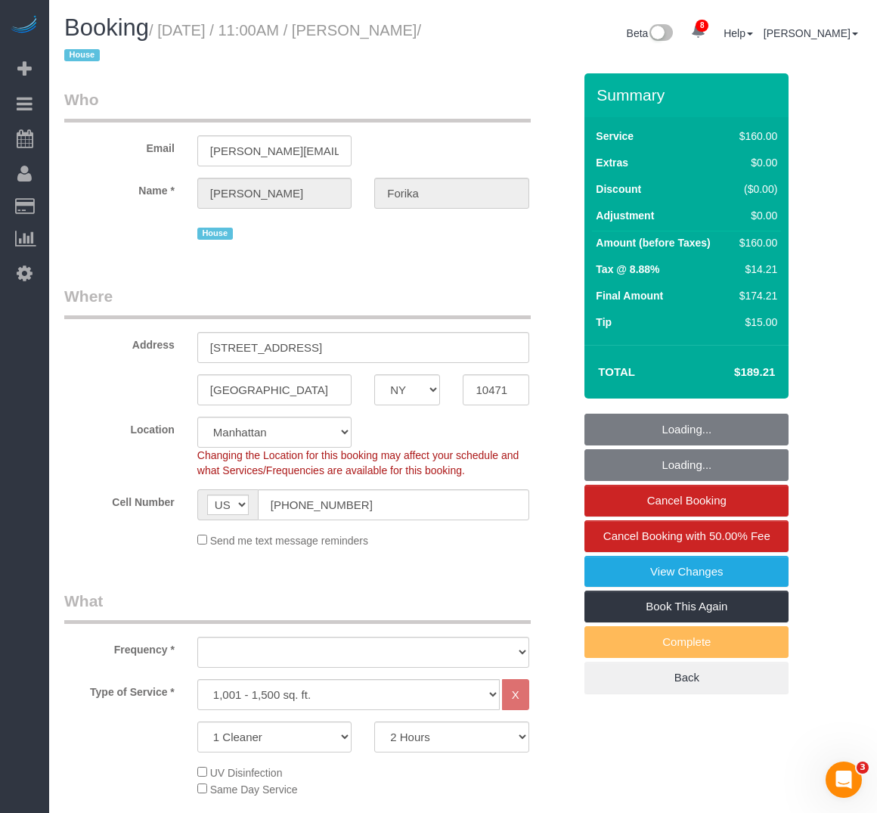
select select "object:918"
select select "spot1"
select select "number:59"
select select "number:71"
select select "number:15"
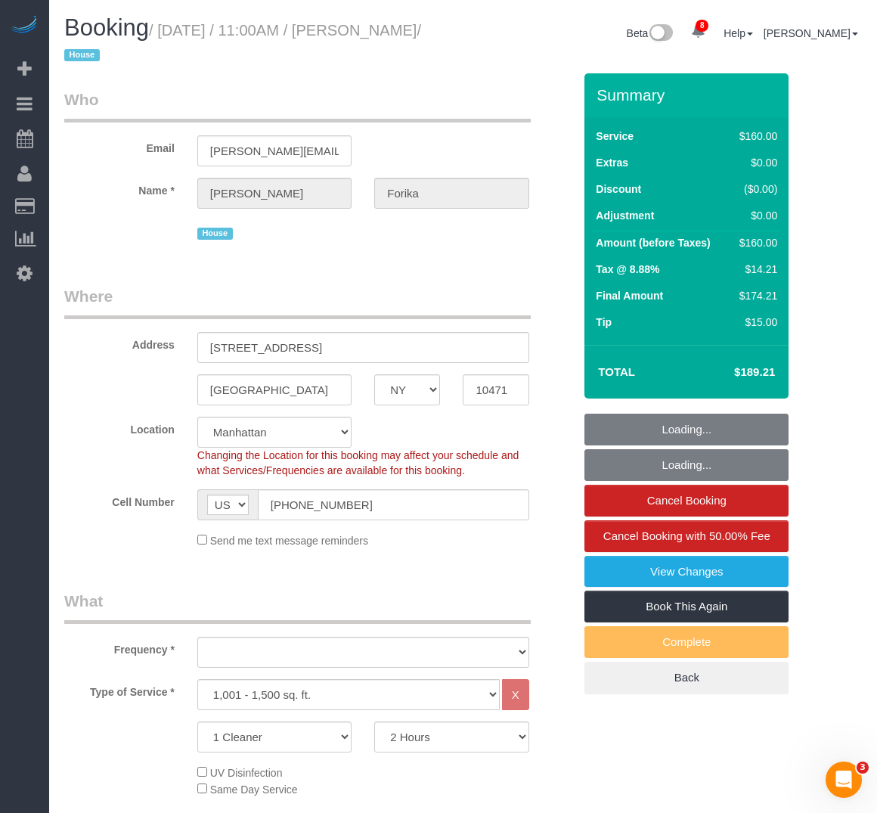
select select "number:5"
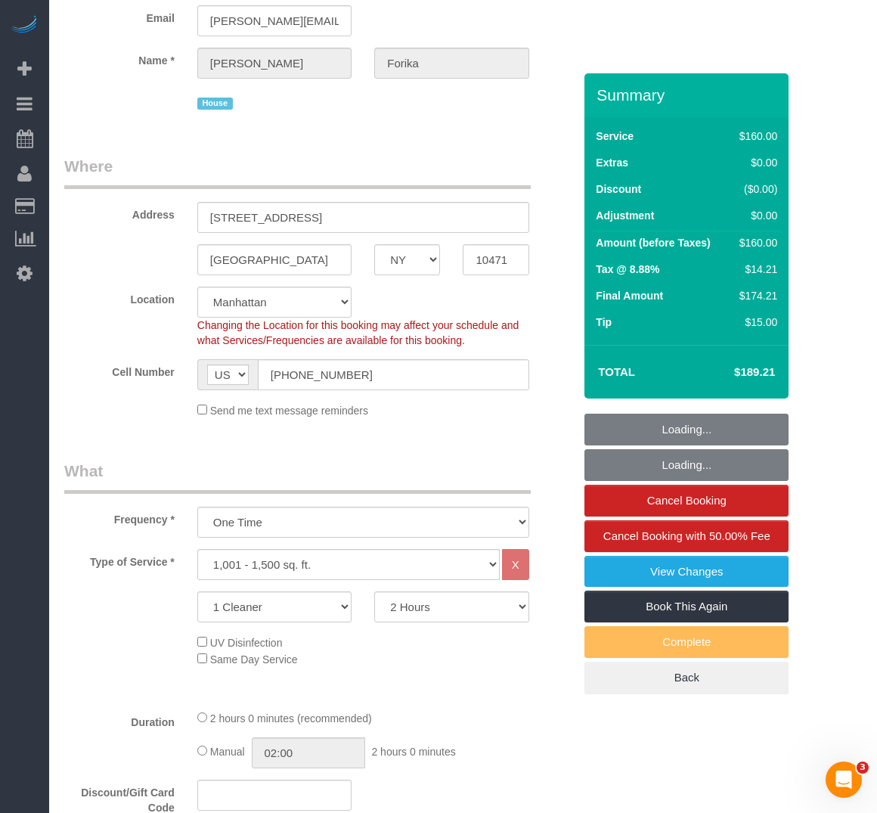
select select "object:1348"
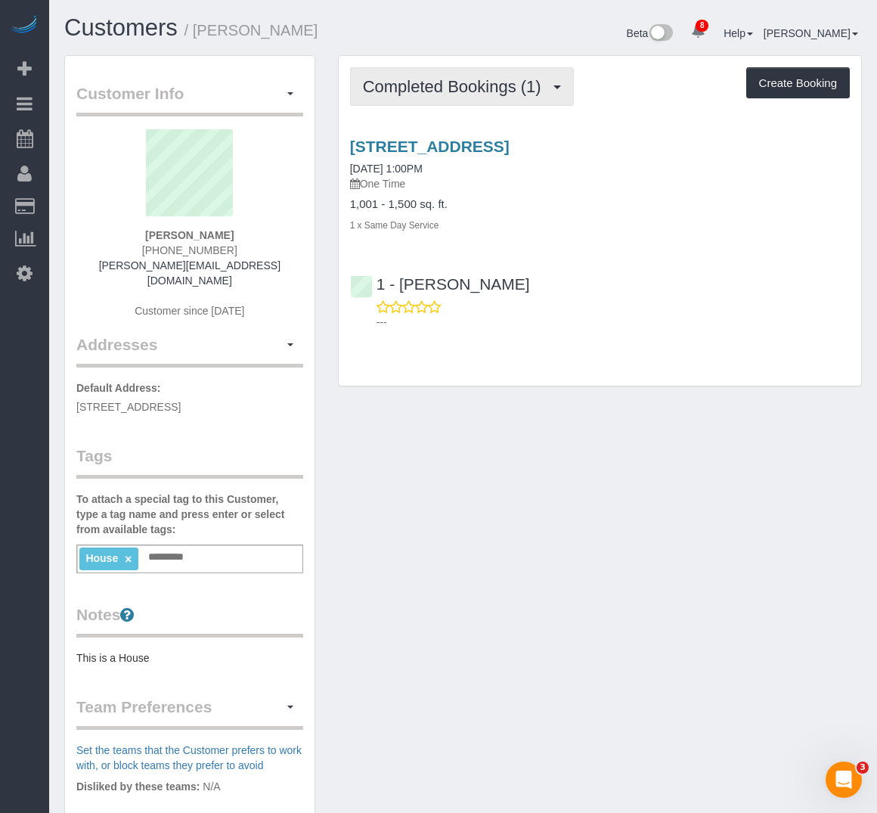
click at [434, 91] on span "Completed Bookings (1)" at bounding box center [456, 86] width 186 height 19
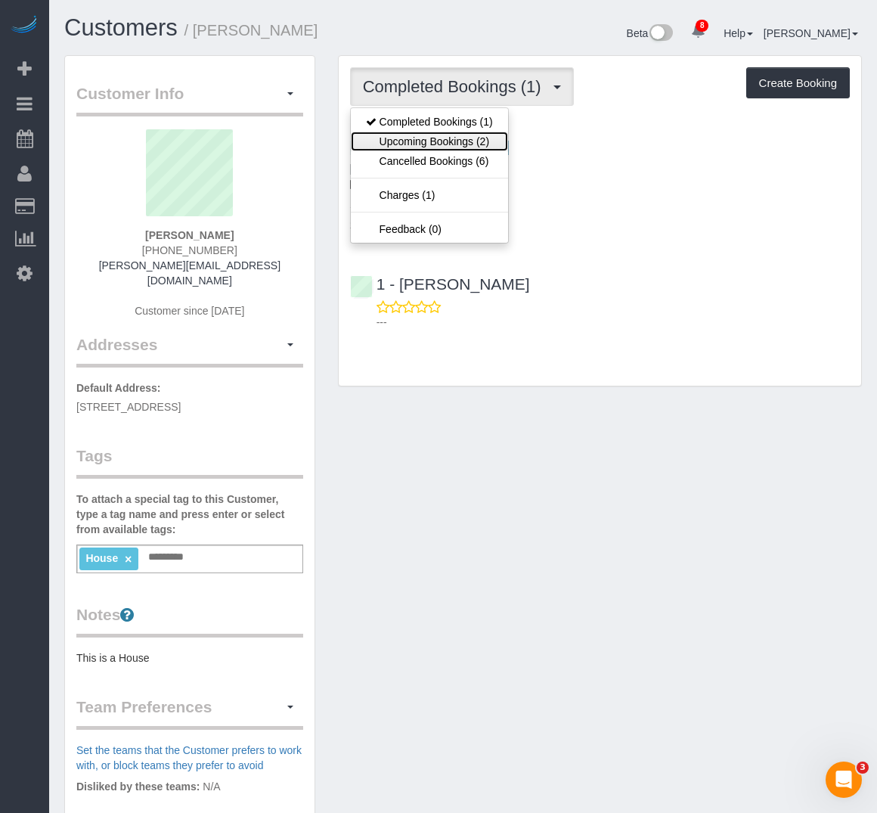
click at [432, 150] on link "Upcoming Bookings (2)" at bounding box center [429, 142] width 157 height 20
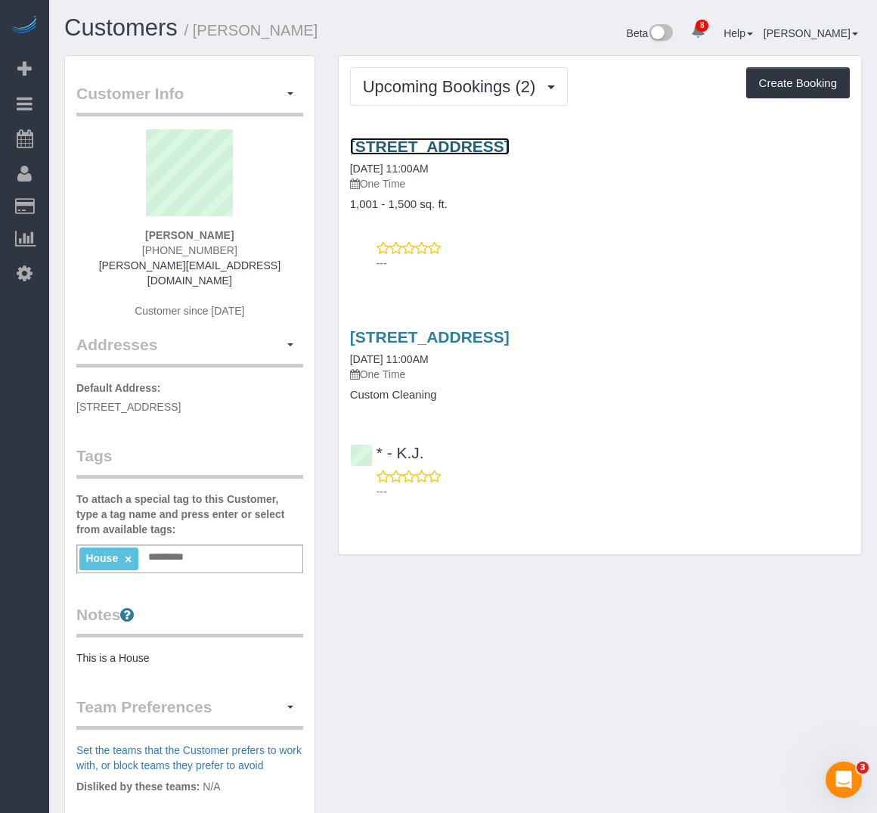
click at [510, 154] on link "232 West 260th Street, Bronx, NY 10471" at bounding box center [430, 146] width 160 height 17
drag, startPoint x: 656, startPoint y: 146, endPoint x: 345, endPoint y: 150, distance: 310.9
click at [345, 150] on div "232 West 260th Street, Bronx, NY 10471 08/14/2025 11:00AM One Time 1,001 - 1,50…" at bounding box center [600, 174] width 523 height 73
copy link "232 West 260th Street, Bronx, NY 10471"
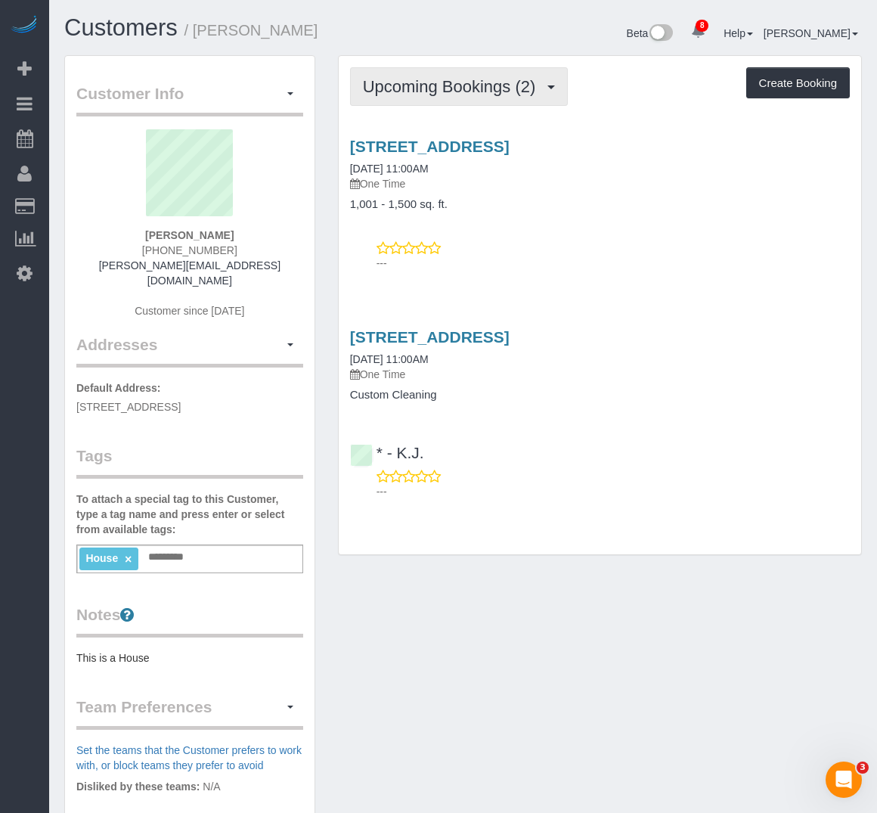
click at [427, 83] on span "Upcoming Bookings (2)" at bounding box center [453, 86] width 181 height 19
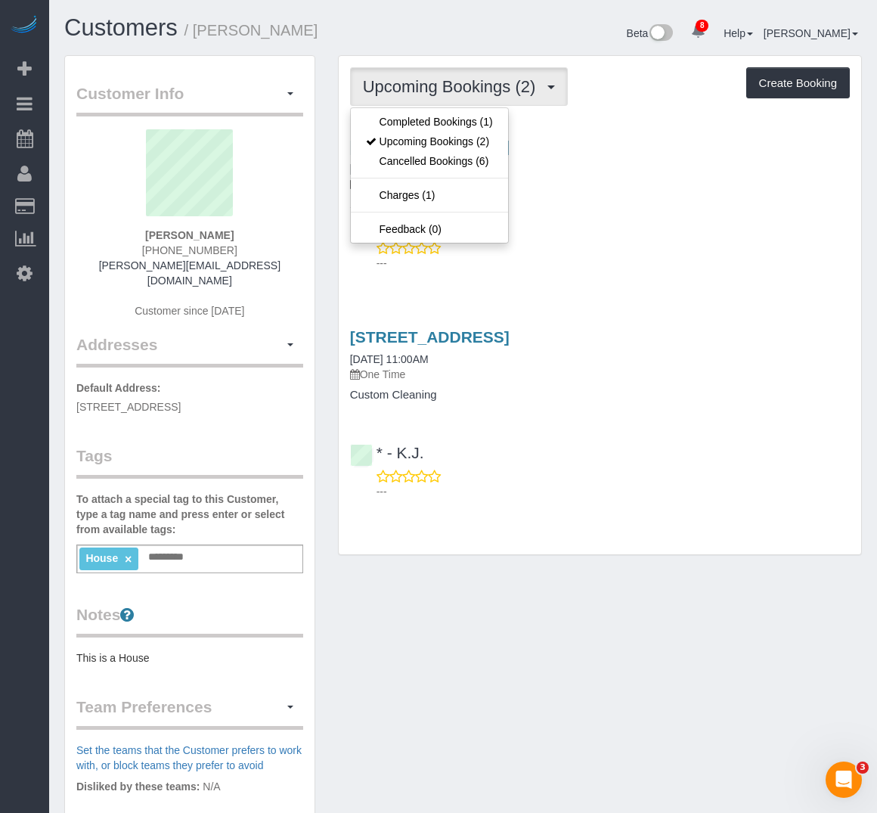
click at [523, 676] on div "Customer Info Edit Contact Info Send Message Email Preferences Special Sales Ta…" at bounding box center [463, 571] width 821 height 1032
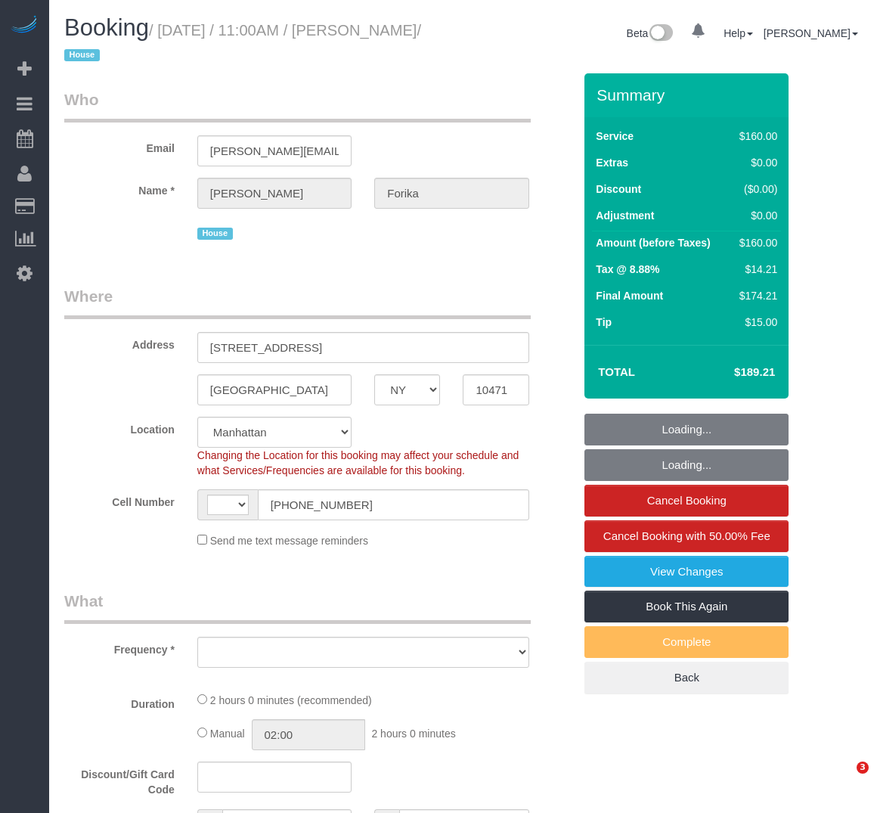
select select "NY"
select select "string:stripe-pm_1RvWji4VGloSiKo7kX9Qp7Cw"
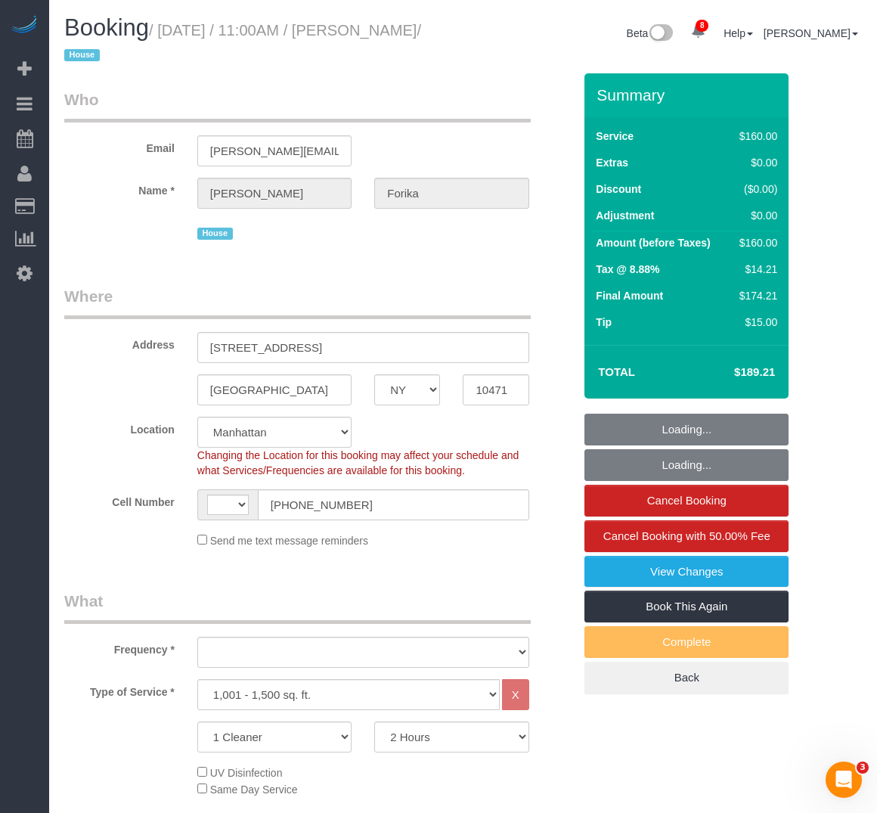
select select "string:US"
select select "object:773"
select select "spot1"
select select "number:59"
select select "number:71"
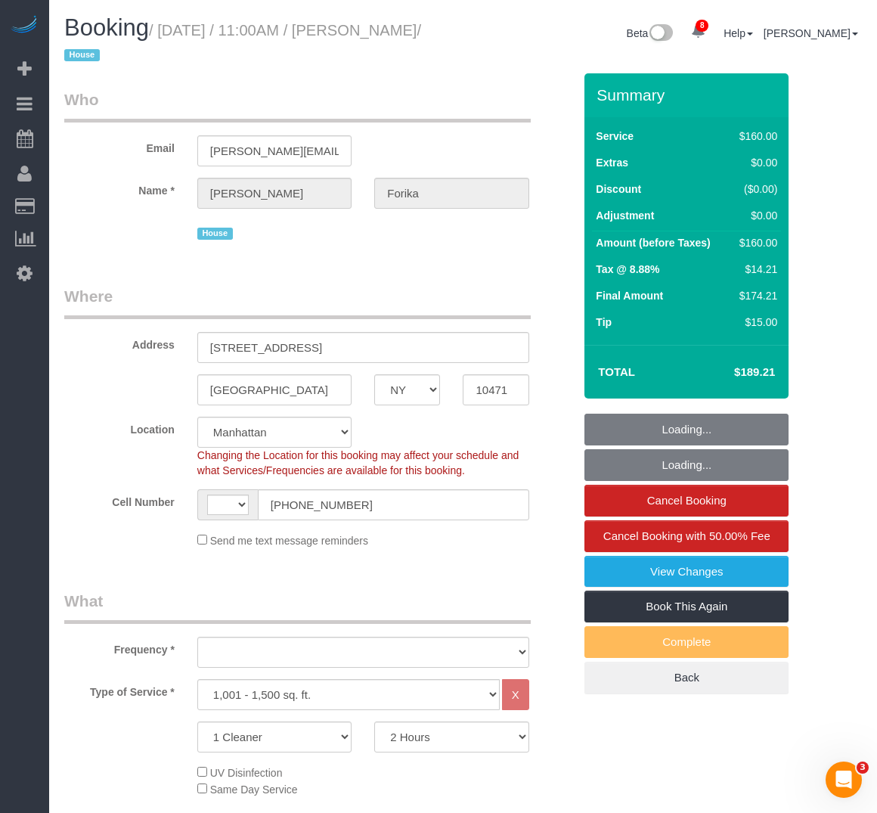
select select "number:15"
select select "number:5"
select select "object:1348"
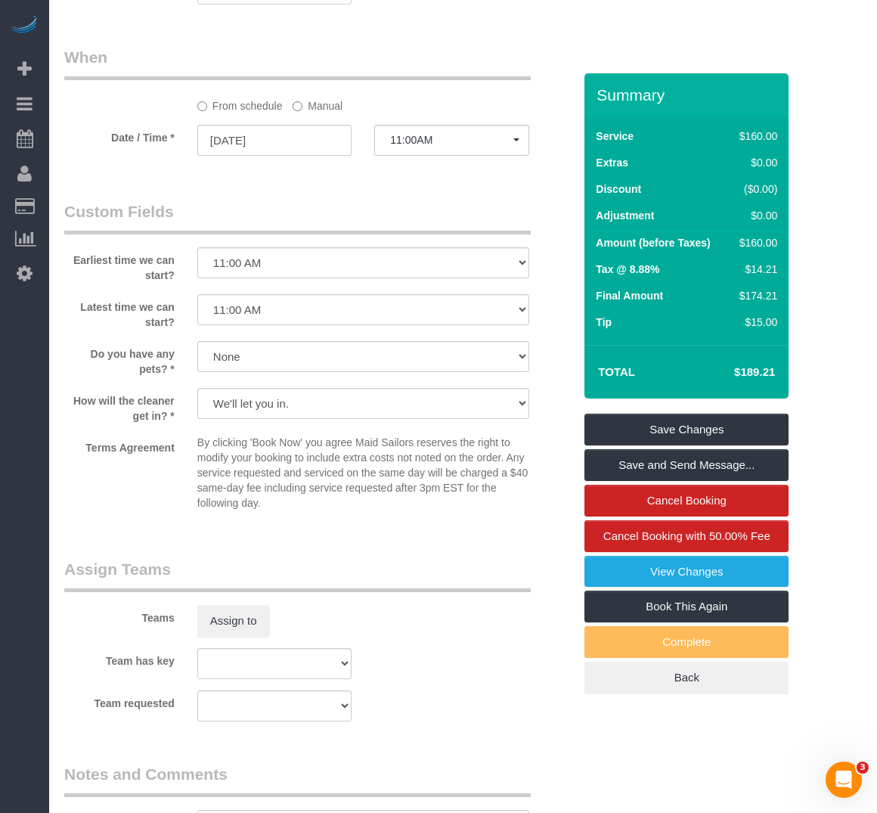
scroll to position [1196, 0]
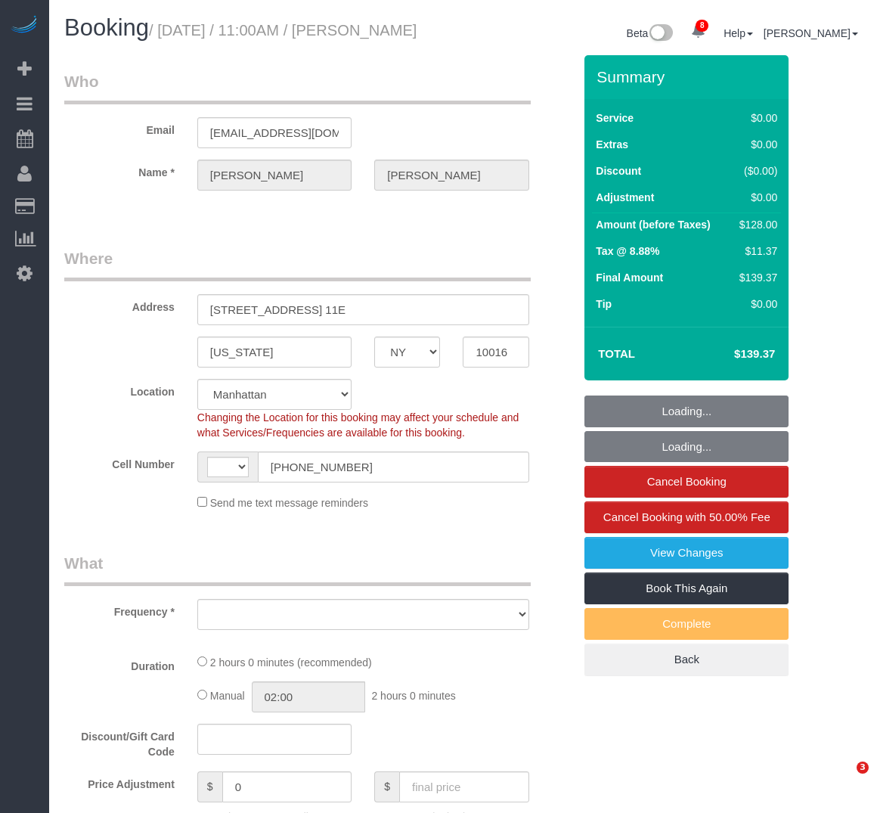
select select "NY"
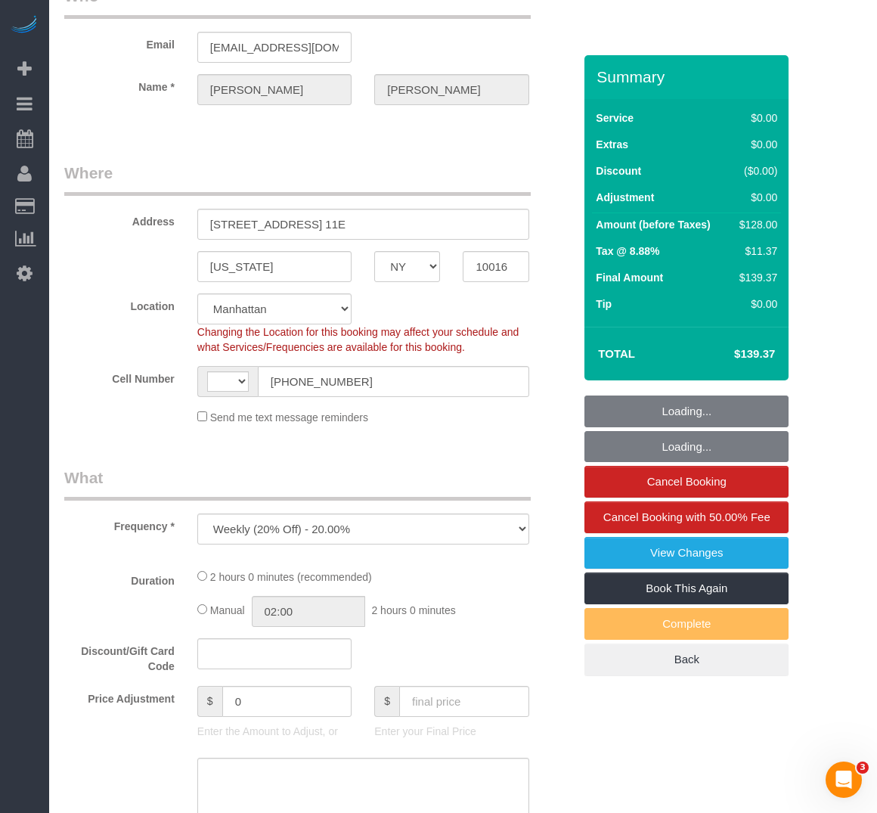
select select "object:693"
select select "string:[GEOGRAPHIC_DATA]"
select select "string:stripe-pm_1Pehcb4VGloSiKo7kAgfW8VD"
select select "number:89"
select select "number:90"
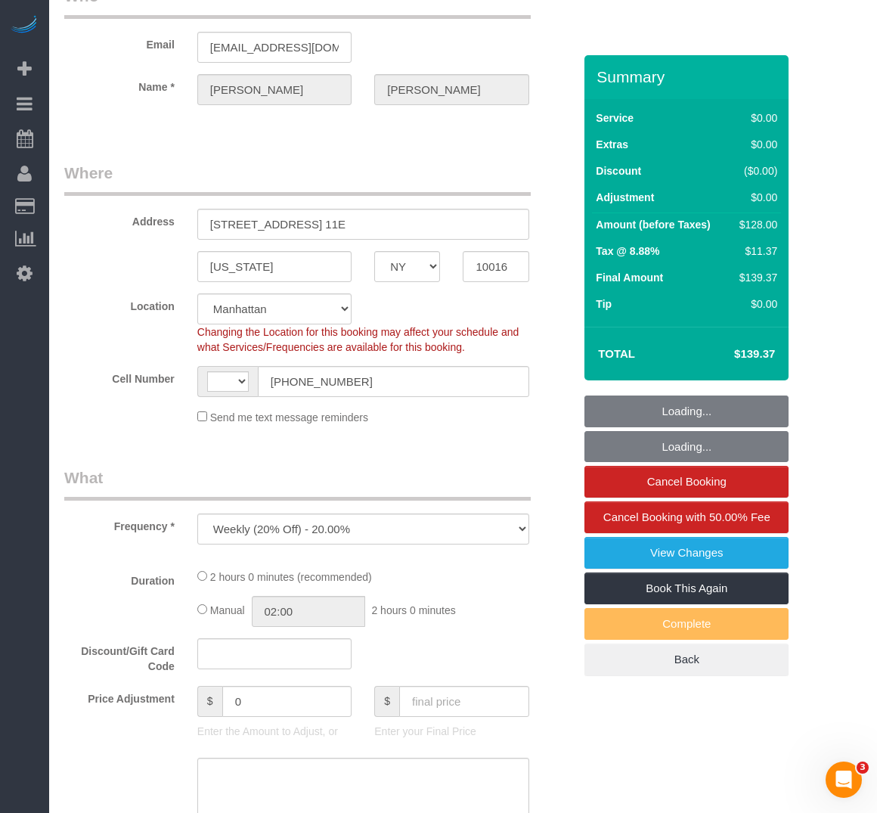
select select "number:15"
select select "number:6"
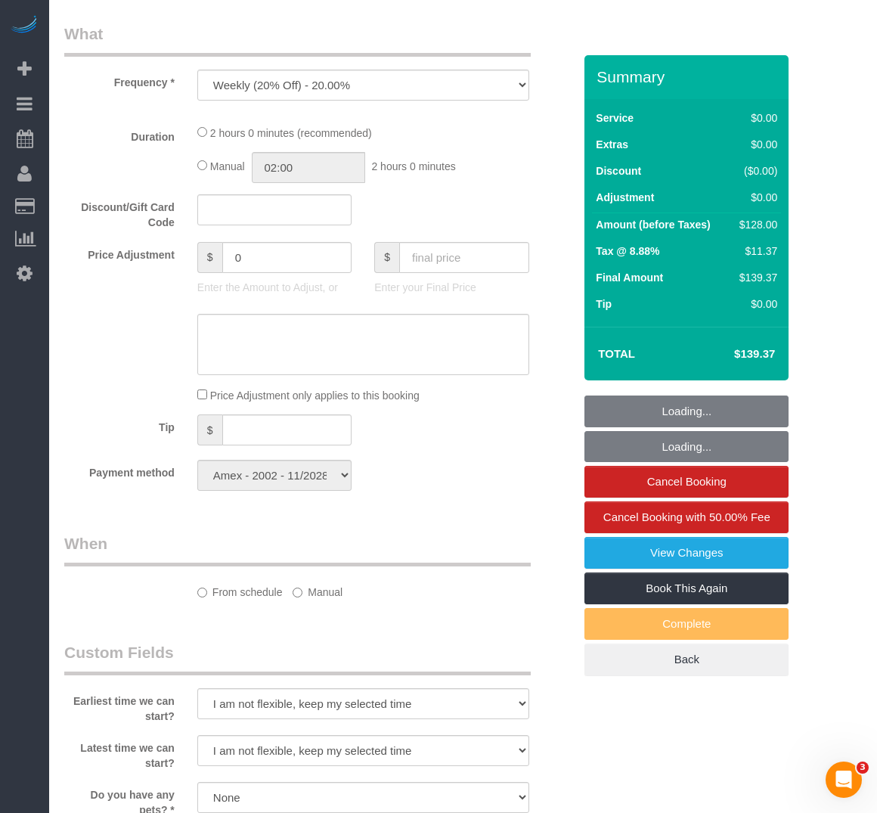
select select "1"
select select "spot1"
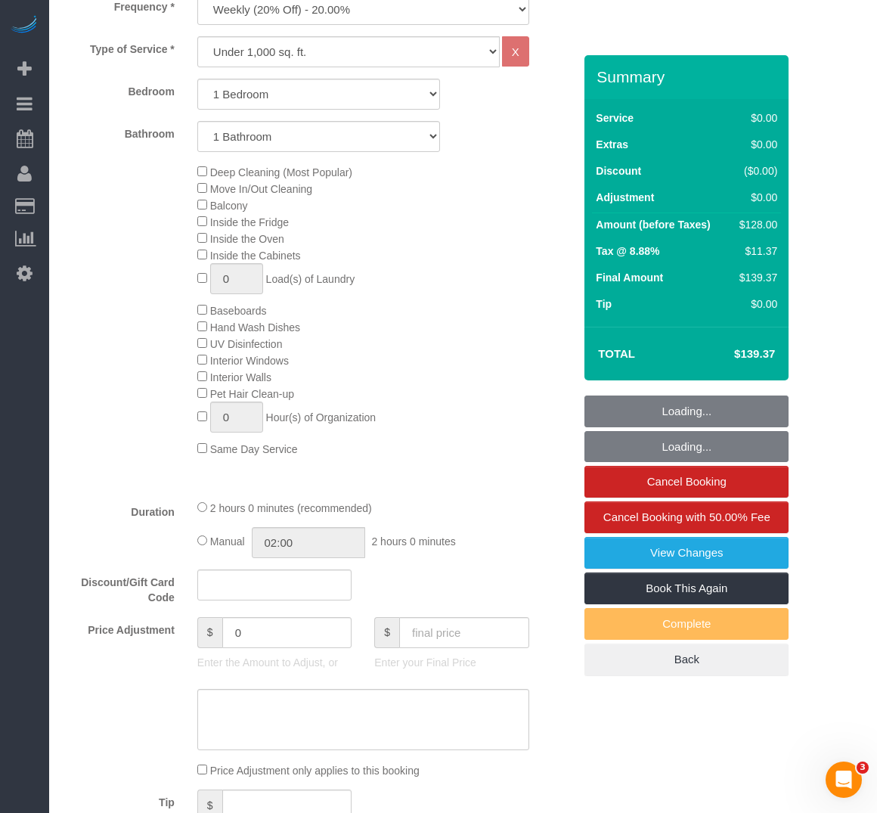
select select "1"
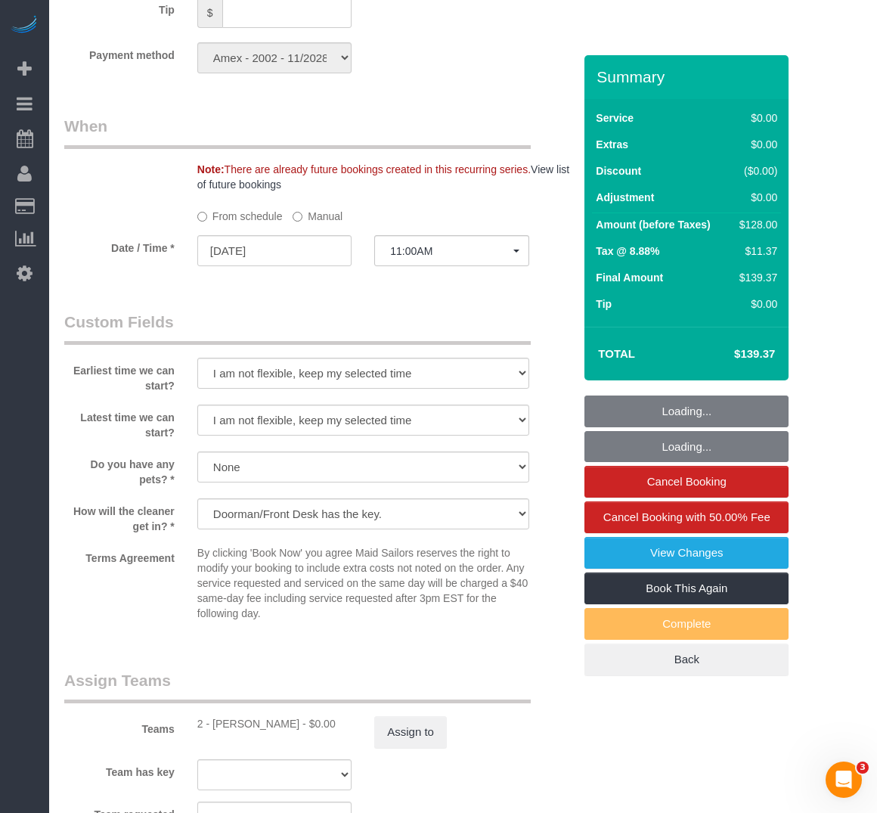
scroll to position [1513, 0]
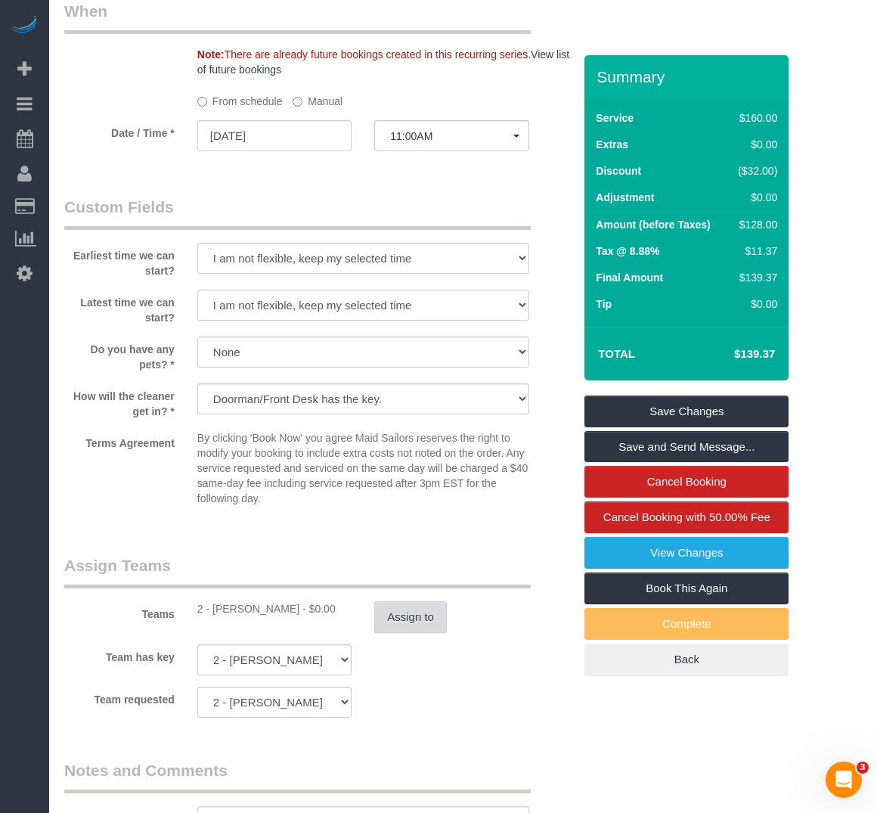
click at [381, 627] on button "Assign to" at bounding box center [410, 617] width 73 height 32
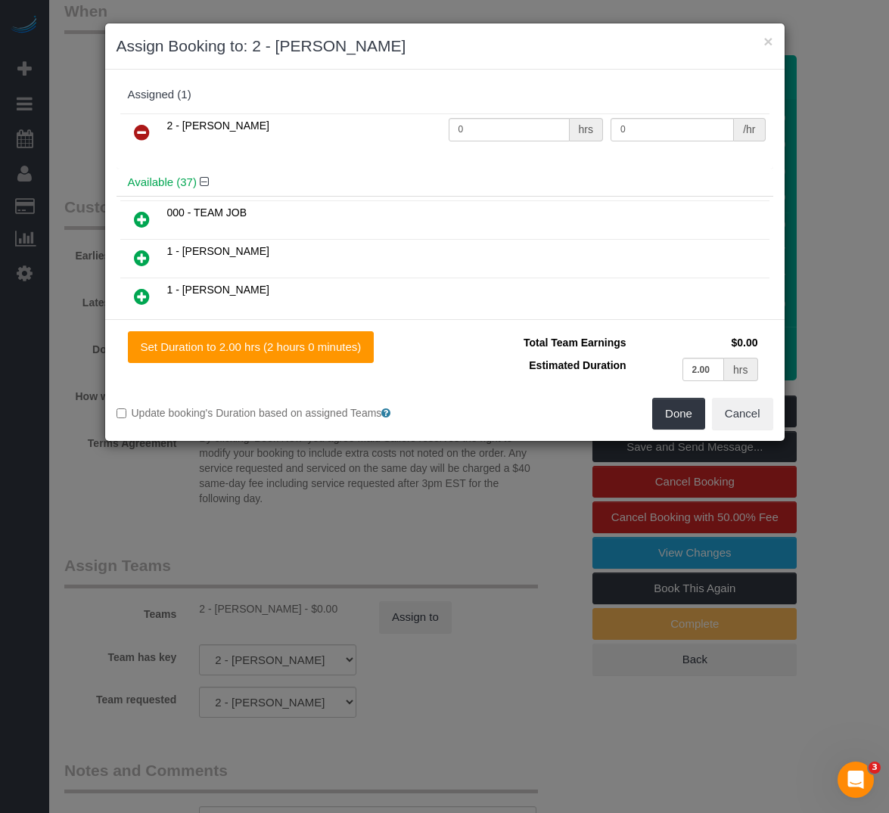
click at [134, 137] on icon at bounding box center [142, 132] width 16 height 18
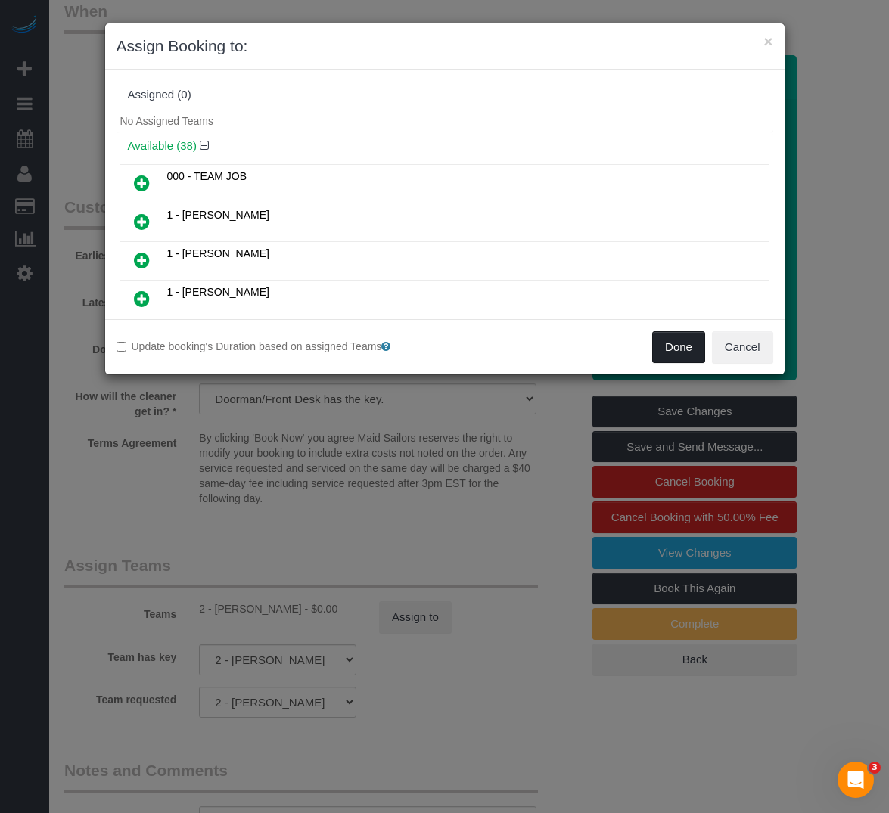
click at [676, 340] on button "Done" at bounding box center [678, 347] width 53 height 32
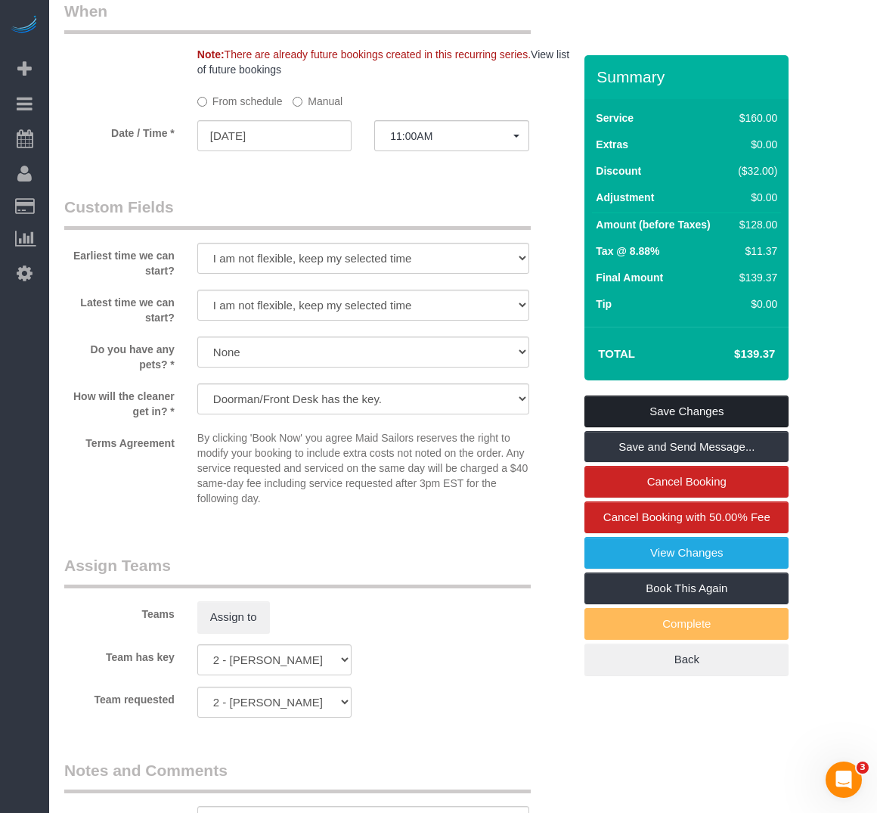
click at [688, 418] on link "Save Changes" at bounding box center [687, 412] width 204 height 32
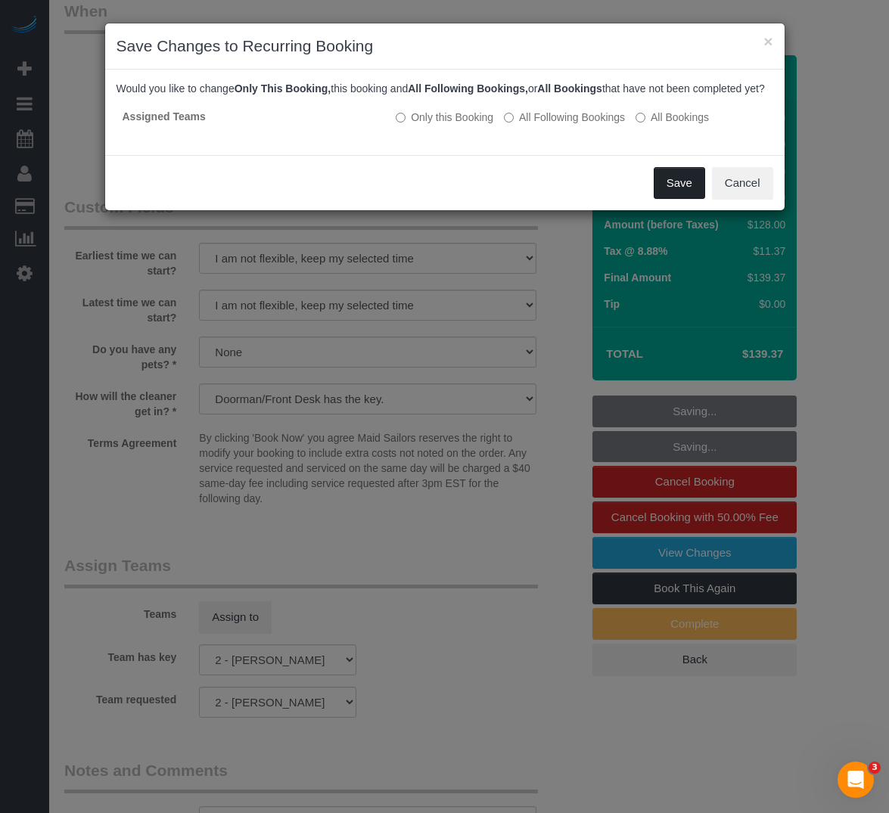
click at [666, 199] on button "Save" at bounding box center [679, 183] width 51 height 32
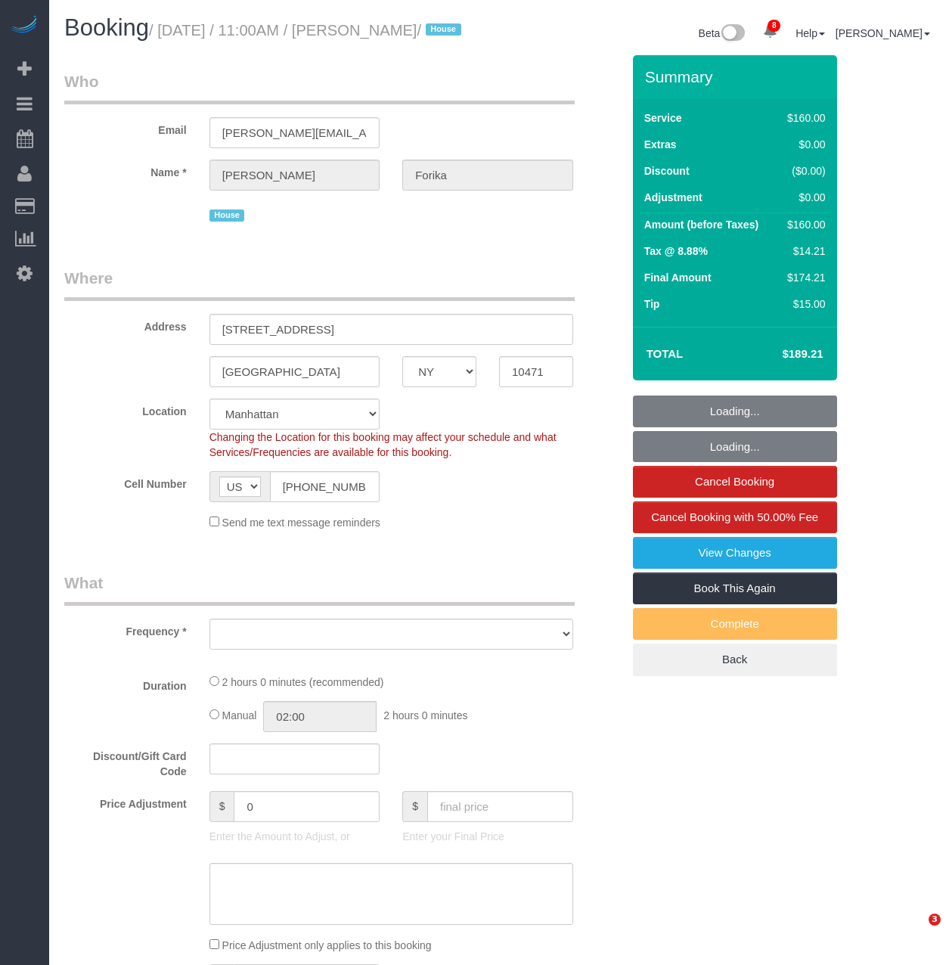
select select "NY"
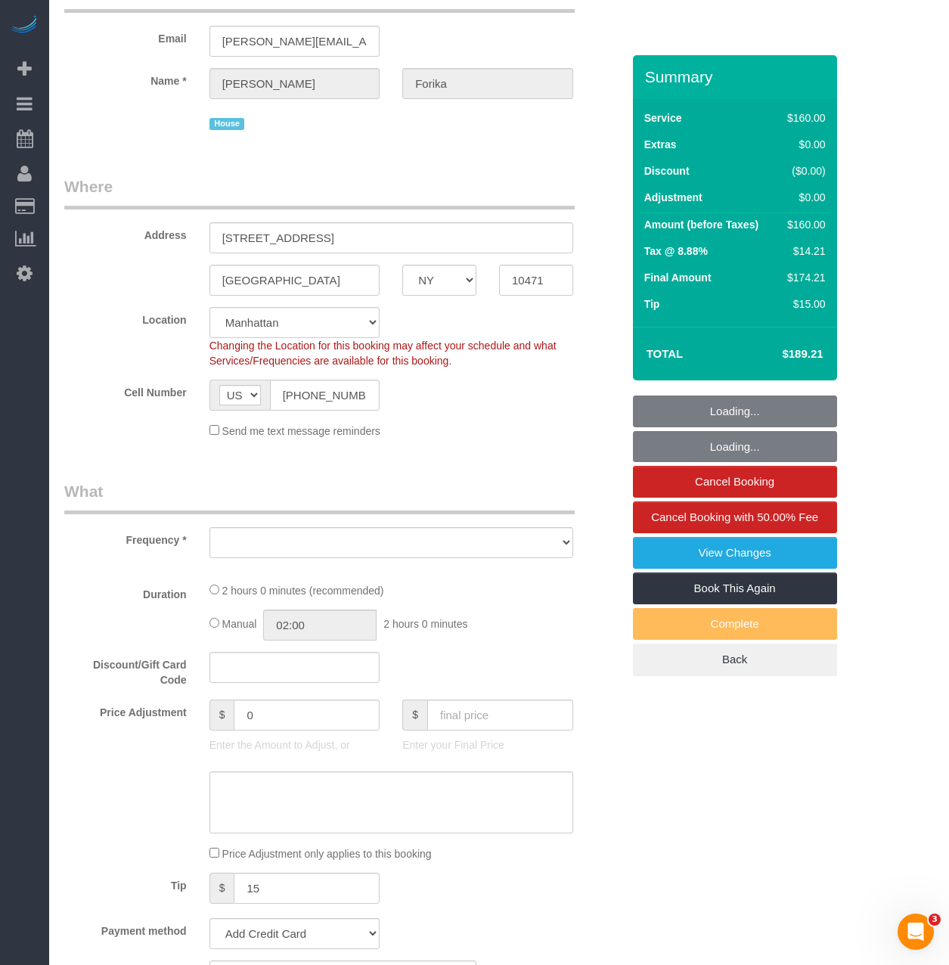
select select "string:stripe-pm_1RvWji4VGloSiKo7kX9Qp7Cw"
select select "number:59"
select select "number:71"
select select "number:15"
select select "number:5"
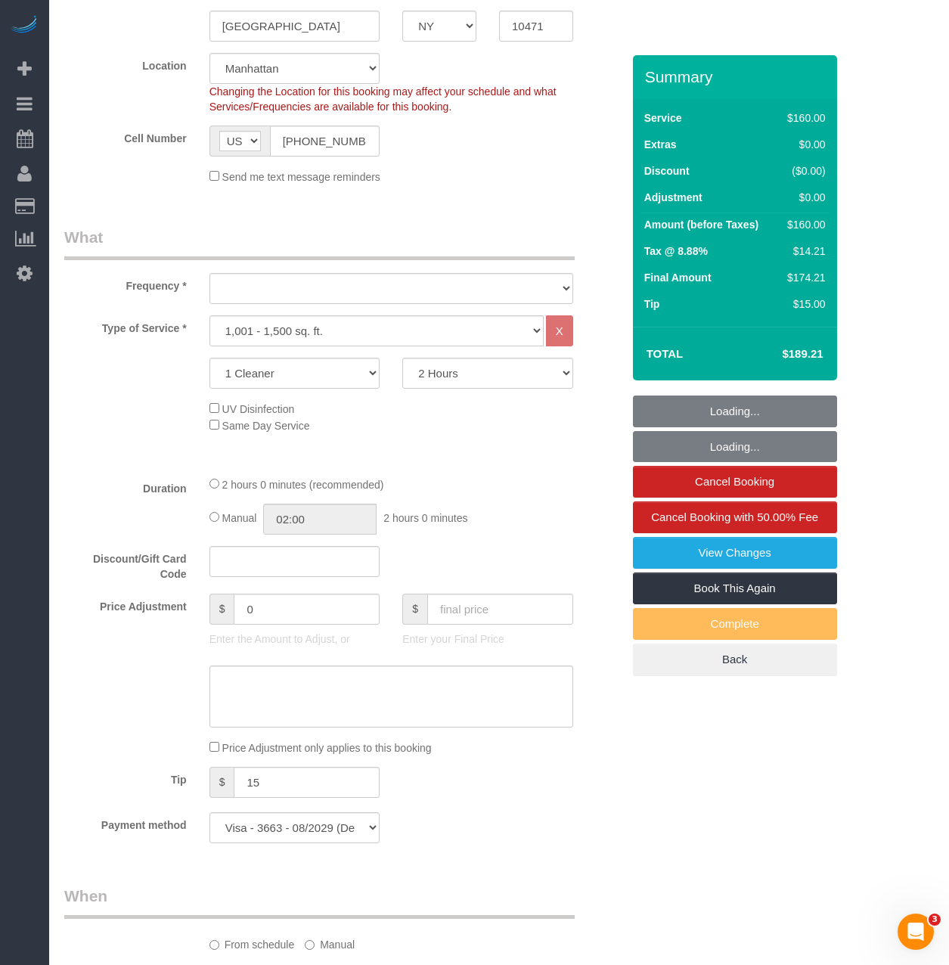
select select "object:918"
select select "spot1"
select select "object:1348"
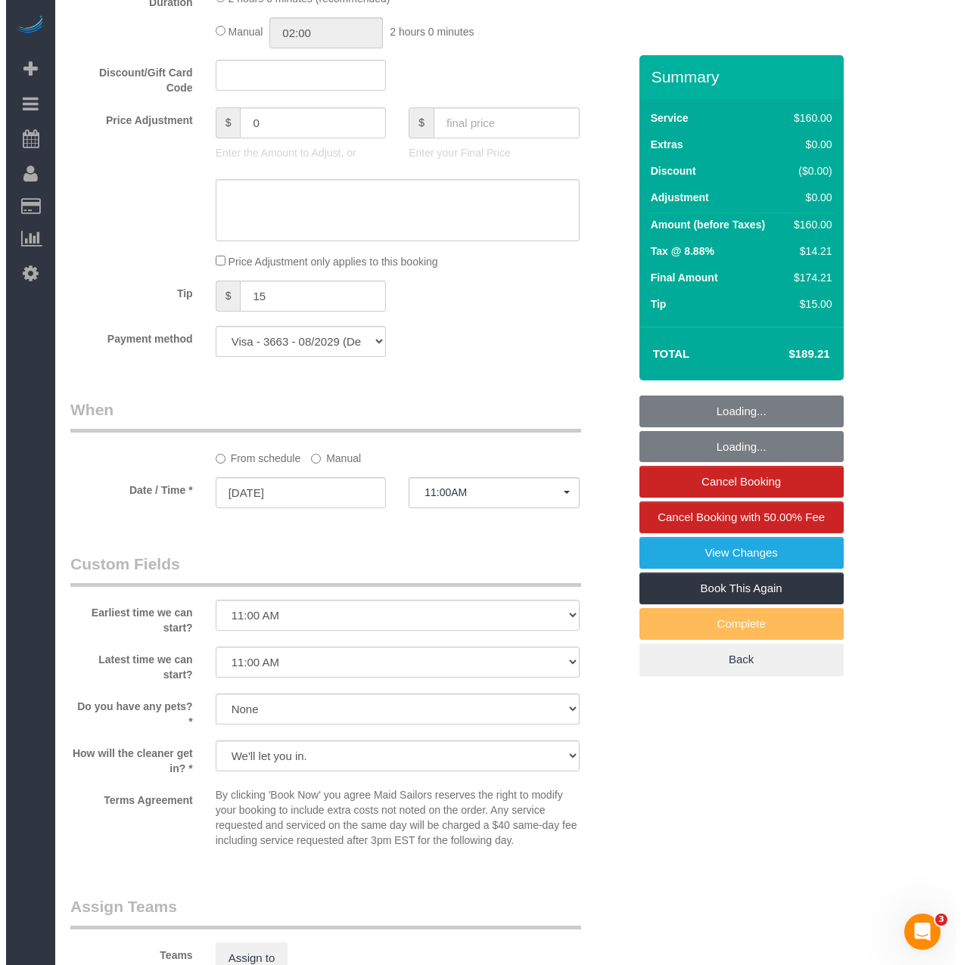
scroll to position [1210, 0]
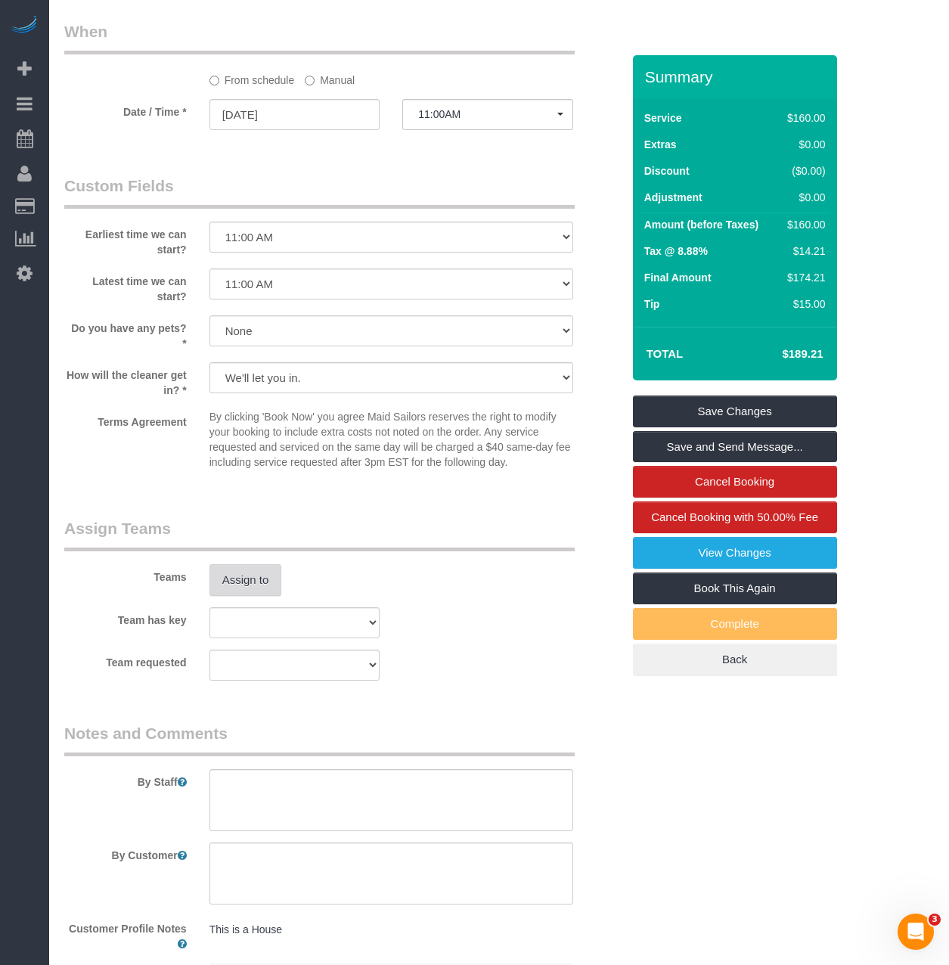
click at [218, 596] on button "Assign to" at bounding box center [246, 580] width 73 height 32
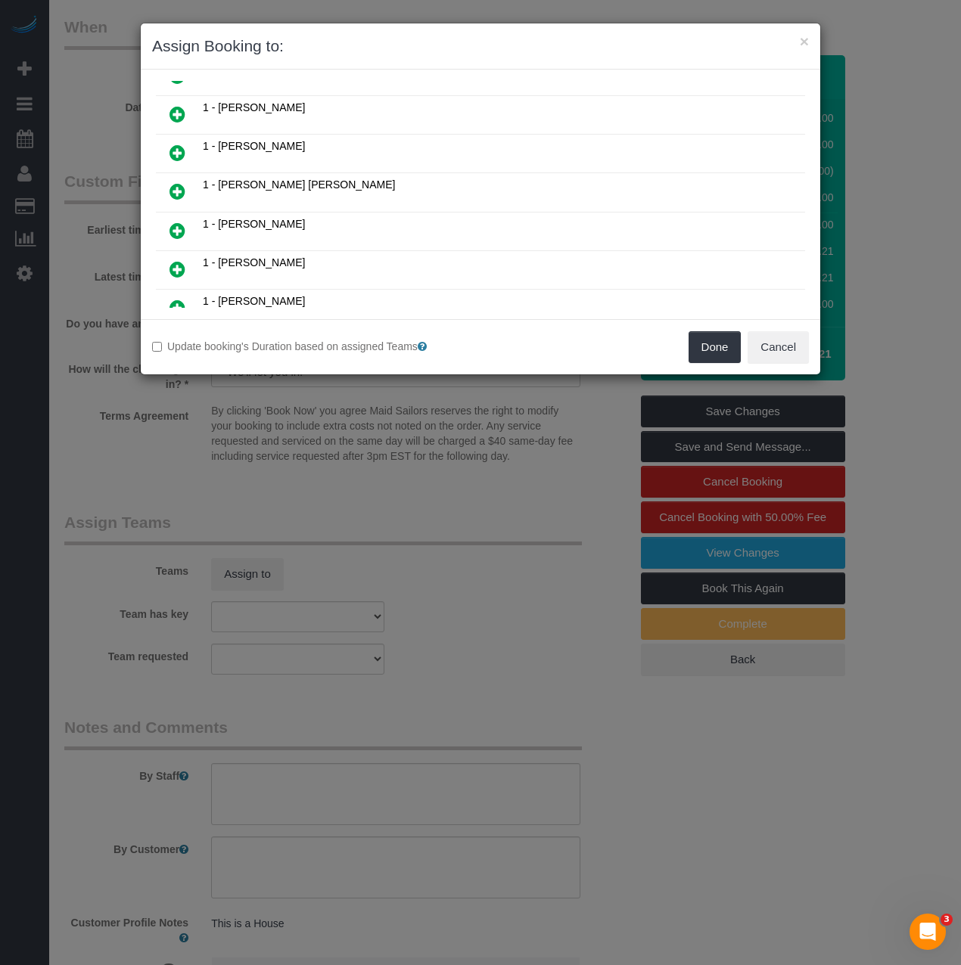
click at [177, 229] on icon at bounding box center [177, 231] width 16 height 18
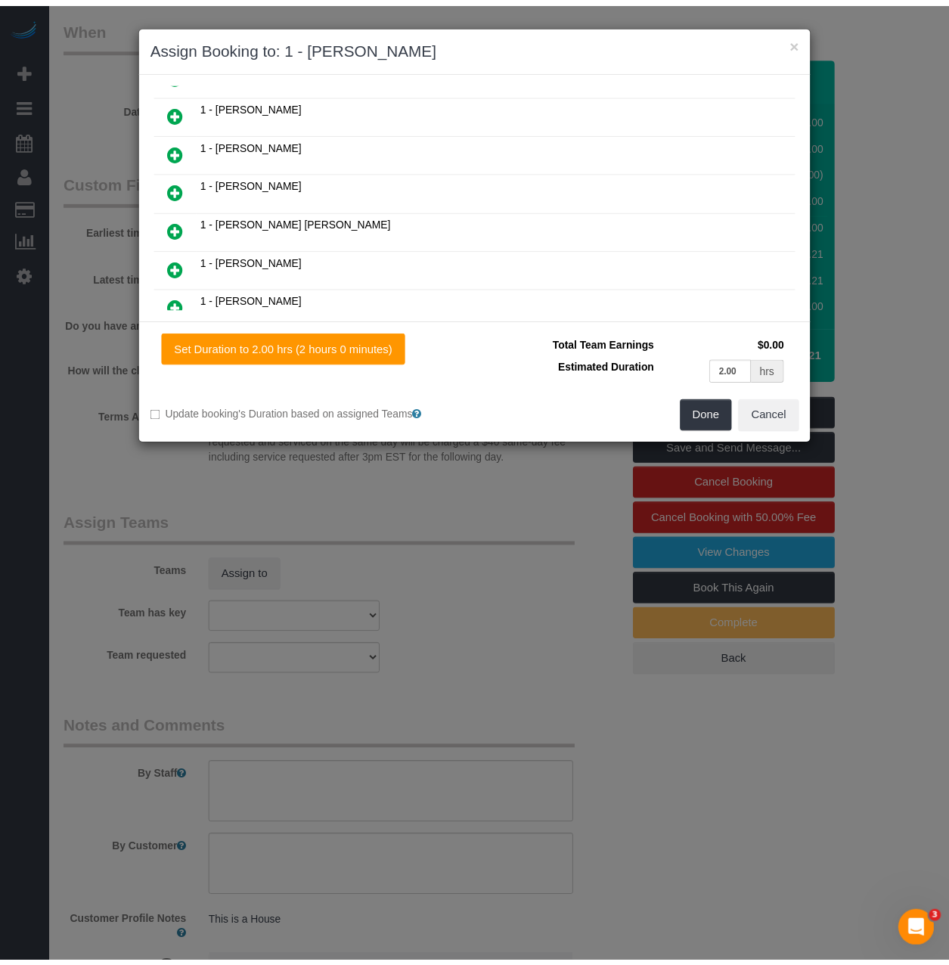
scroll to position [415, 0]
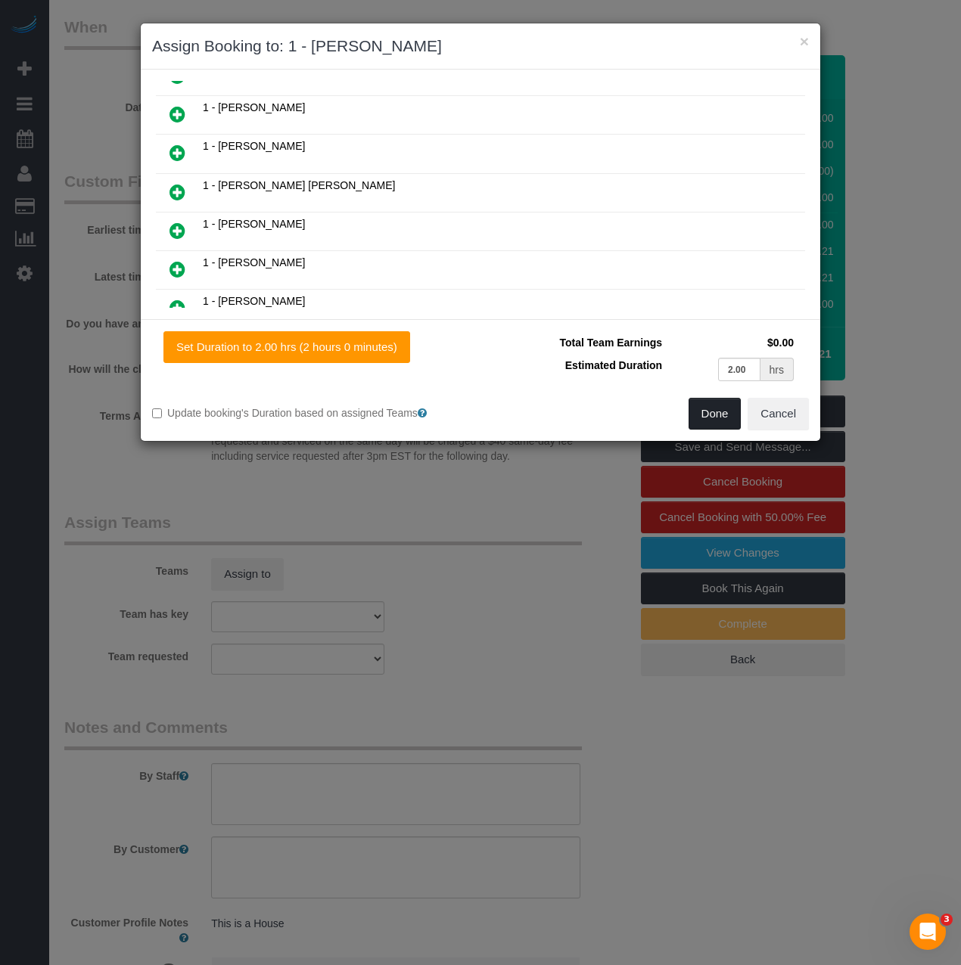
click at [719, 417] on button "Done" at bounding box center [714, 414] width 53 height 32
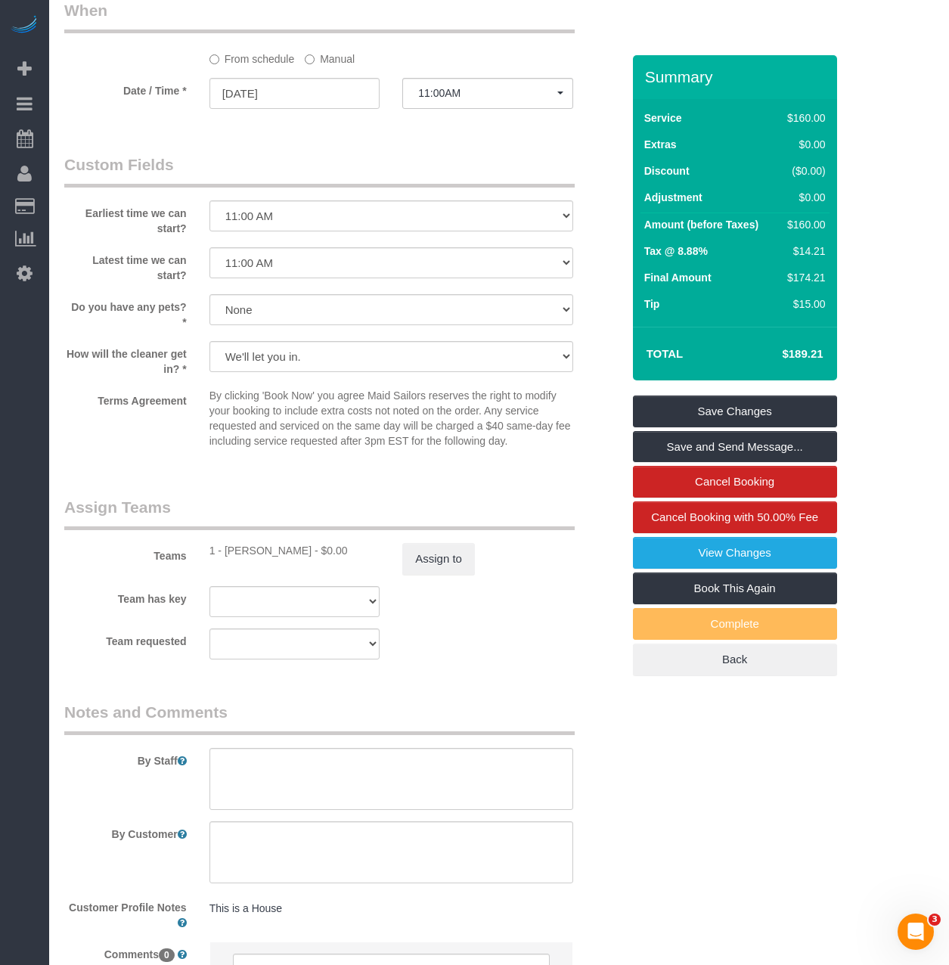
scroll to position [1407, 0]
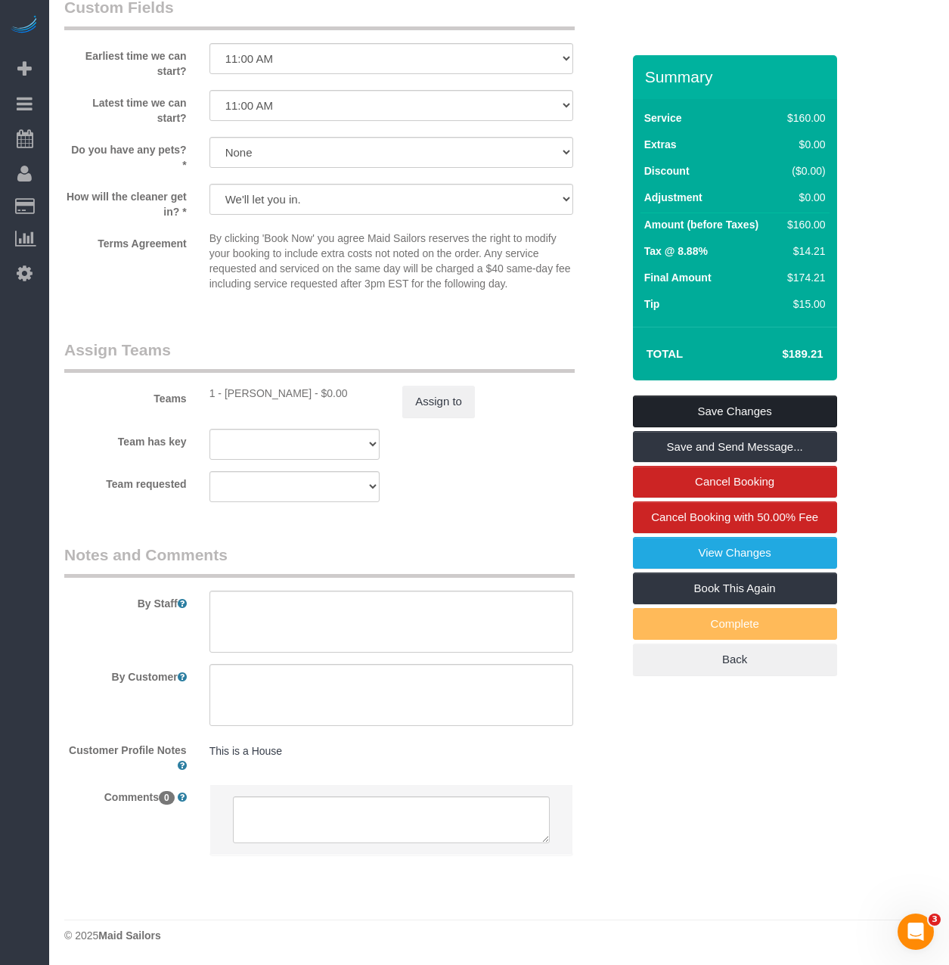
click at [786, 427] on link "Save Changes" at bounding box center [735, 412] width 204 height 32
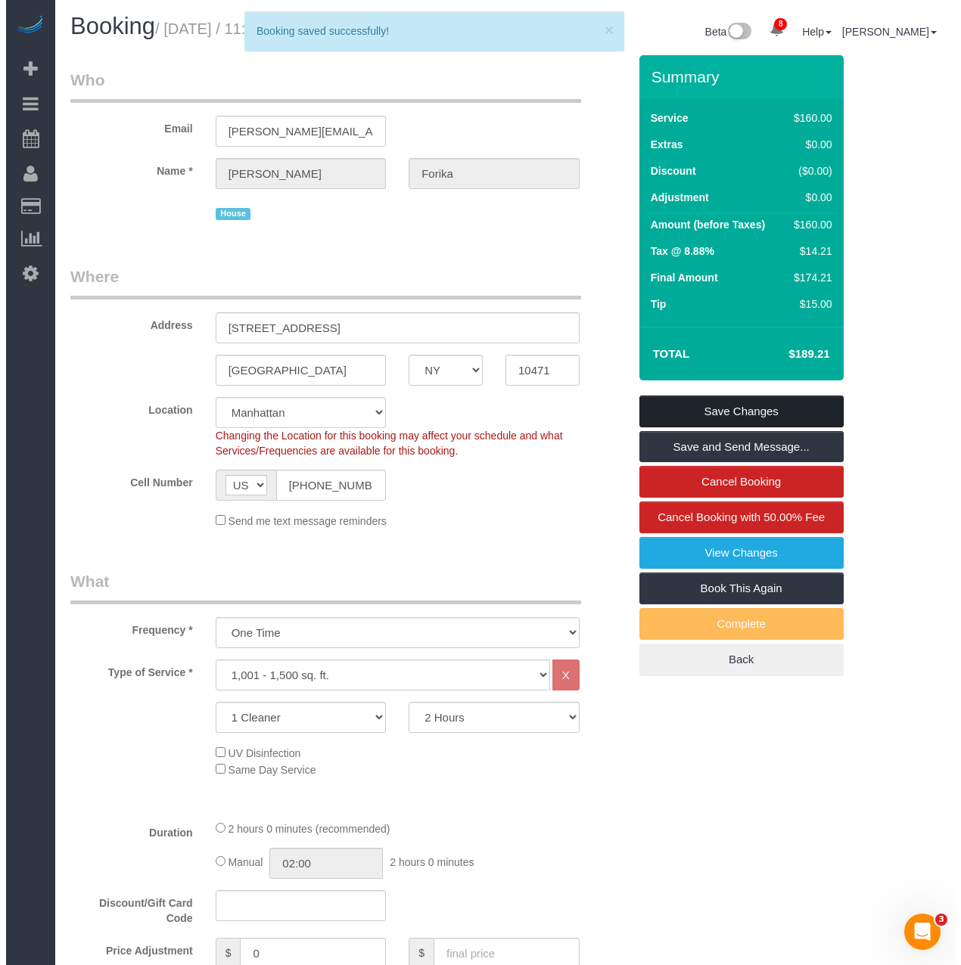
scroll to position [0, 0]
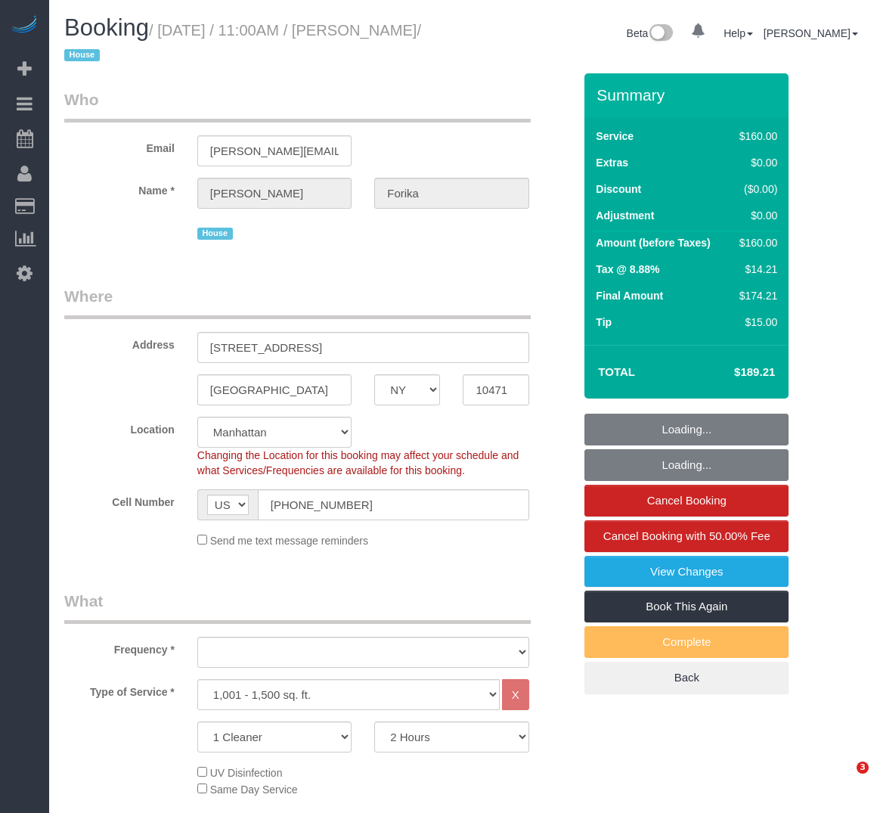
select select "NY"
select select "string:stripe-pm_1RvWji4VGloSiKo7kX9Qp7Cw"
select select "object:784"
select select "spot1"
select select "number:59"
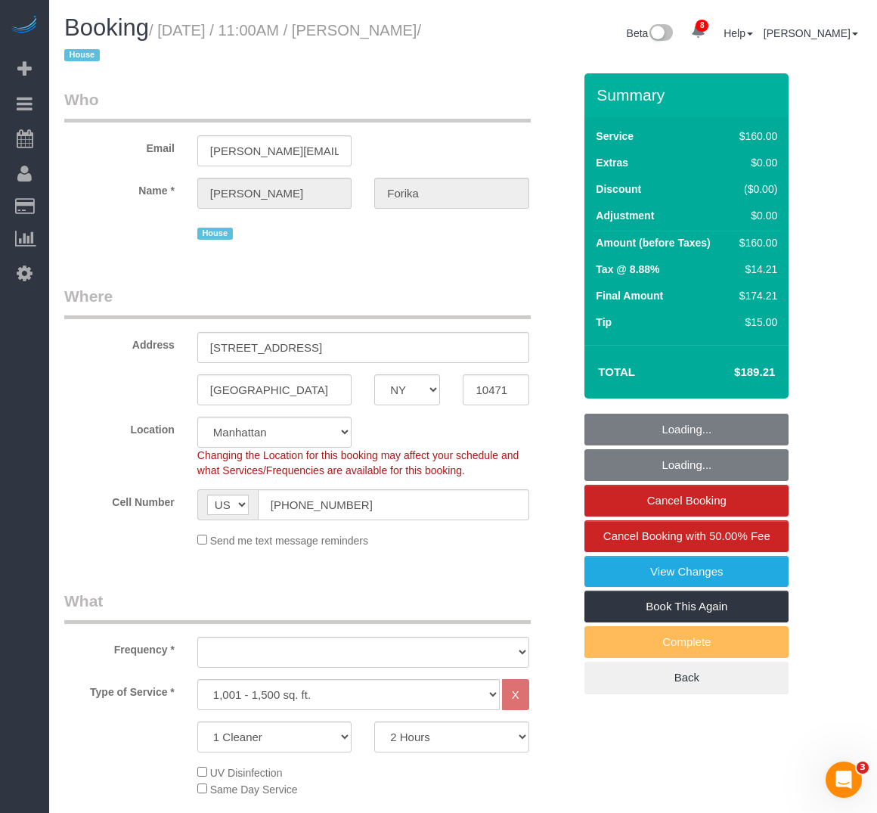
select select "number:71"
select select "number:15"
select select "number:5"
select select "object:1356"
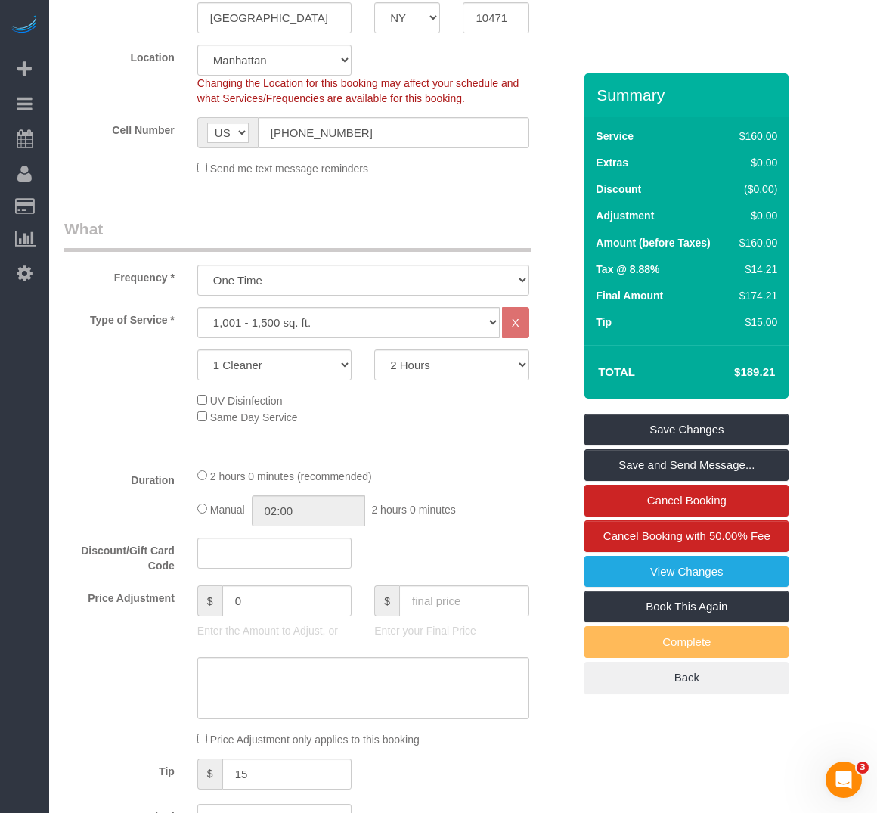
scroll to position [378, 0]
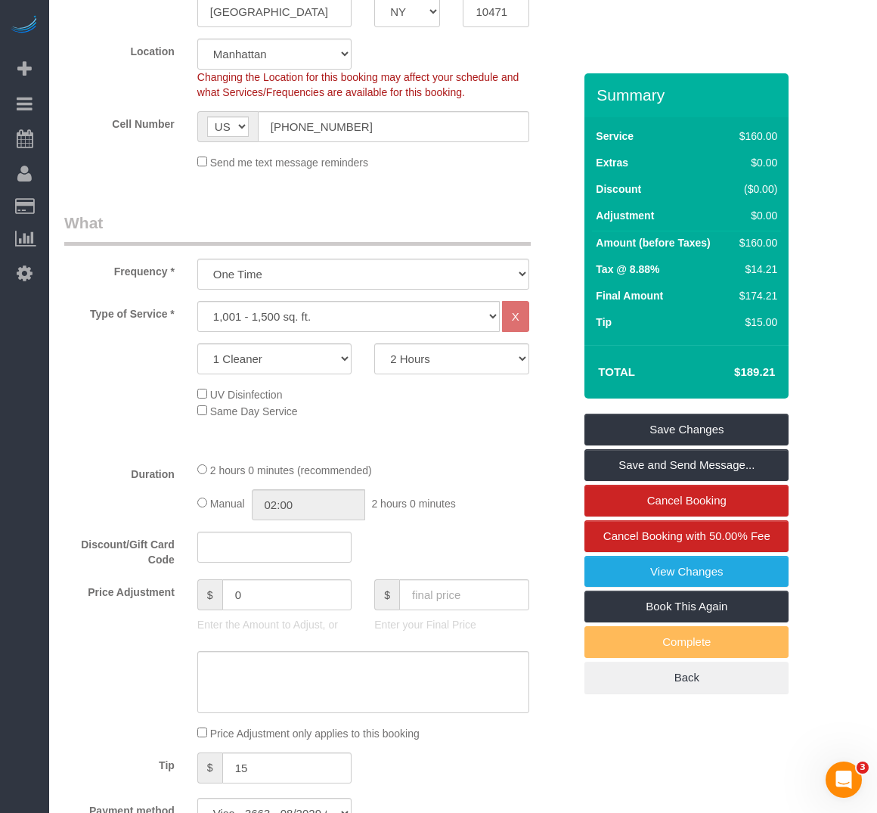
click at [203, 418] on div "UV Disinfection Same Day Service" at bounding box center [385, 402] width 399 height 33
click at [203, 417] on span "Same Day Service" at bounding box center [247, 411] width 101 height 12
click at [680, 427] on link "Save Changes" at bounding box center [687, 430] width 204 height 32
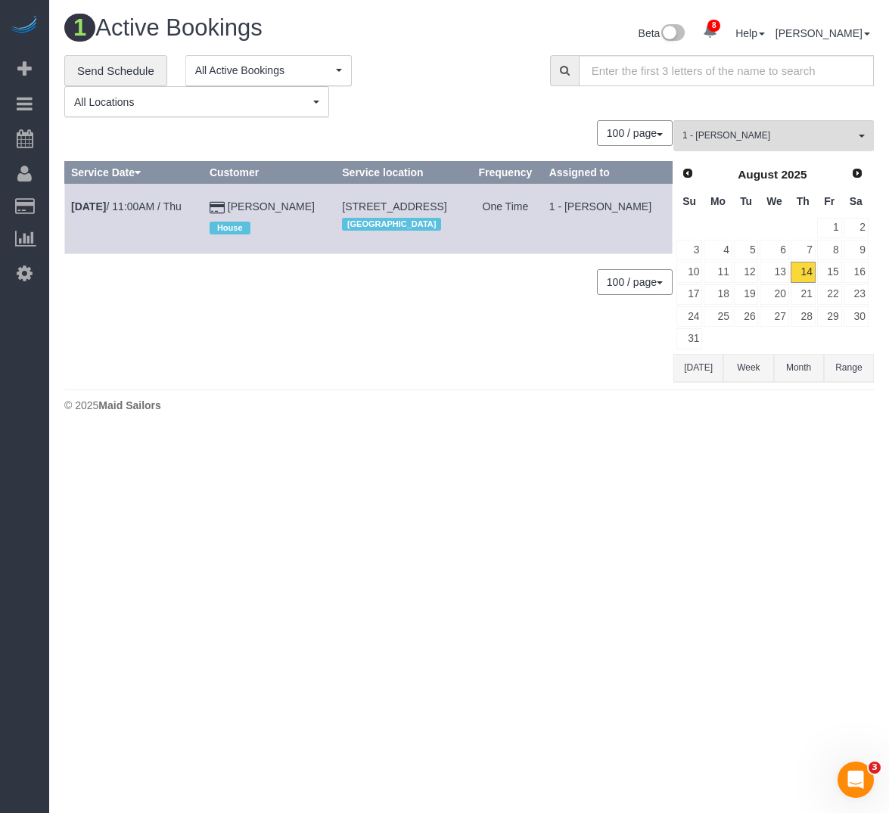
click at [516, 321] on div "0 Bookings found. We couldn't find any bookings that matched your search. Creat…" at bounding box center [368, 251] width 609 height 262
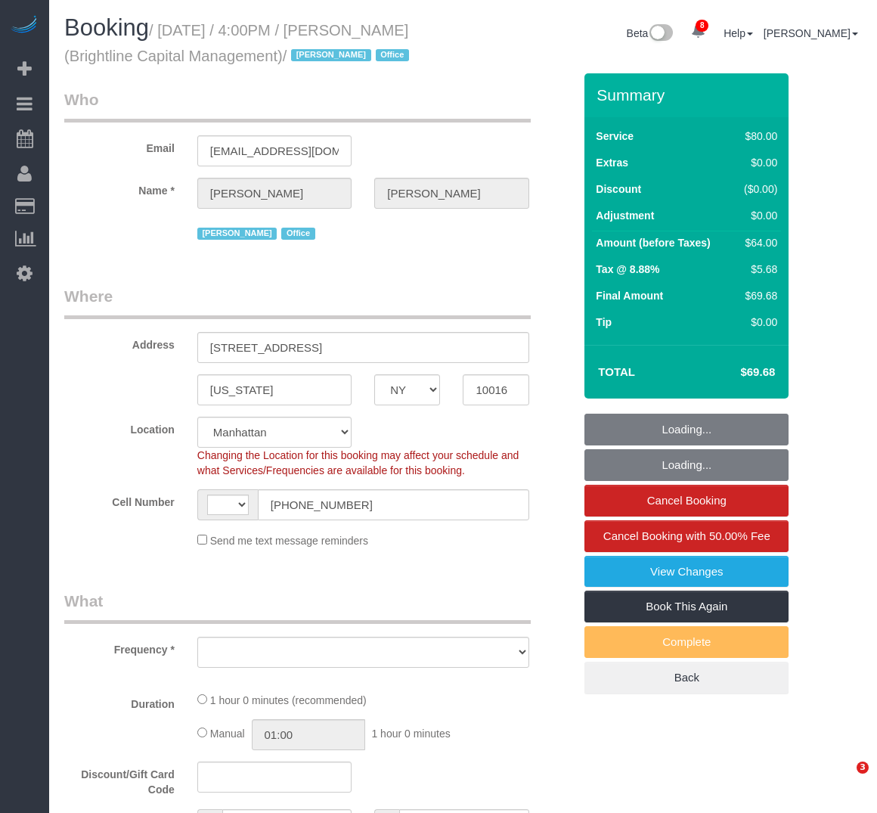
select select "NY"
select select "object:745"
select select "string:stripe-pm_1QrNtx4VGloSiKo7JRyNQS5o"
select select "number:89"
select select "number:90"
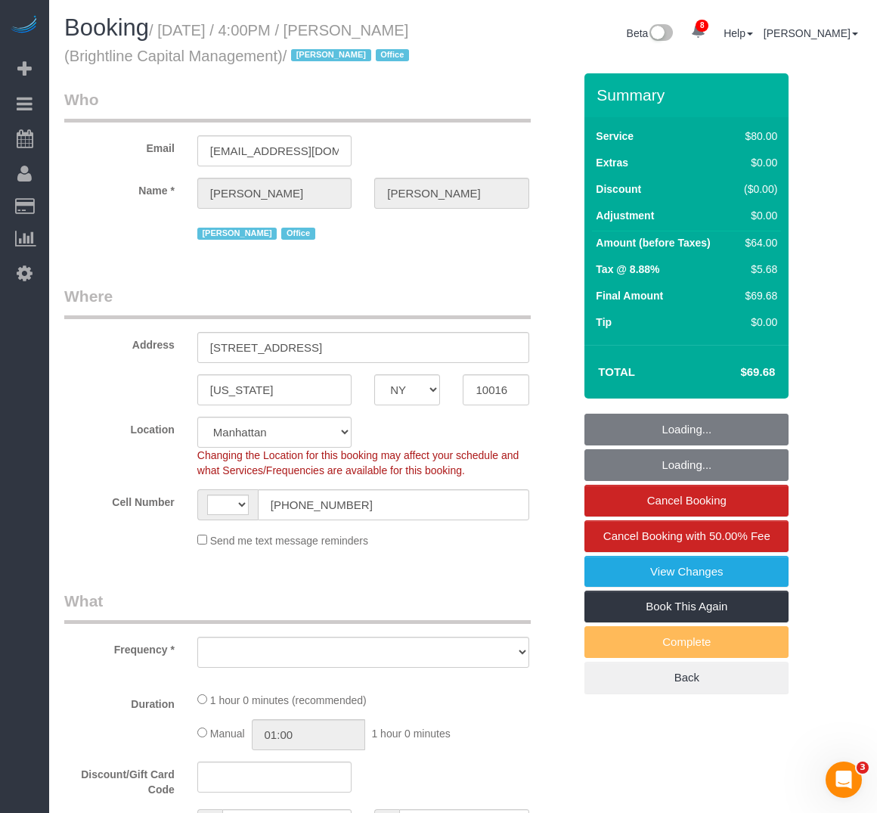
select select "number:15"
select select "number:7"
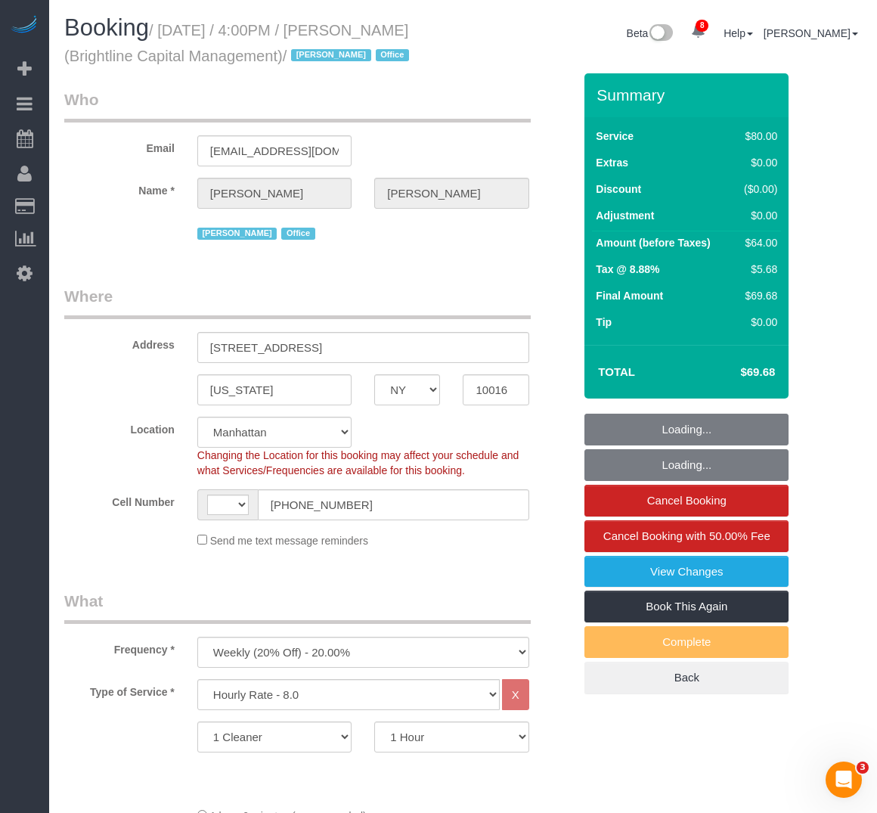
select select "string:[GEOGRAPHIC_DATA]"
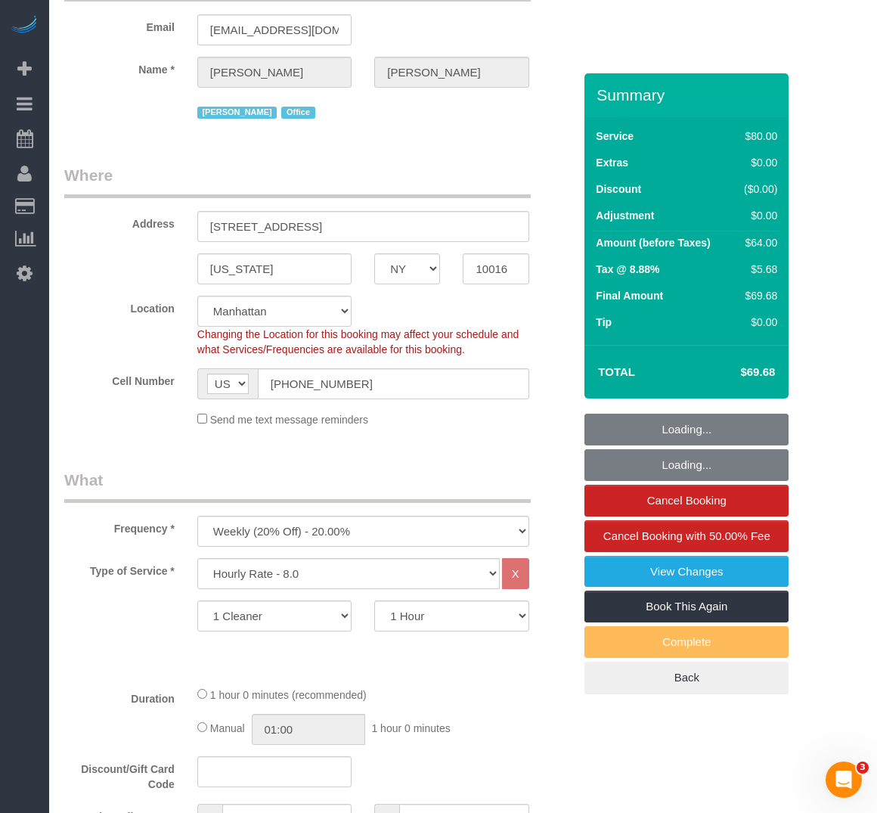
select select "spot1"
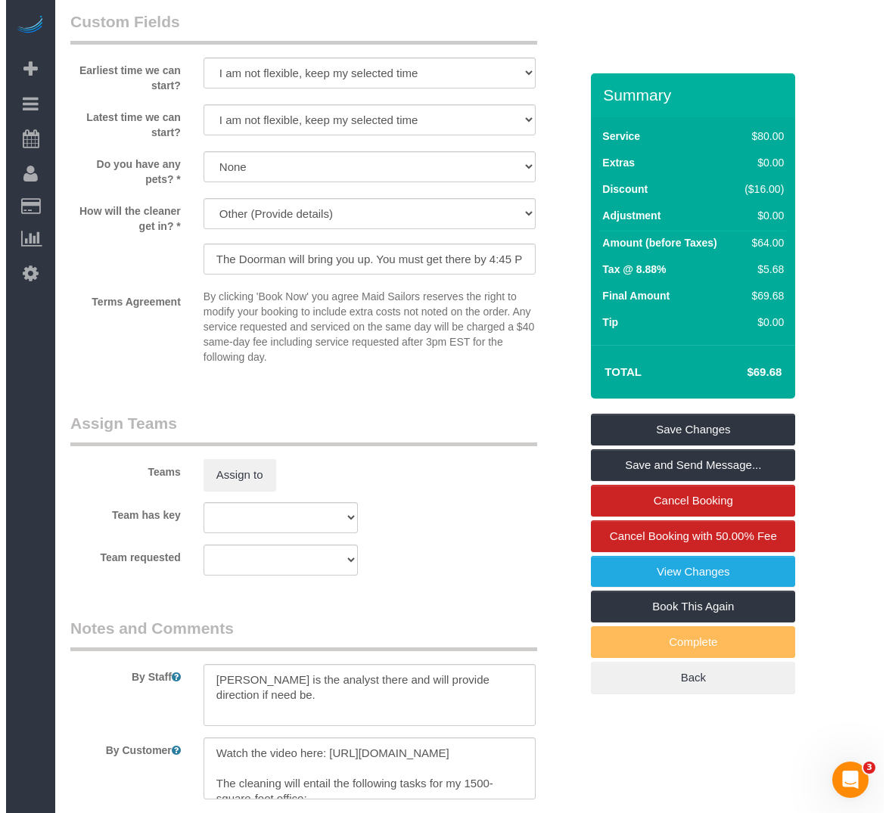
scroll to position [1437, 0]
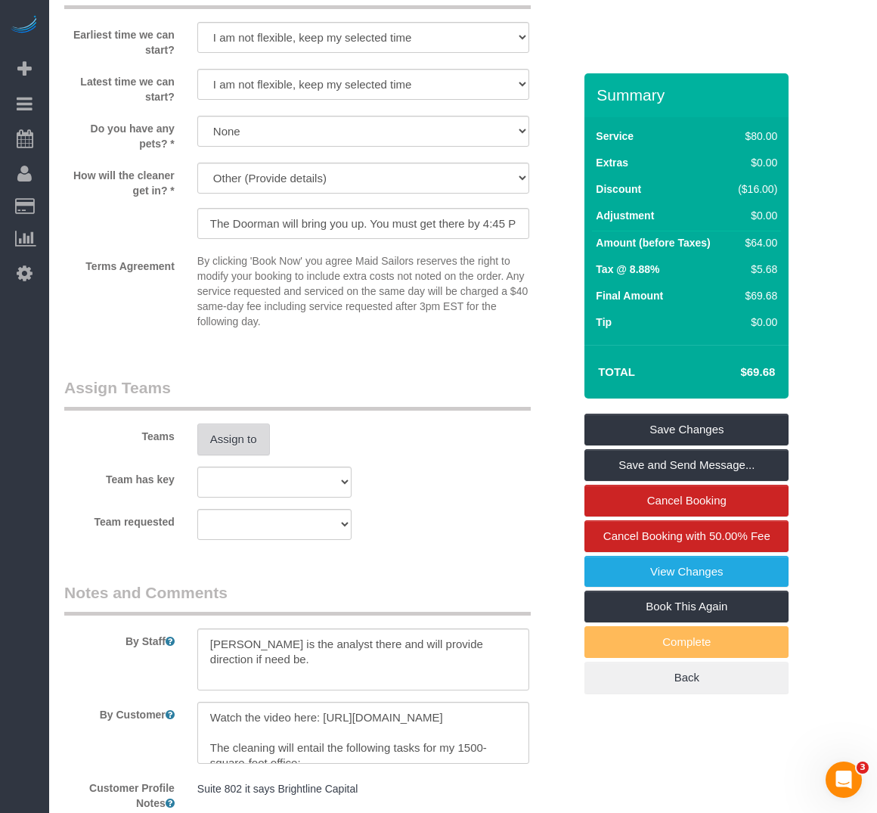
click at [258, 438] on button "Assign to" at bounding box center [233, 440] width 73 height 32
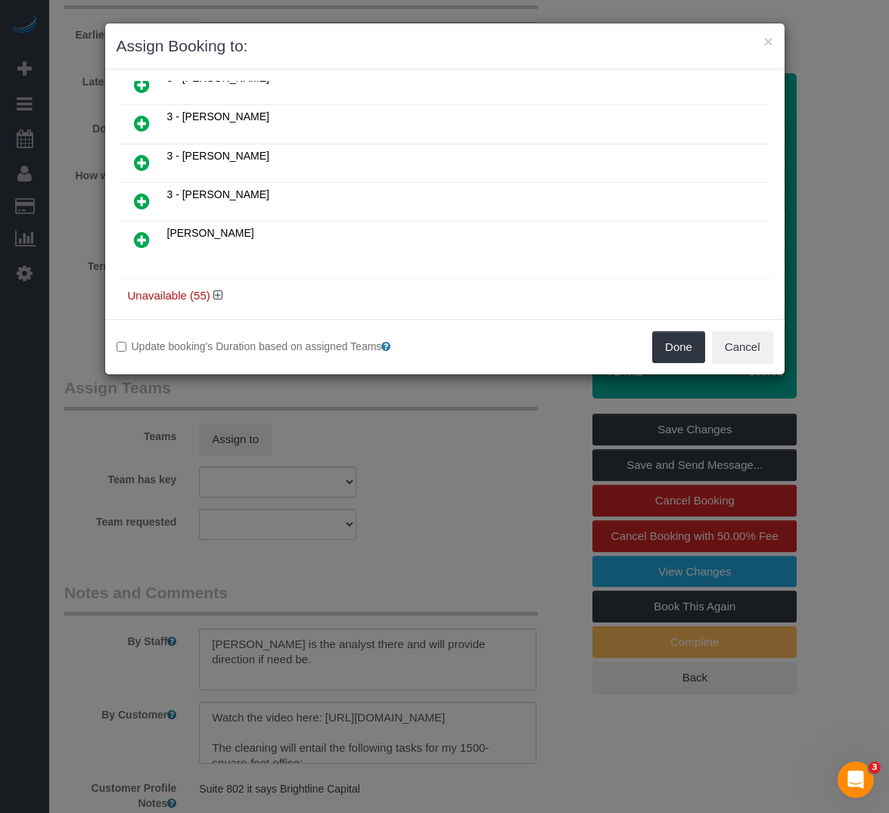
scroll to position [1004, 0]
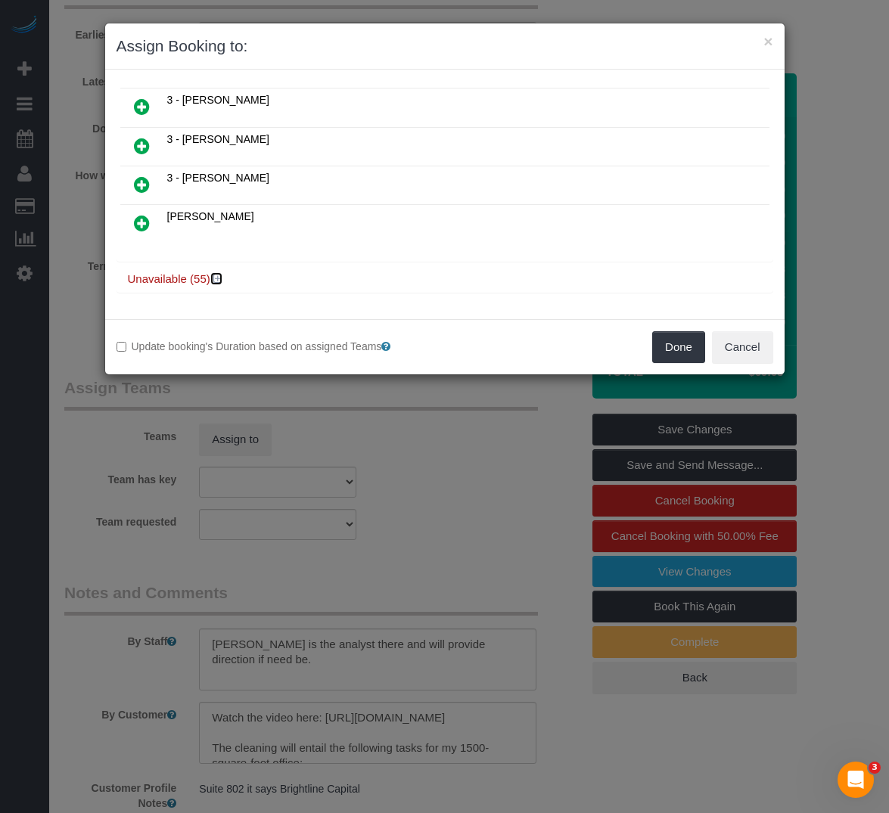
click at [217, 281] on icon at bounding box center [217, 278] width 9 height 11
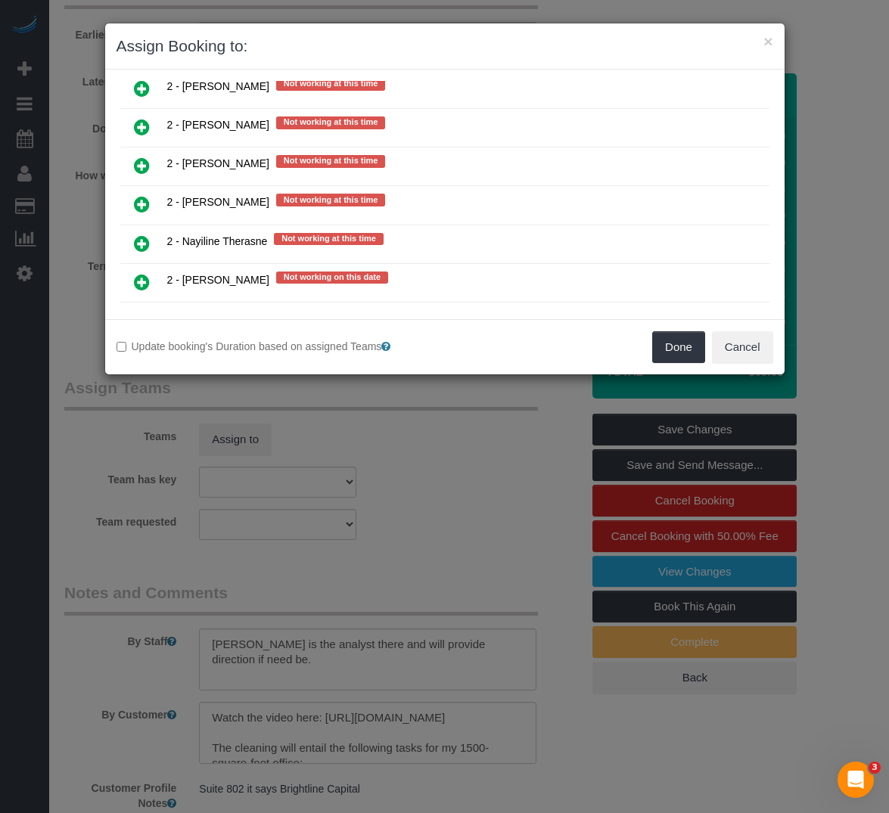
scroll to position [2345, 0]
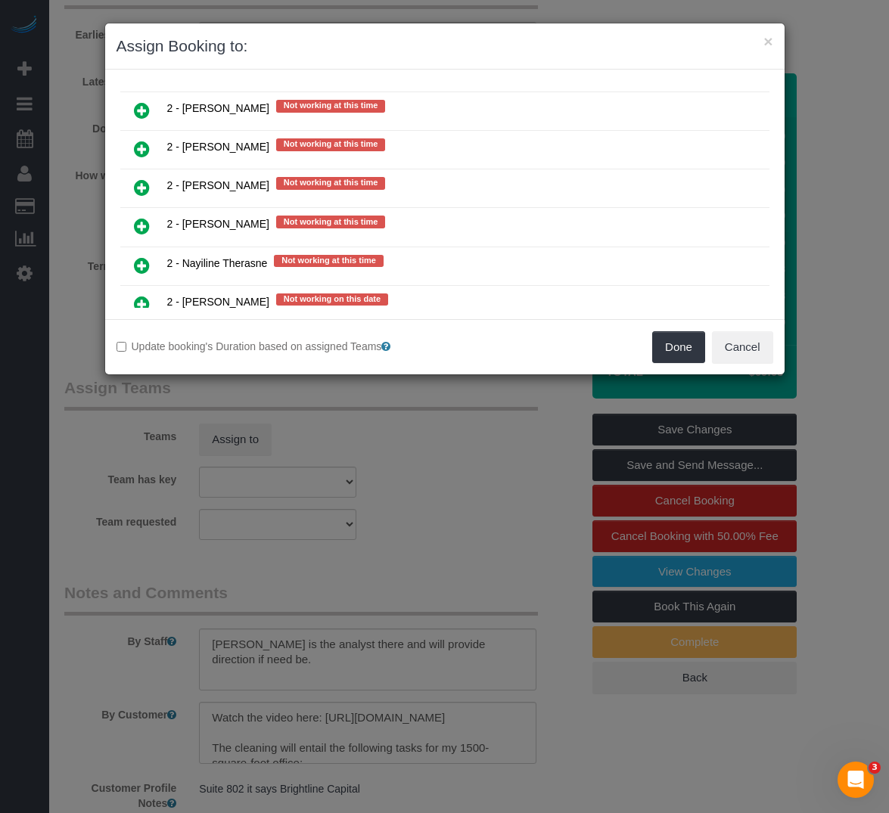
click at [141, 235] on icon at bounding box center [142, 226] width 16 height 18
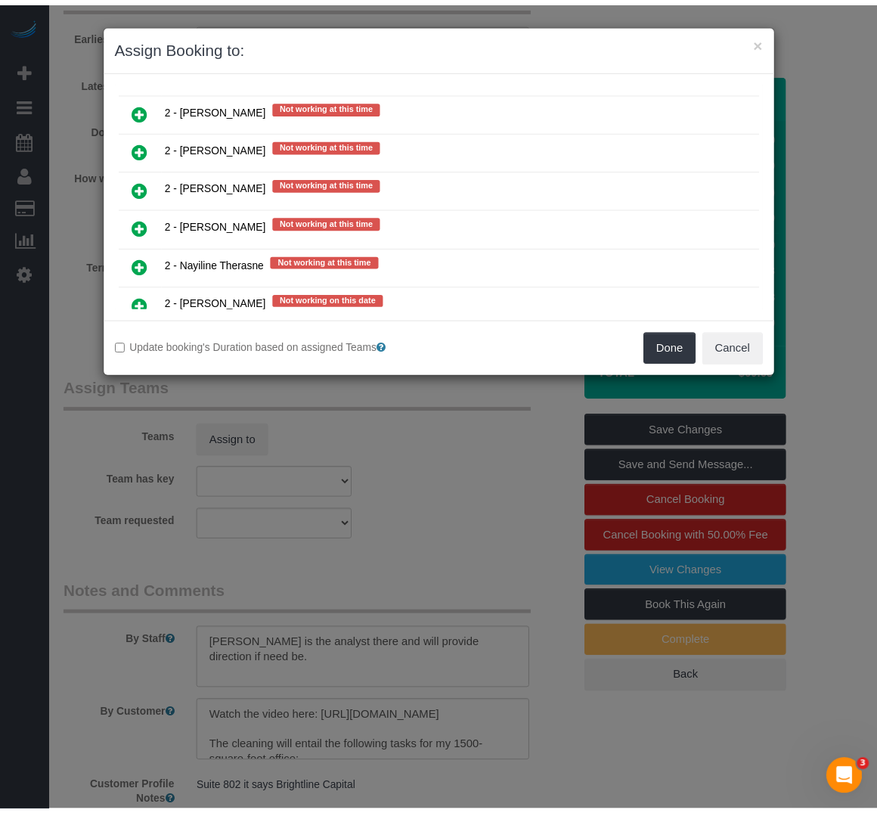
scroll to position [2381, 0]
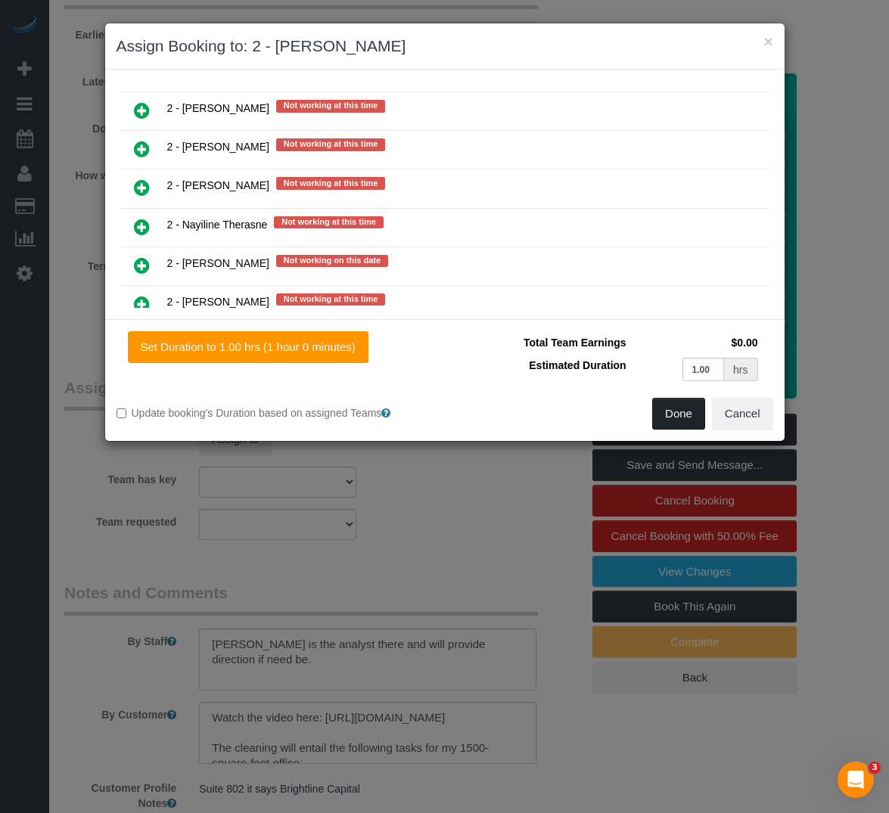
click at [684, 427] on button "Done" at bounding box center [678, 414] width 53 height 32
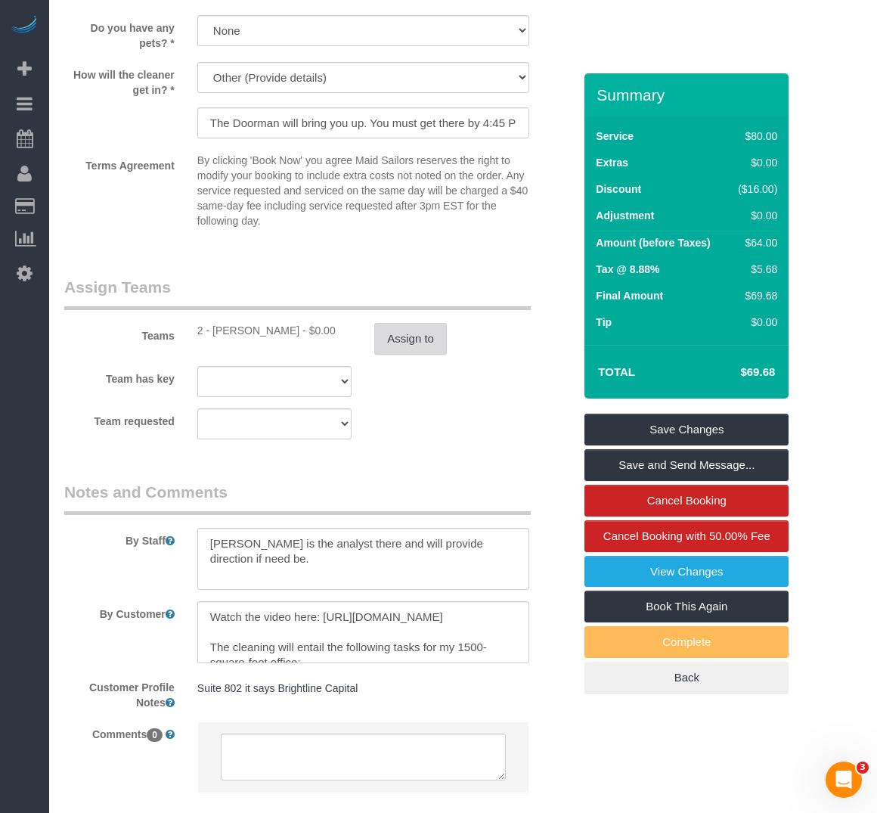
scroll to position [1588, 0]
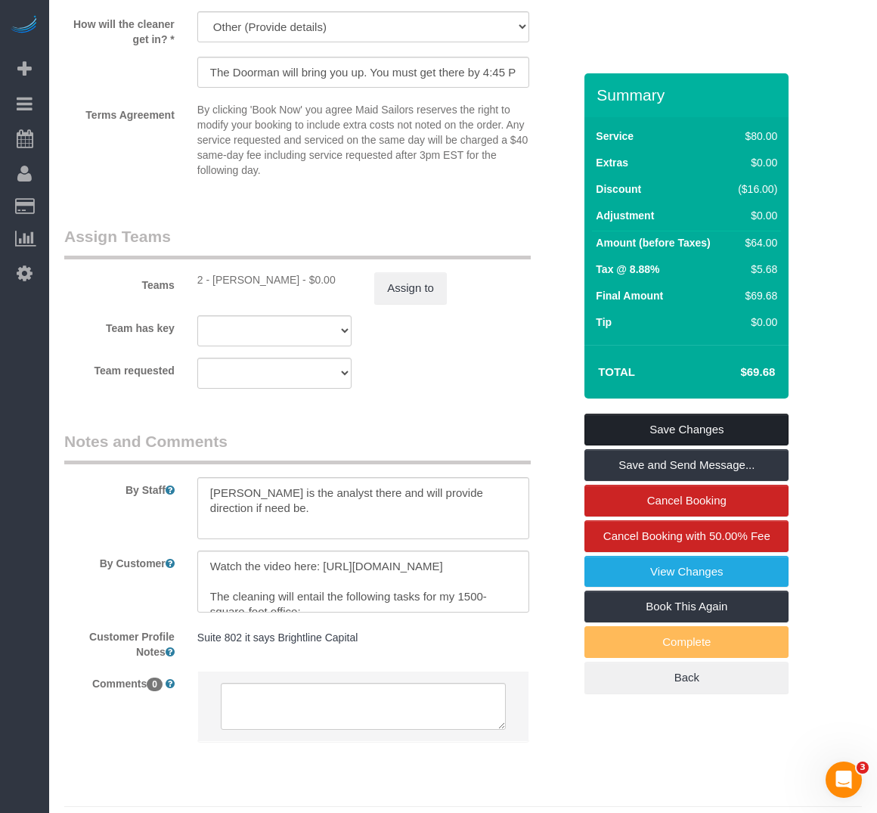
click at [660, 423] on link "Save Changes" at bounding box center [687, 430] width 204 height 32
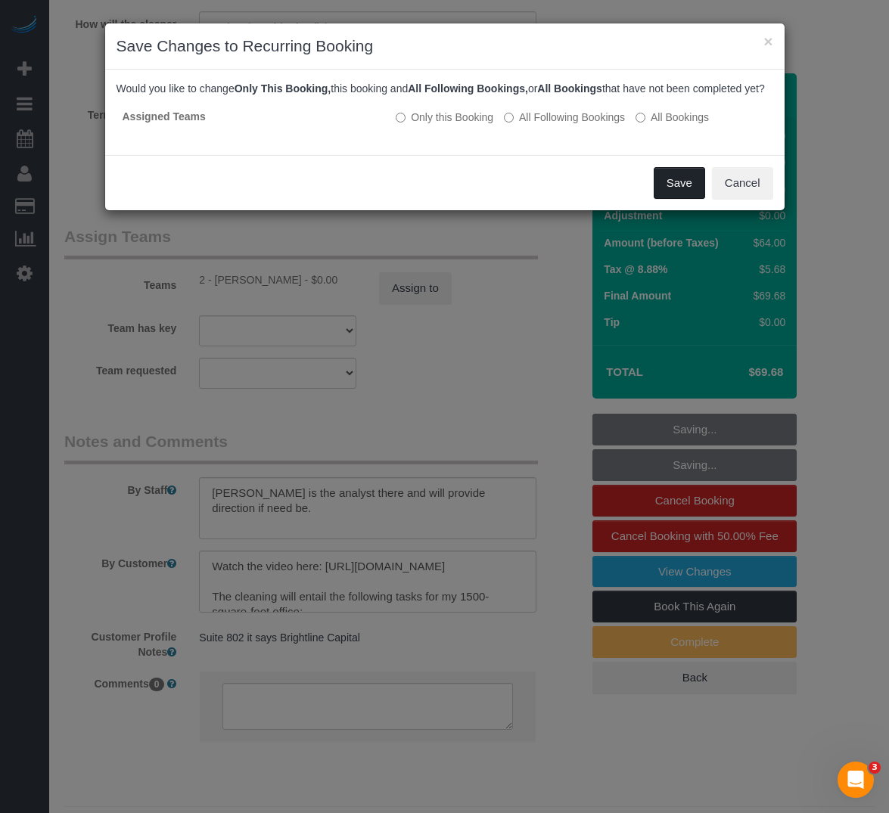
click at [669, 199] on button "Save" at bounding box center [679, 183] width 51 height 32
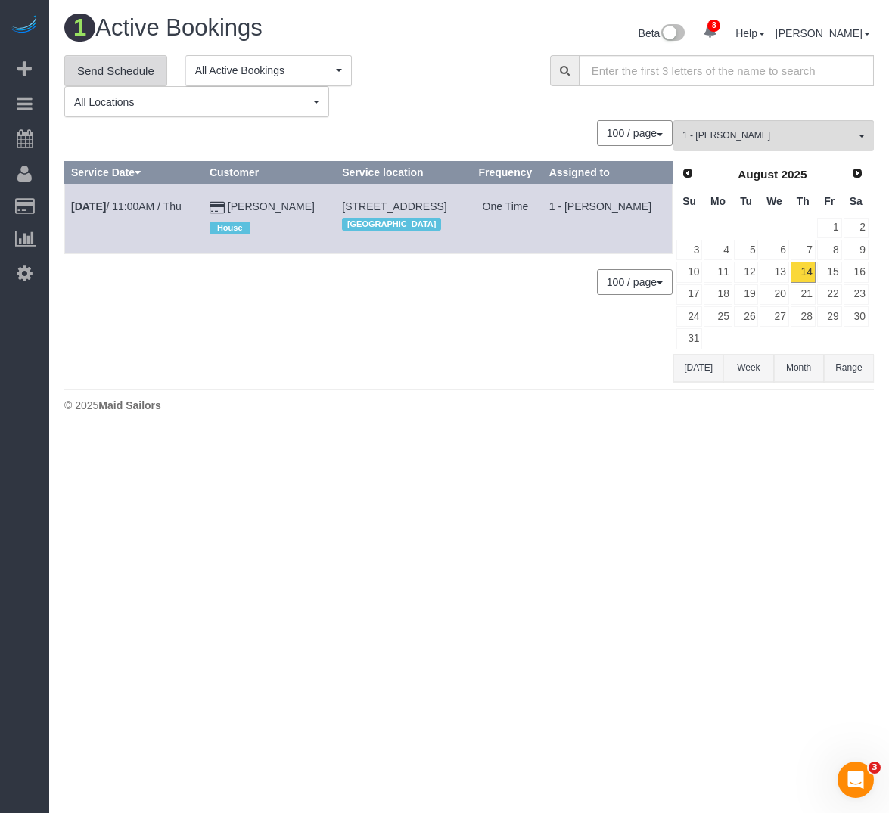
click at [95, 62] on link "Send Schedule" at bounding box center [115, 71] width 103 height 32
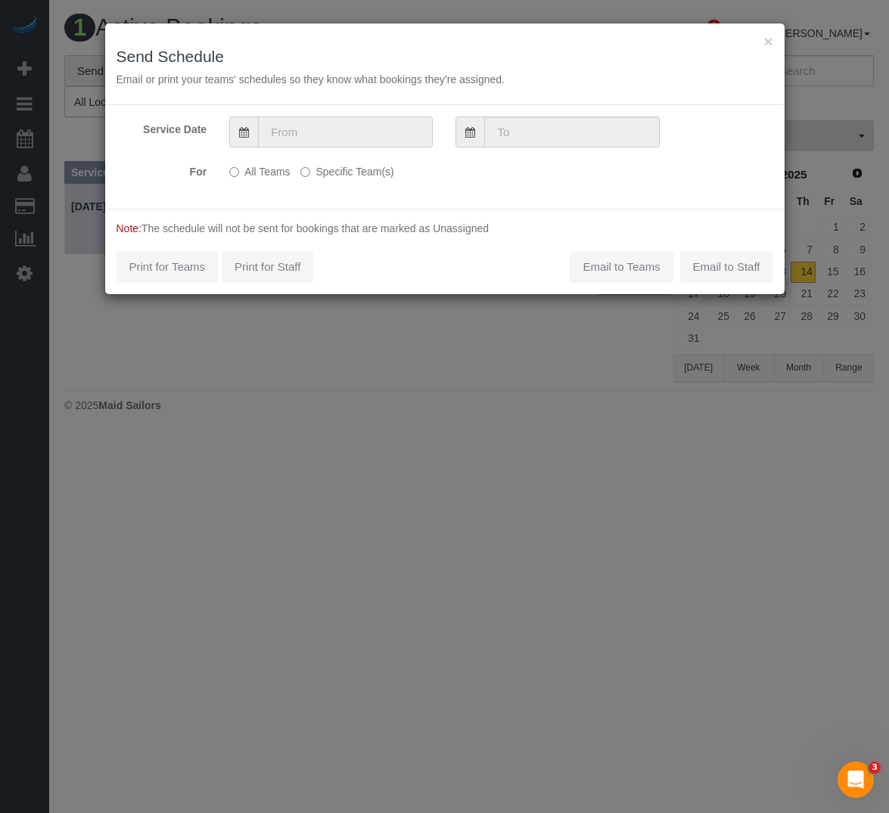
click at [272, 139] on input "text" at bounding box center [345, 131] width 175 height 31
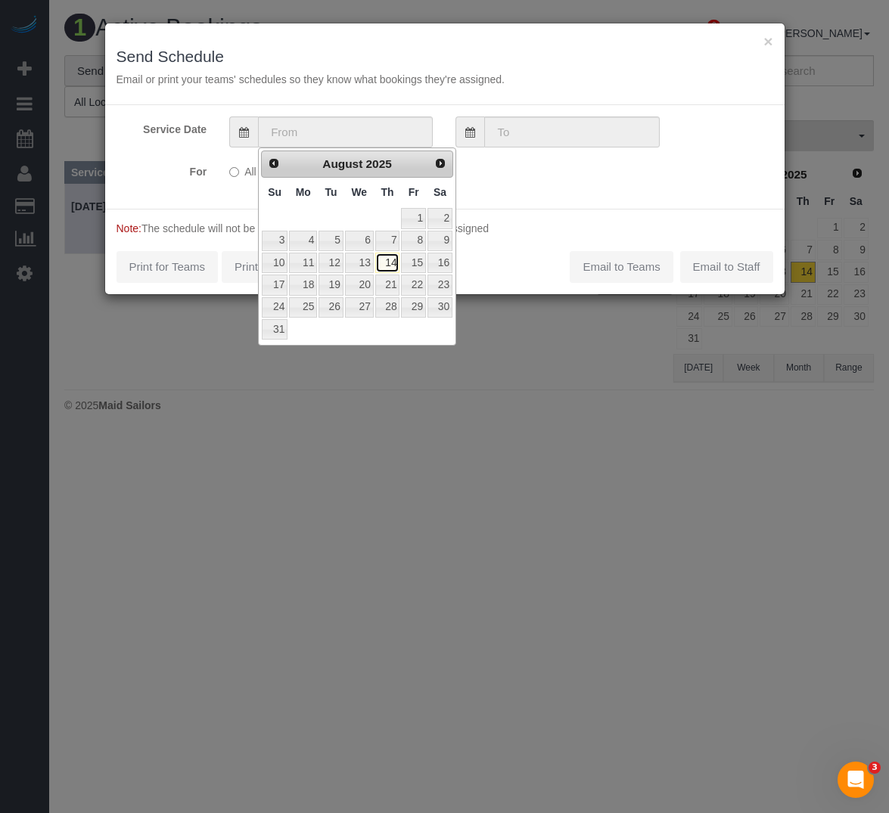
click at [388, 262] on link "14" at bounding box center [387, 263] width 25 height 20
type input "[DATE]"
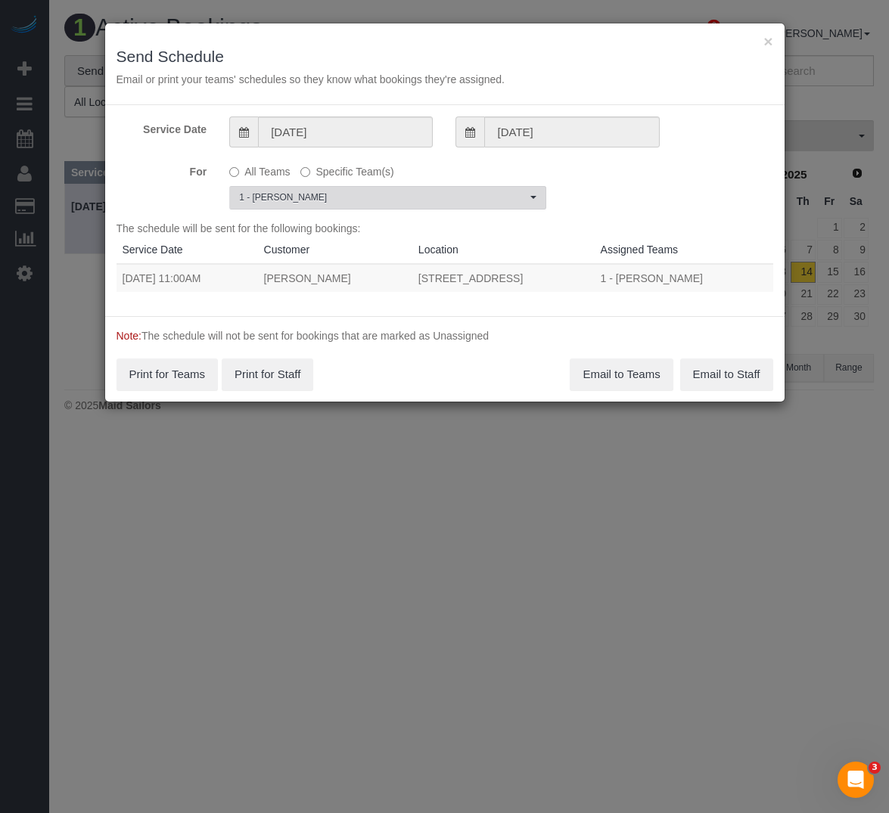
click at [325, 198] on span "1 - [PERSON_NAME]" at bounding box center [382, 197] width 287 height 13
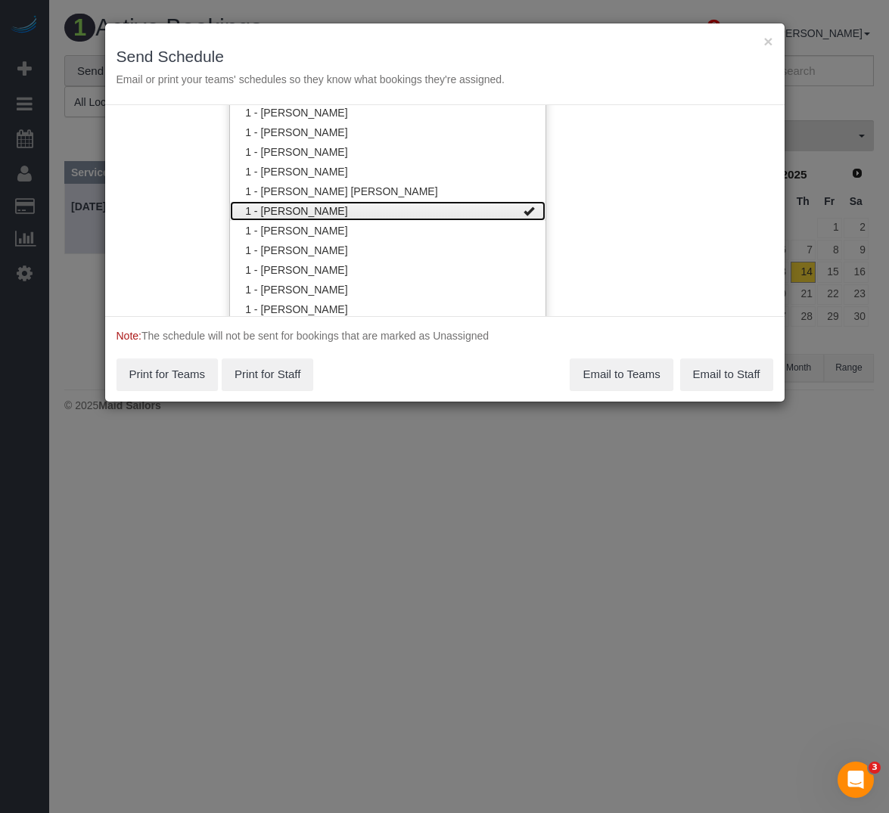
click at [327, 206] on link "1 - [PERSON_NAME]" at bounding box center [387, 211] width 315 height 20
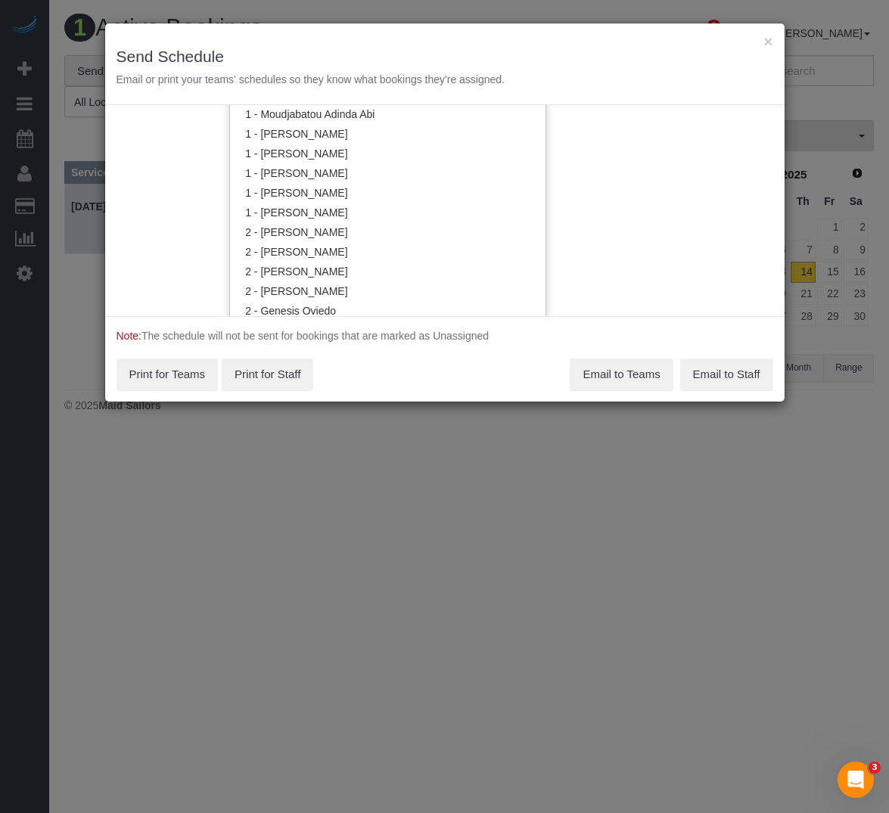
scroll to position [901, 0]
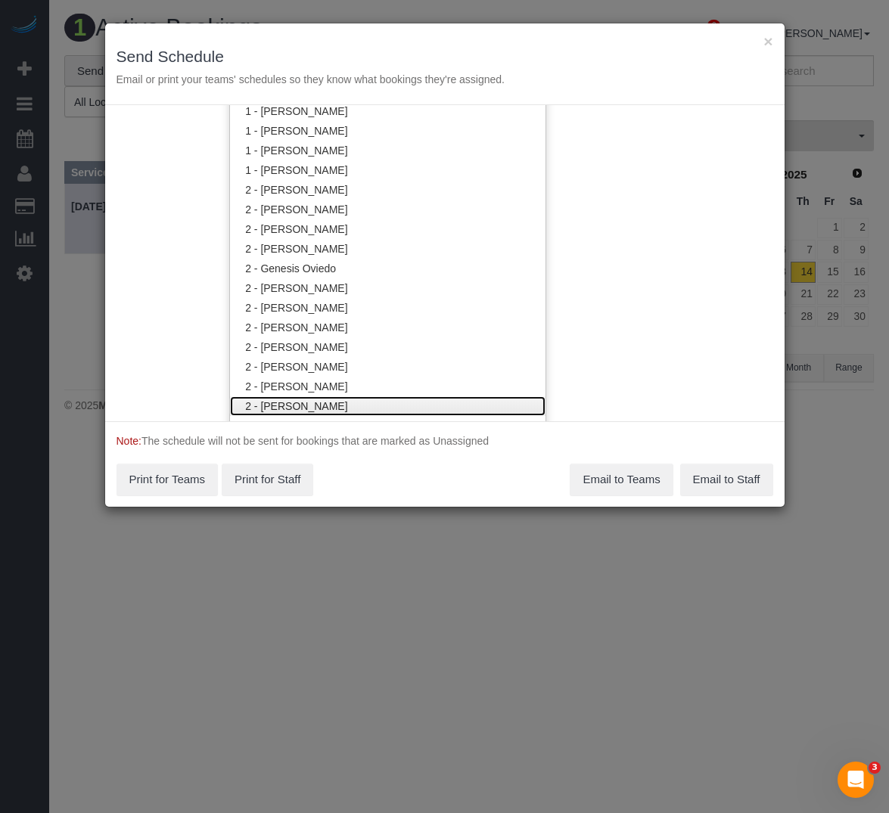
click at [315, 399] on link "2 - [PERSON_NAME]" at bounding box center [387, 406] width 315 height 20
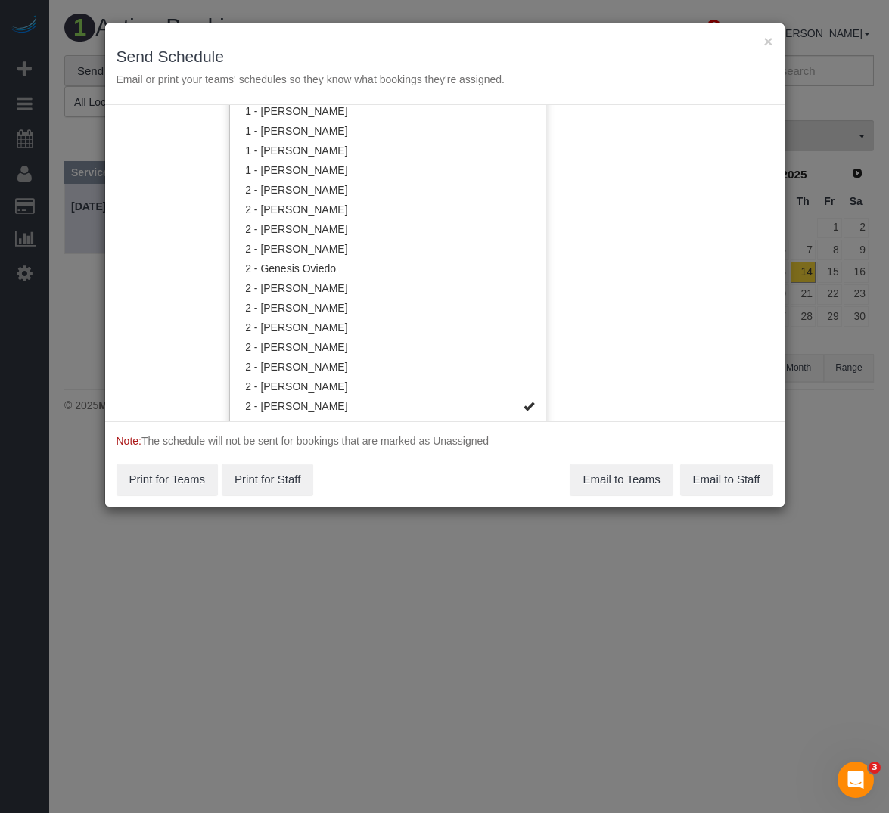
click at [408, 476] on div "Note: The schedule will not be sent for bookings that are marked as Unassigned …" at bounding box center [444, 463] width 679 height 85
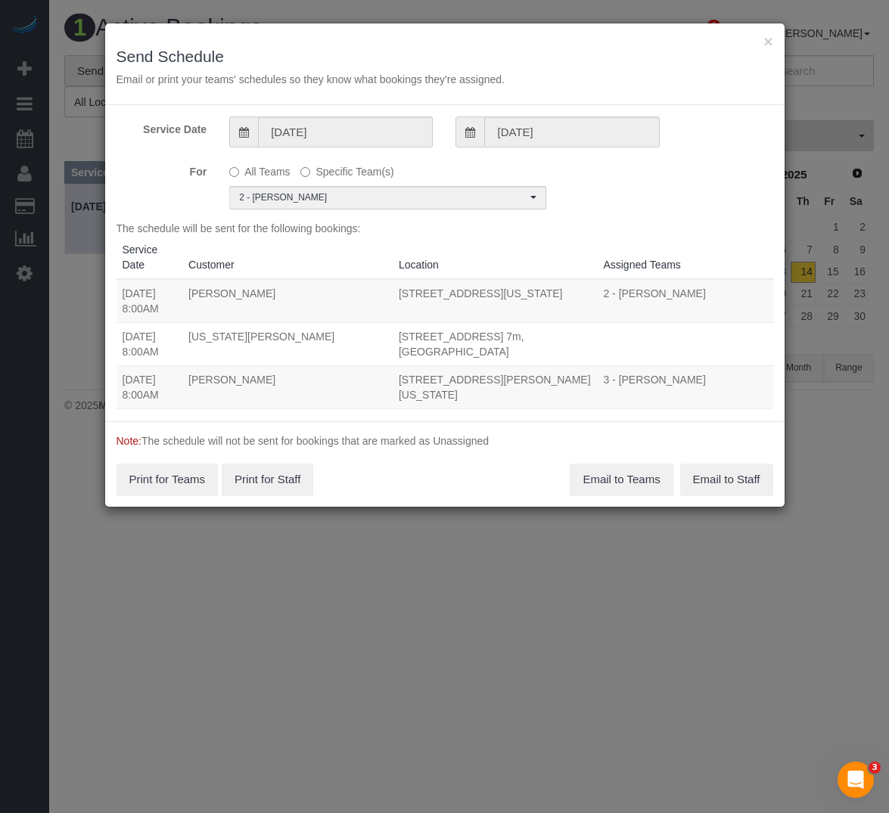
scroll to position [0, 0]
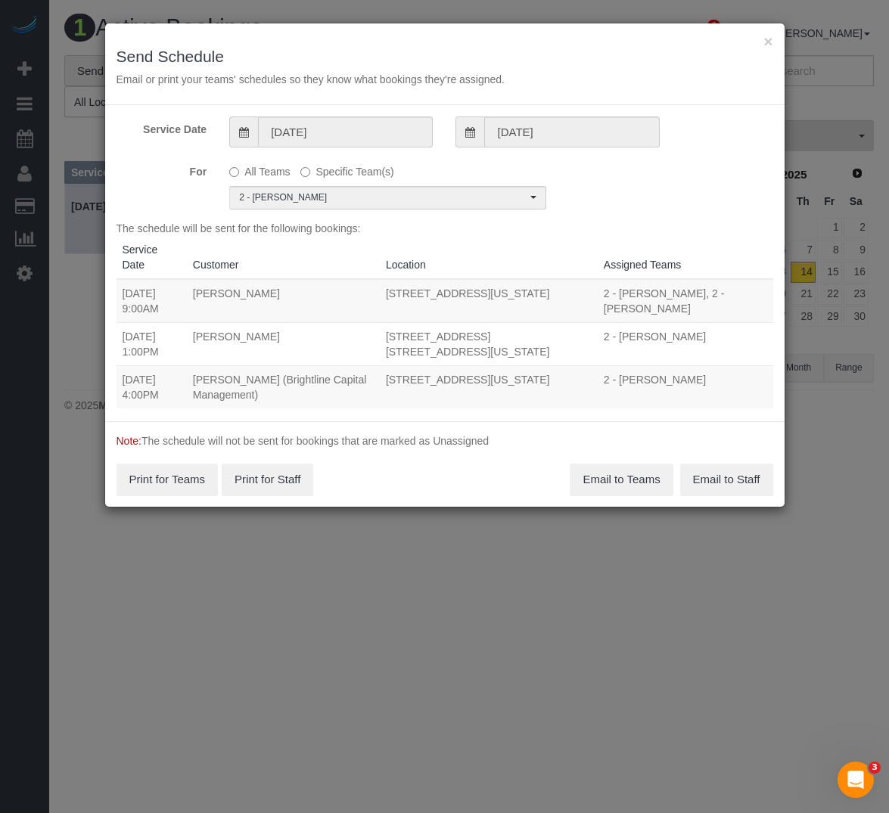
drag, startPoint x: 123, startPoint y: 365, endPoint x: 514, endPoint y: 382, distance: 391.4
click at [514, 382] on tr "[DATE] 4:00PM [PERSON_NAME] (Brightline Capital Management) [STREET_ADDRESS][US…" at bounding box center [444, 386] width 657 height 43
copy tr "[DATE] 4:00PM [PERSON_NAME] (Brightline Capital Management) [STREET_ADDRESS][US…"
drag, startPoint x: 606, startPoint y: 477, endPoint x: 504, endPoint y: 483, distance: 102.3
click at [504, 483] on div "Note: The schedule will not be sent for bookings that are marked as Unassigned …" at bounding box center [444, 463] width 679 height 85
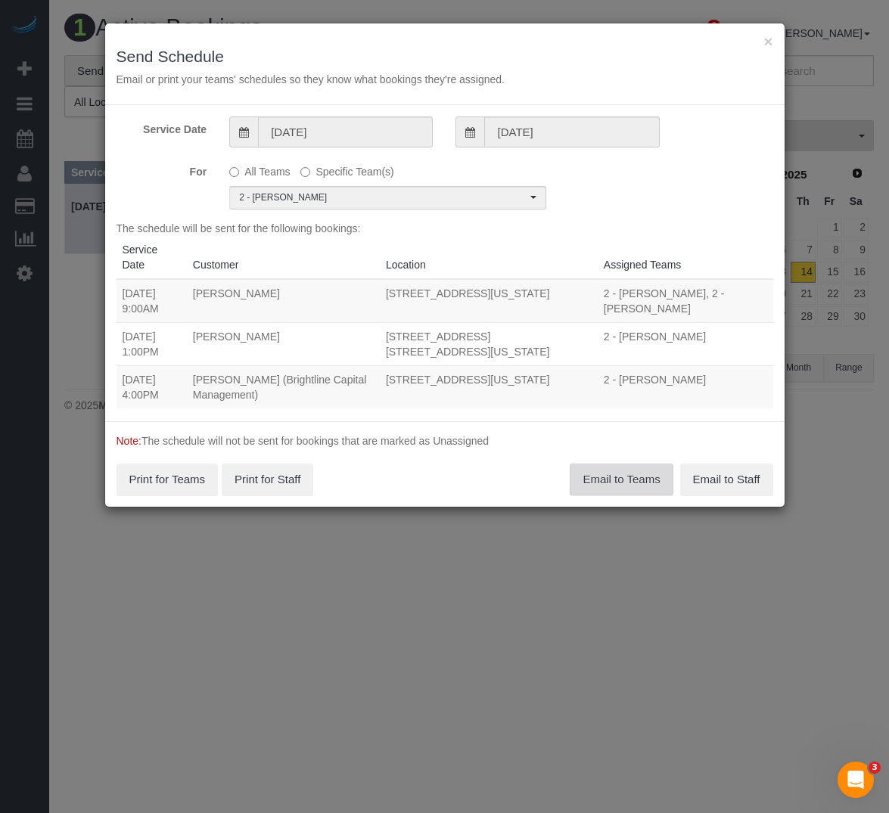
copy tr "[DATE] 4:00PM [PERSON_NAME] (Brightline Capital Management) [STREET_ADDRESS][US…"
click at [632, 201] on div "For All Teams Specific Team(s) 2 - [PERSON_NAME] Choose Team(s) * - K.J. *[PERS…" at bounding box center [444, 184] width 679 height 51
click at [601, 474] on button "Email to Teams" at bounding box center [621, 480] width 103 height 32
